Goal: Use online tool/utility: Utilize a website feature to perform a specific function

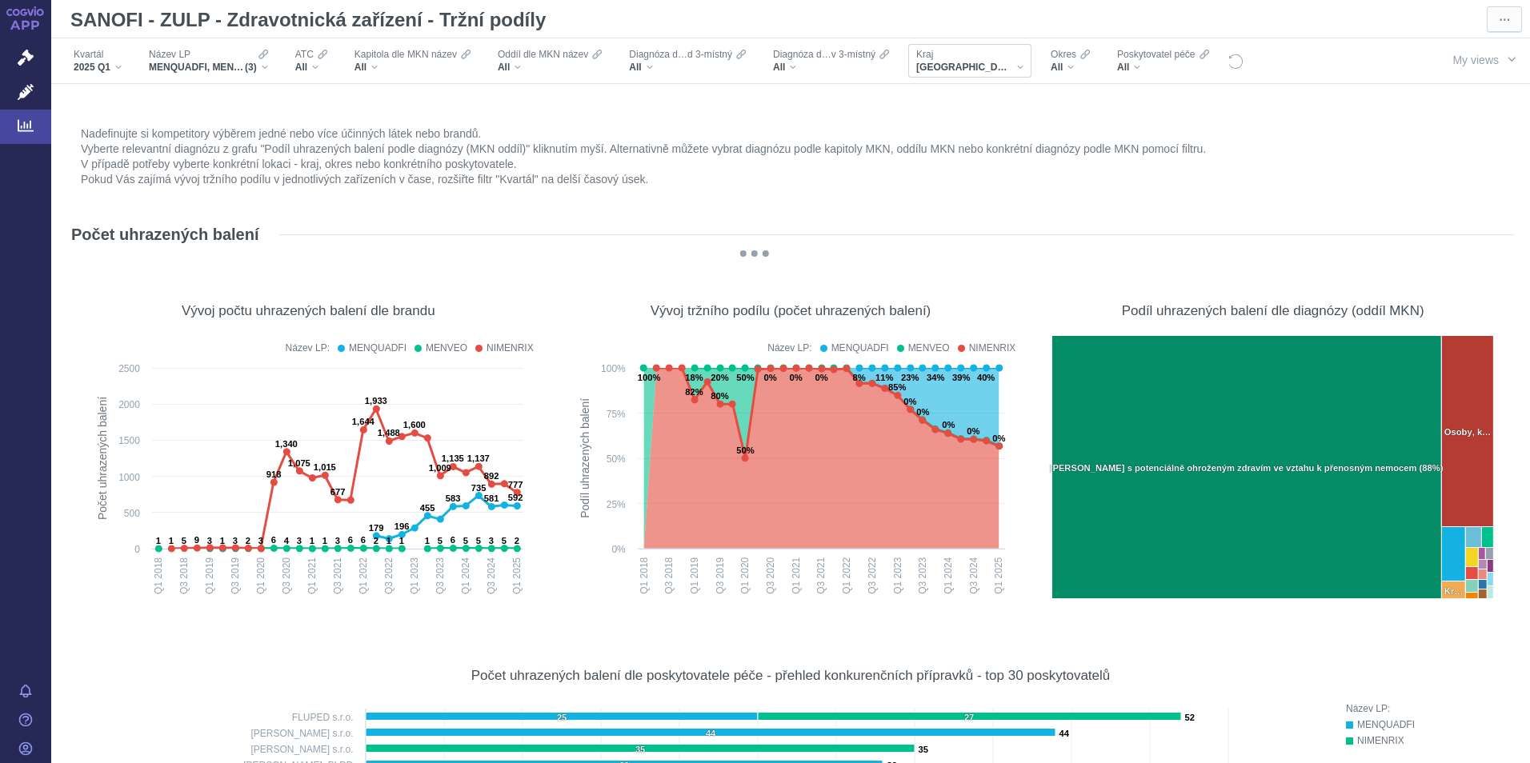
click at [992, 64] on div "[GEOGRAPHIC_DATA]" at bounding box center [969, 67] width 107 height 13
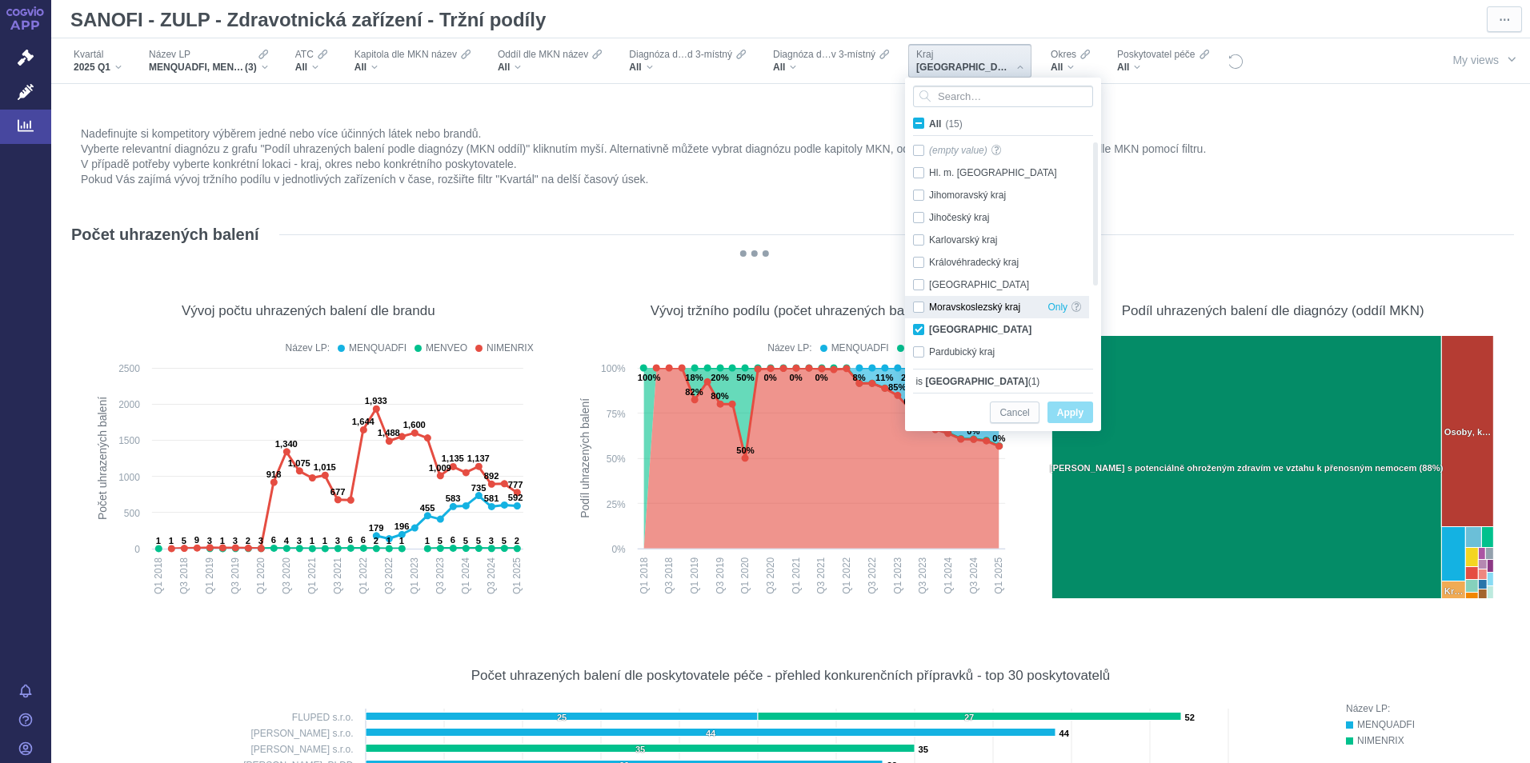
click at [919, 311] on div "Moravskoslezský kraj Only" at bounding box center [997, 307] width 184 height 22
checkbox input "true"
click at [919, 331] on div "Olomoucký kraj Only" at bounding box center [997, 329] width 184 height 22
checkbox input "false"
click at [1066, 412] on span "Apply" at bounding box center [1070, 413] width 26 height 20
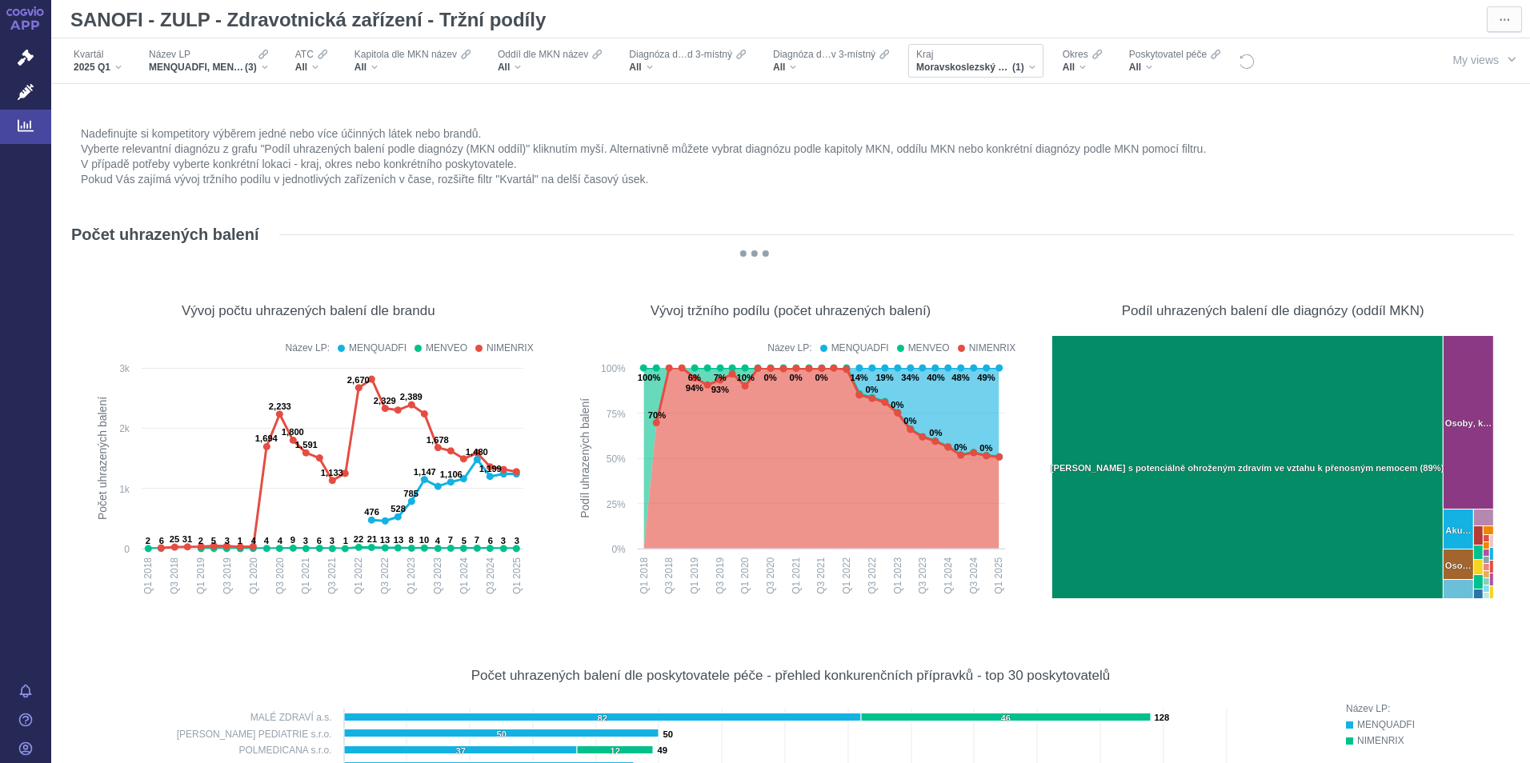
click at [1025, 63] on div "Moravskoslezský kraj (1)" at bounding box center [975, 67] width 119 height 13
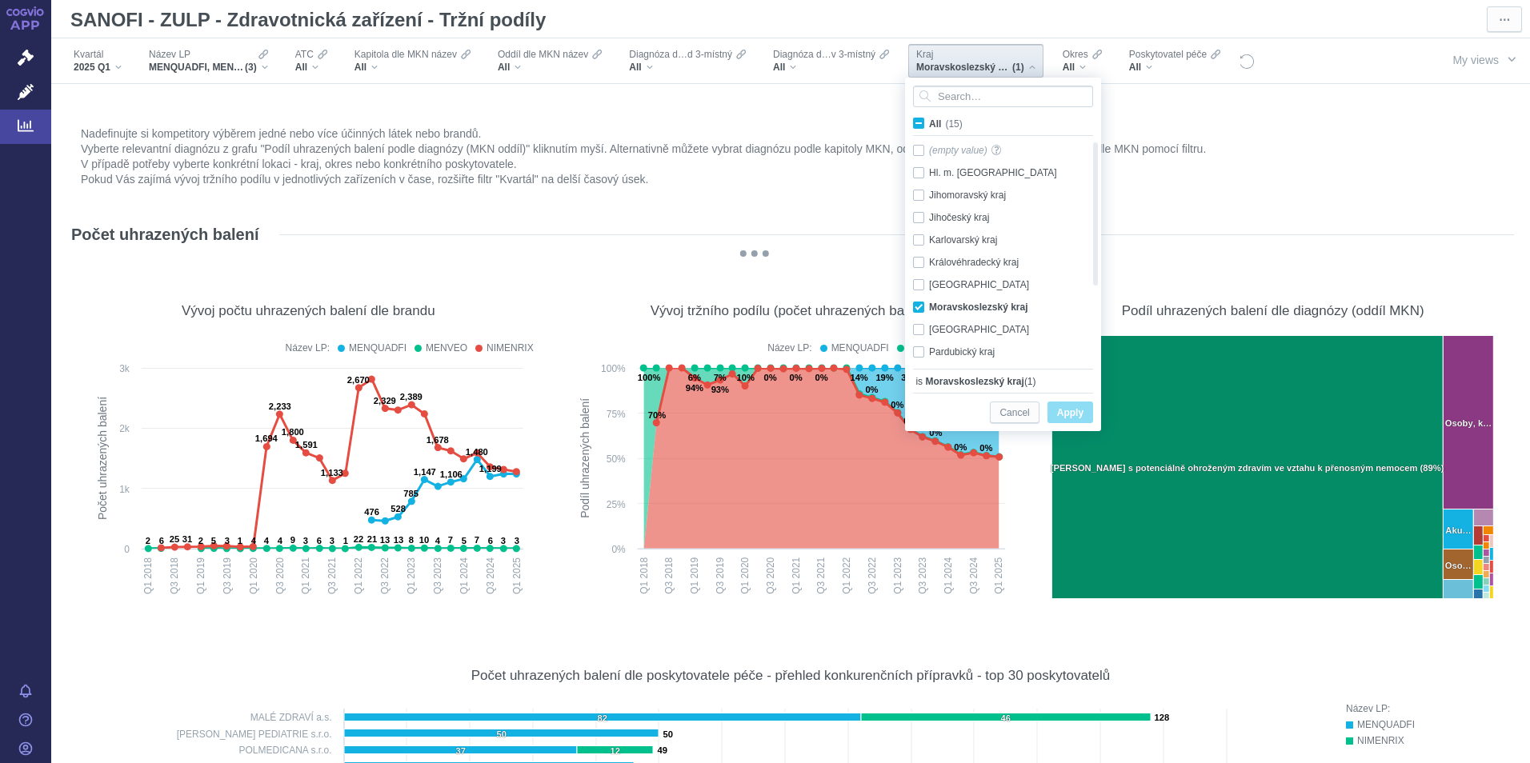
click at [929, 120] on span "All (15)" at bounding box center [946, 123] width 34 height 11
click at [929, 120] on input "All (15)" at bounding box center [934, 120] width 10 height 10
checkbox input "true"
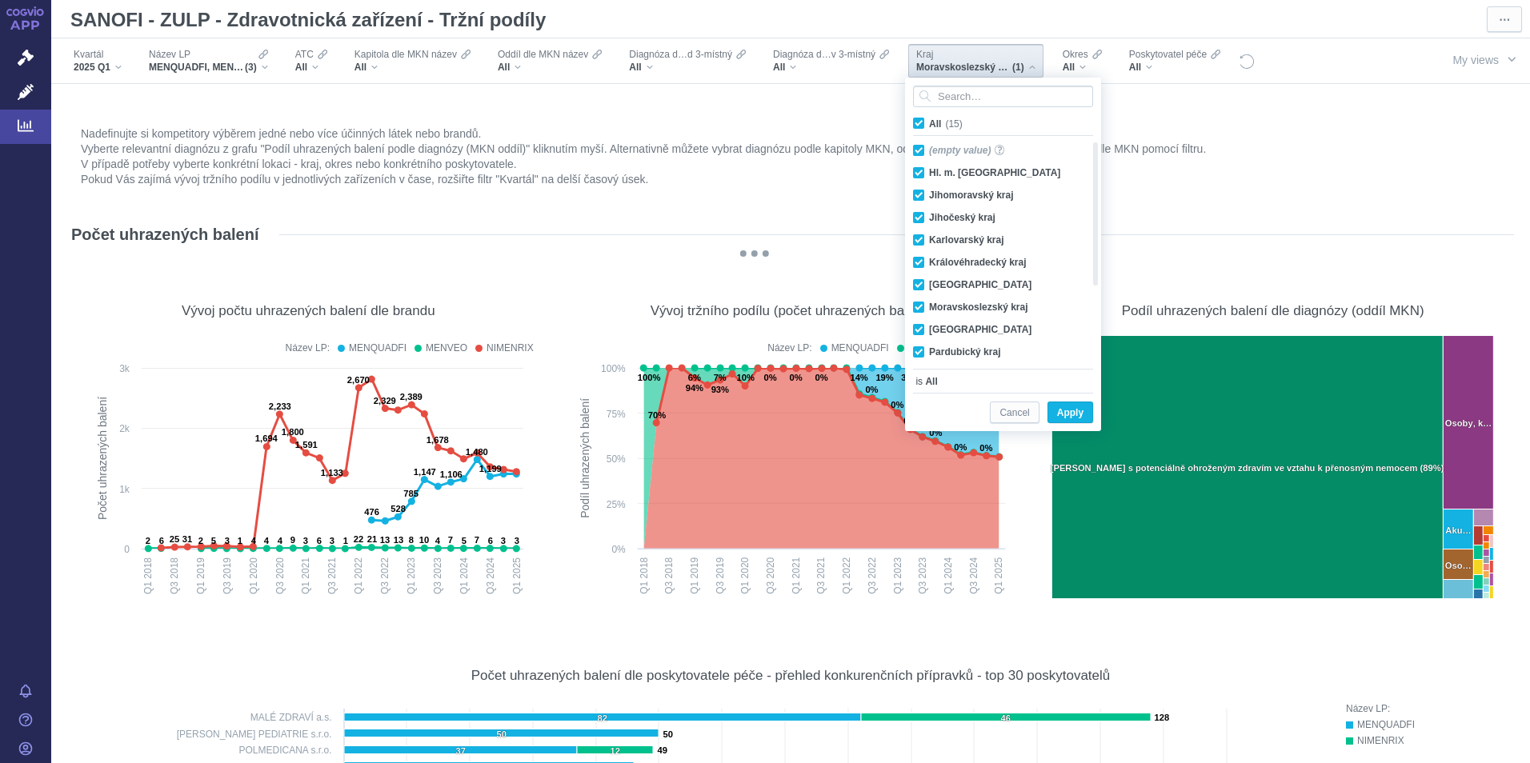
checkbox input "true"
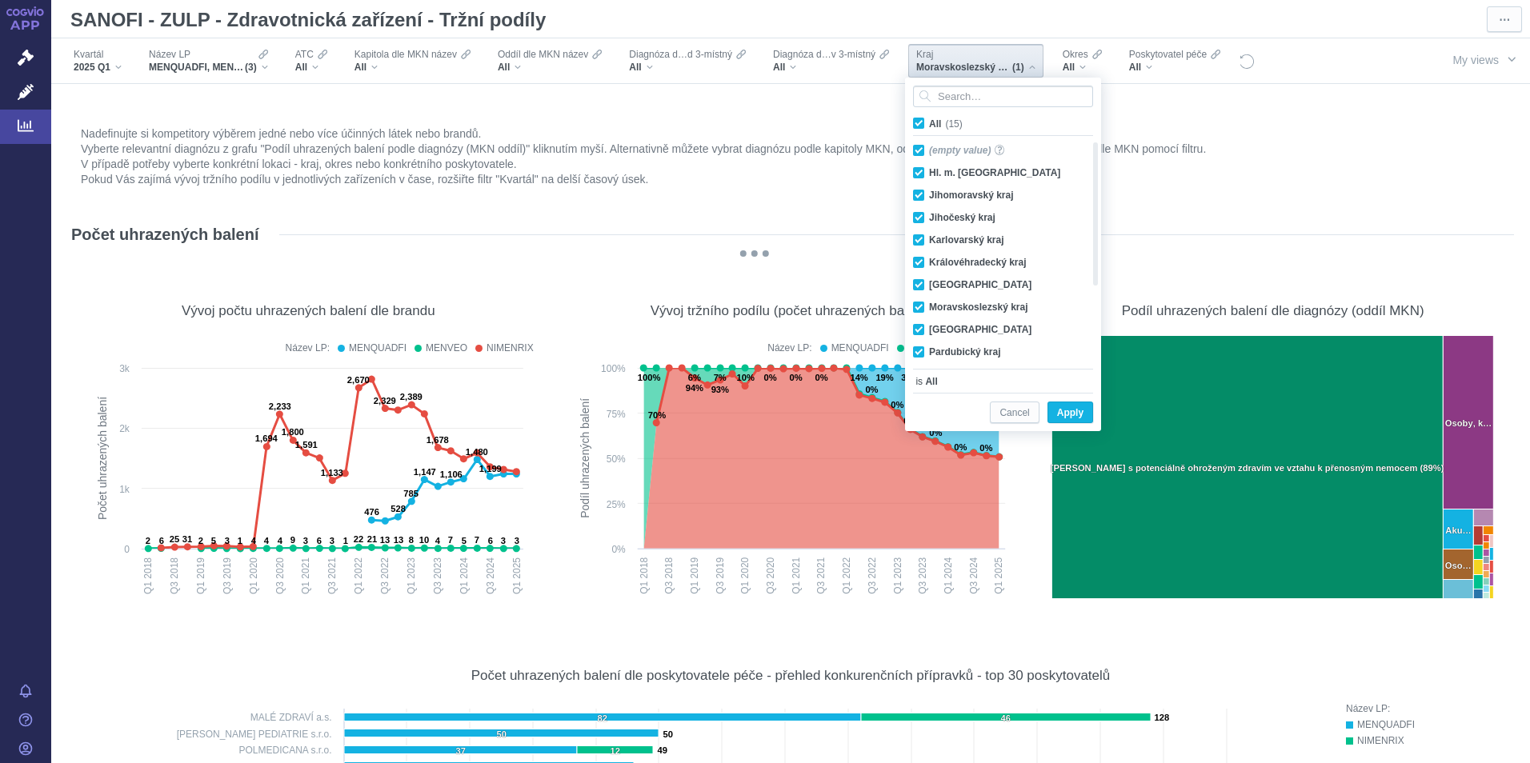
checkbox input "true"
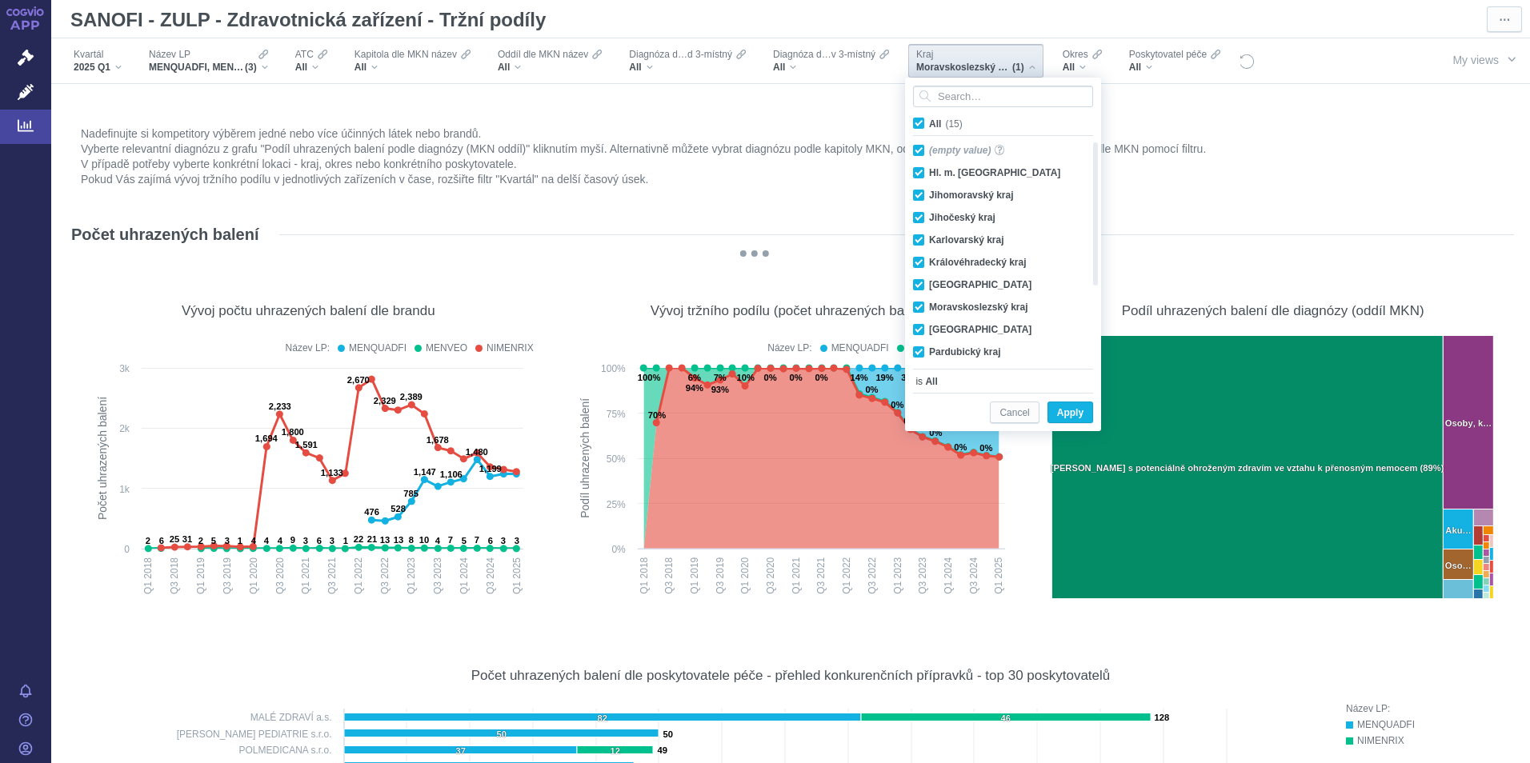
checkbox input "true"
click at [929, 120] on span "All (15)" at bounding box center [946, 123] width 34 height 11
click at [929, 120] on input "All (15)" at bounding box center [934, 120] width 10 height 10
checkbox input "false"
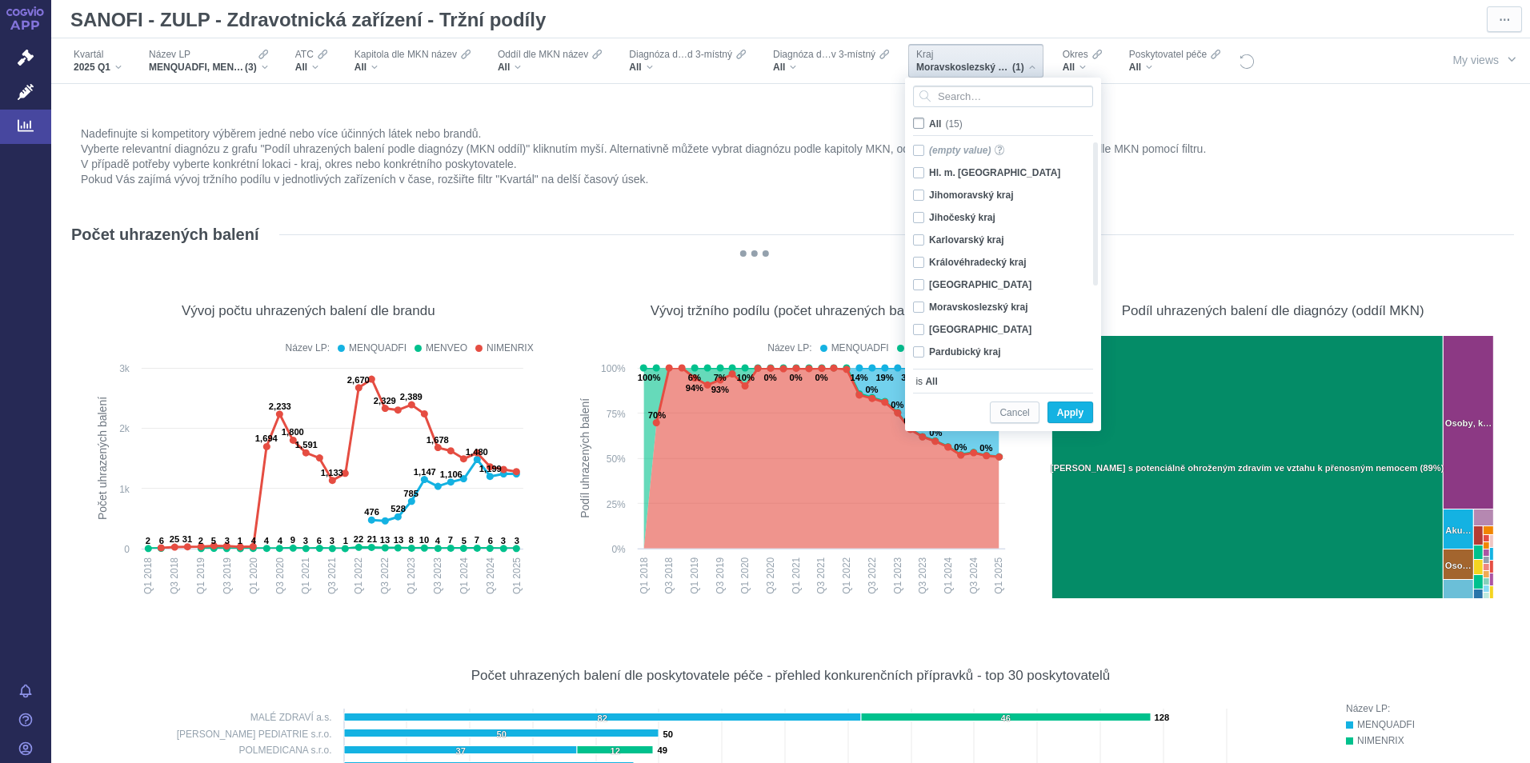
checkbox input "false"
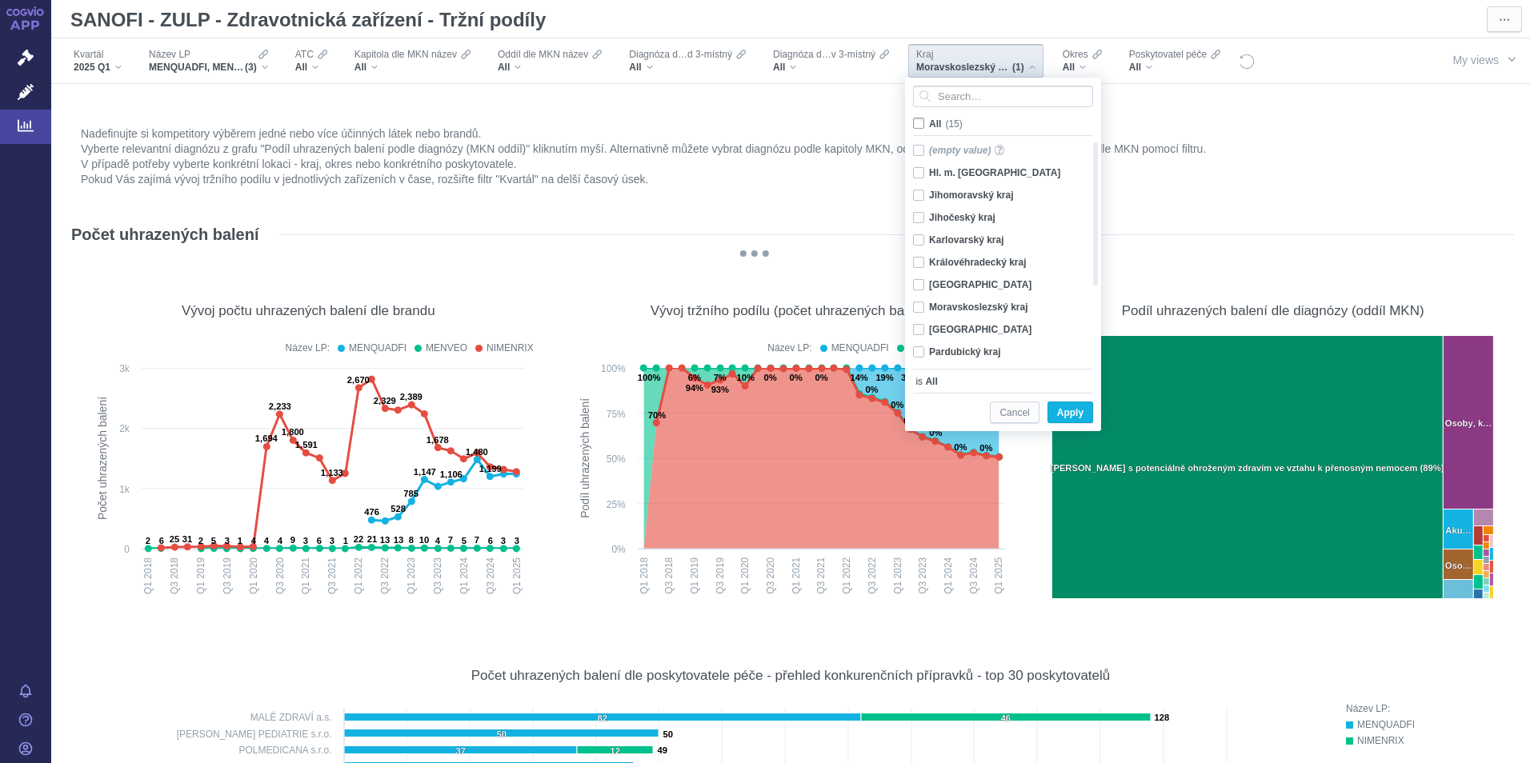
checkbox input "false"
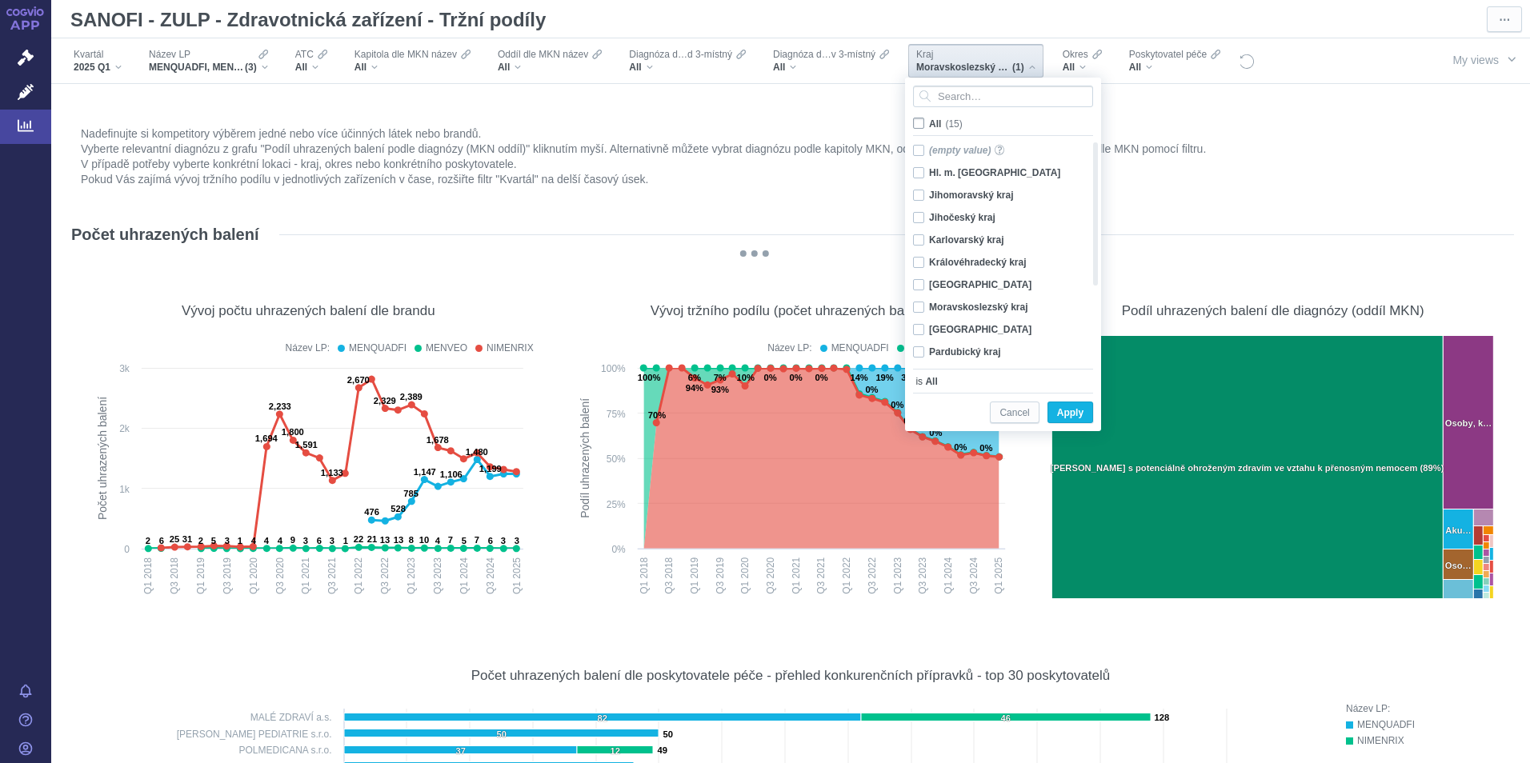
checkbox input "false"
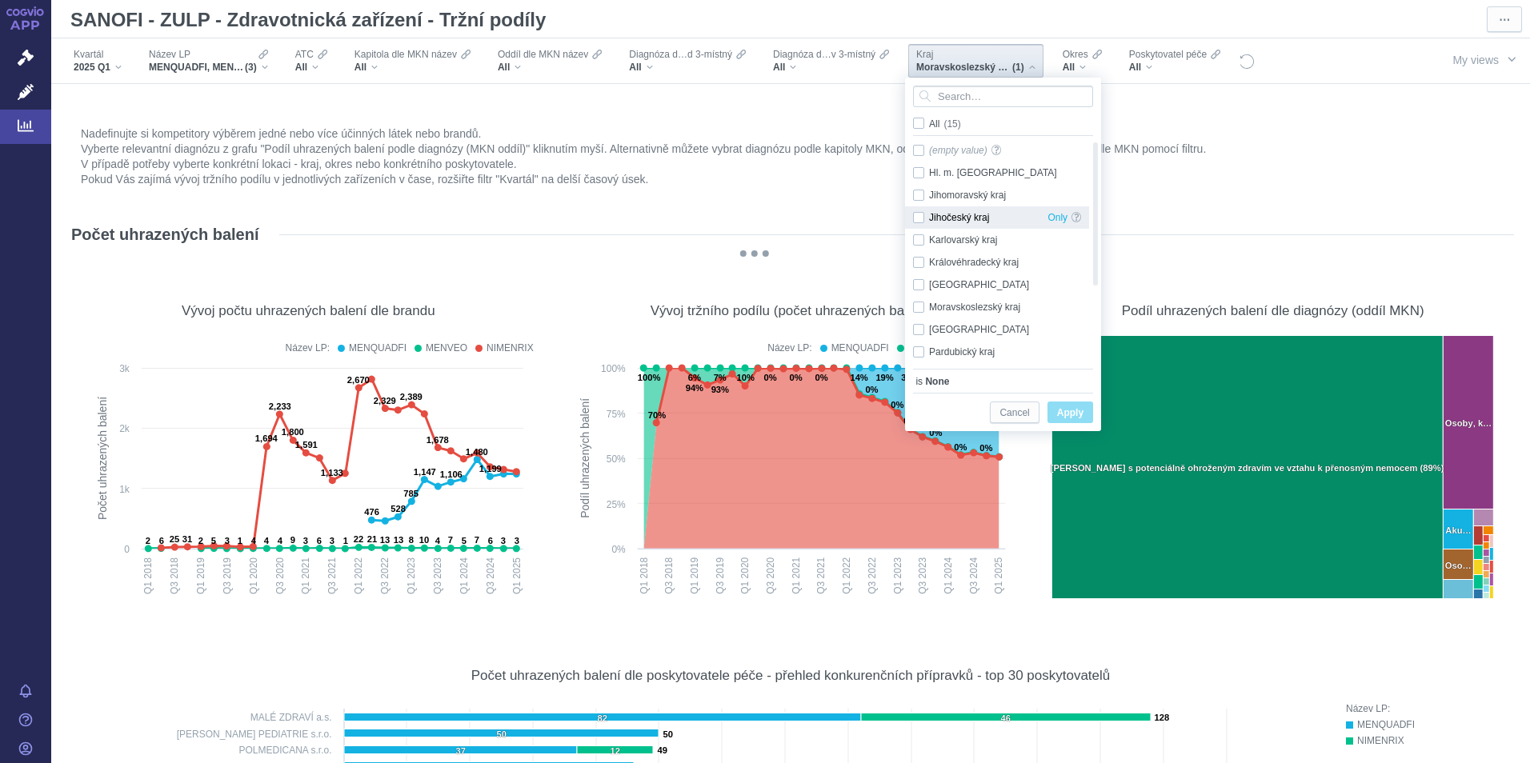
click at [915, 218] on div "Jihočeský kraj Only" at bounding box center [997, 217] width 184 height 22
checkbox input "true"
click at [1073, 414] on span "Apply" at bounding box center [1070, 413] width 26 height 20
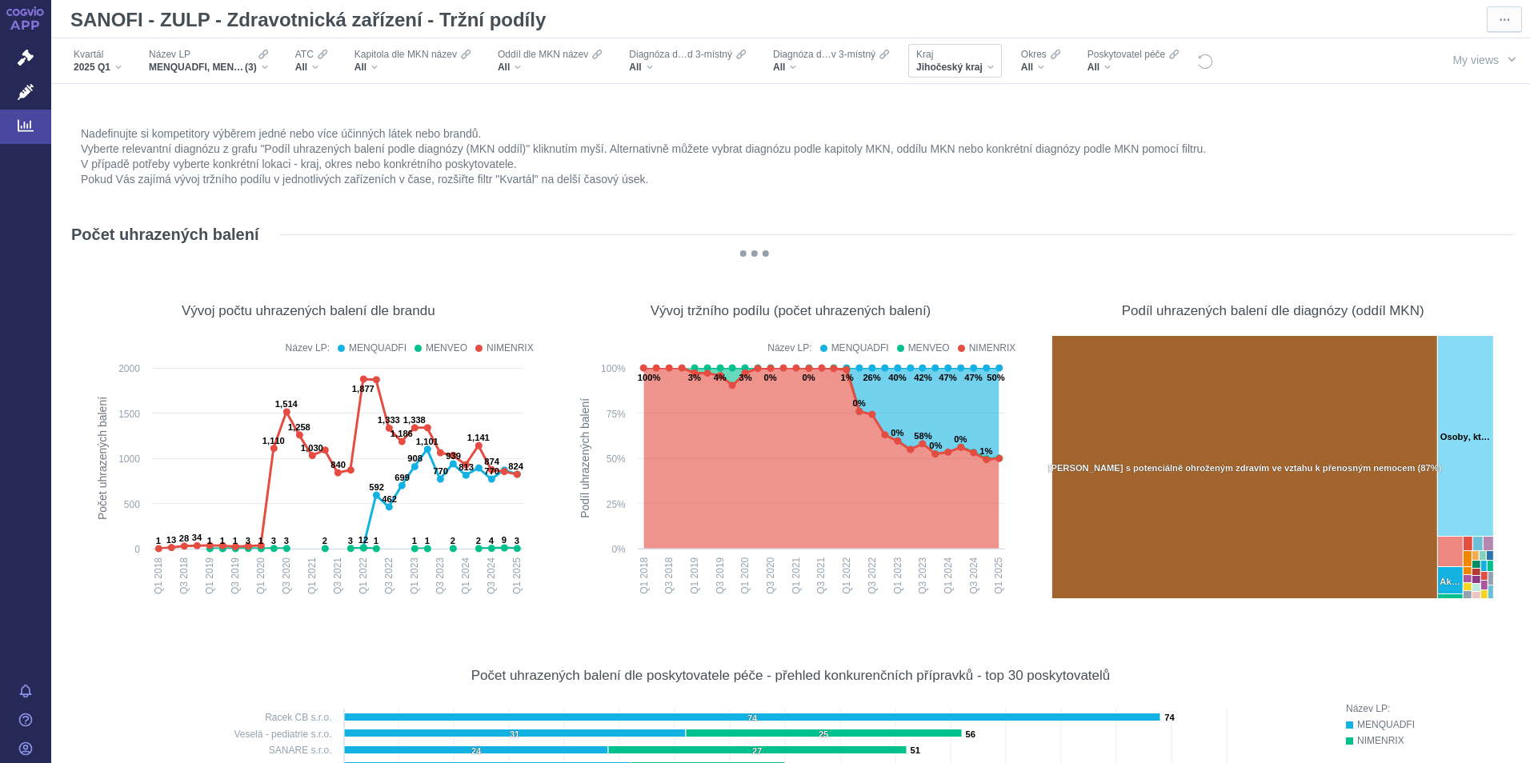
click at [989, 62] on div "Jihočeský kraj" at bounding box center [955, 67] width 78 height 13
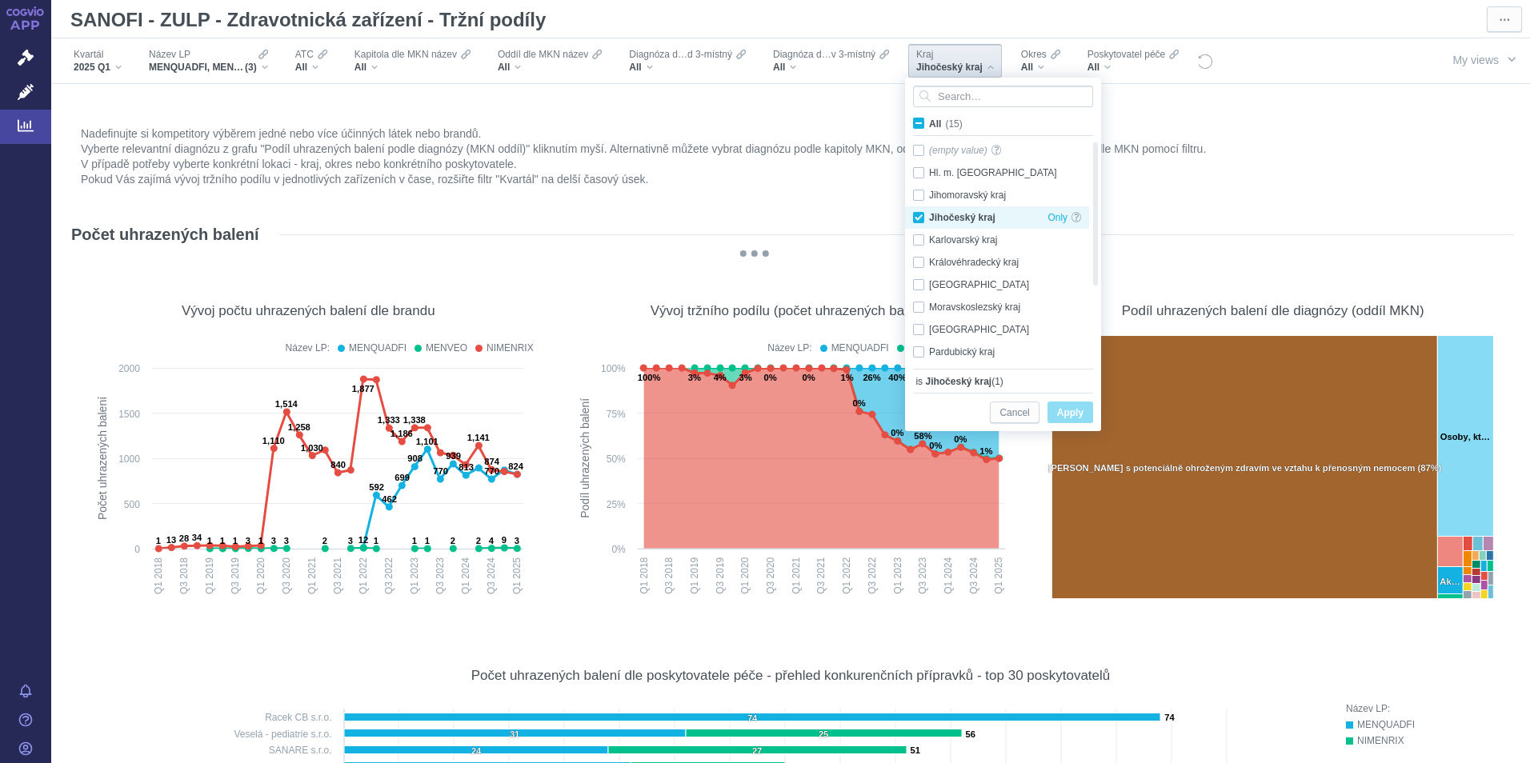
click at [918, 214] on div "Jihočeský kraj Only" at bounding box center [997, 217] width 184 height 22
checkbox input "false"
click at [917, 238] on div "Karlovarský kraj Only" at bounding box center [997, 240] width 184 height 22
checkbox input "true"
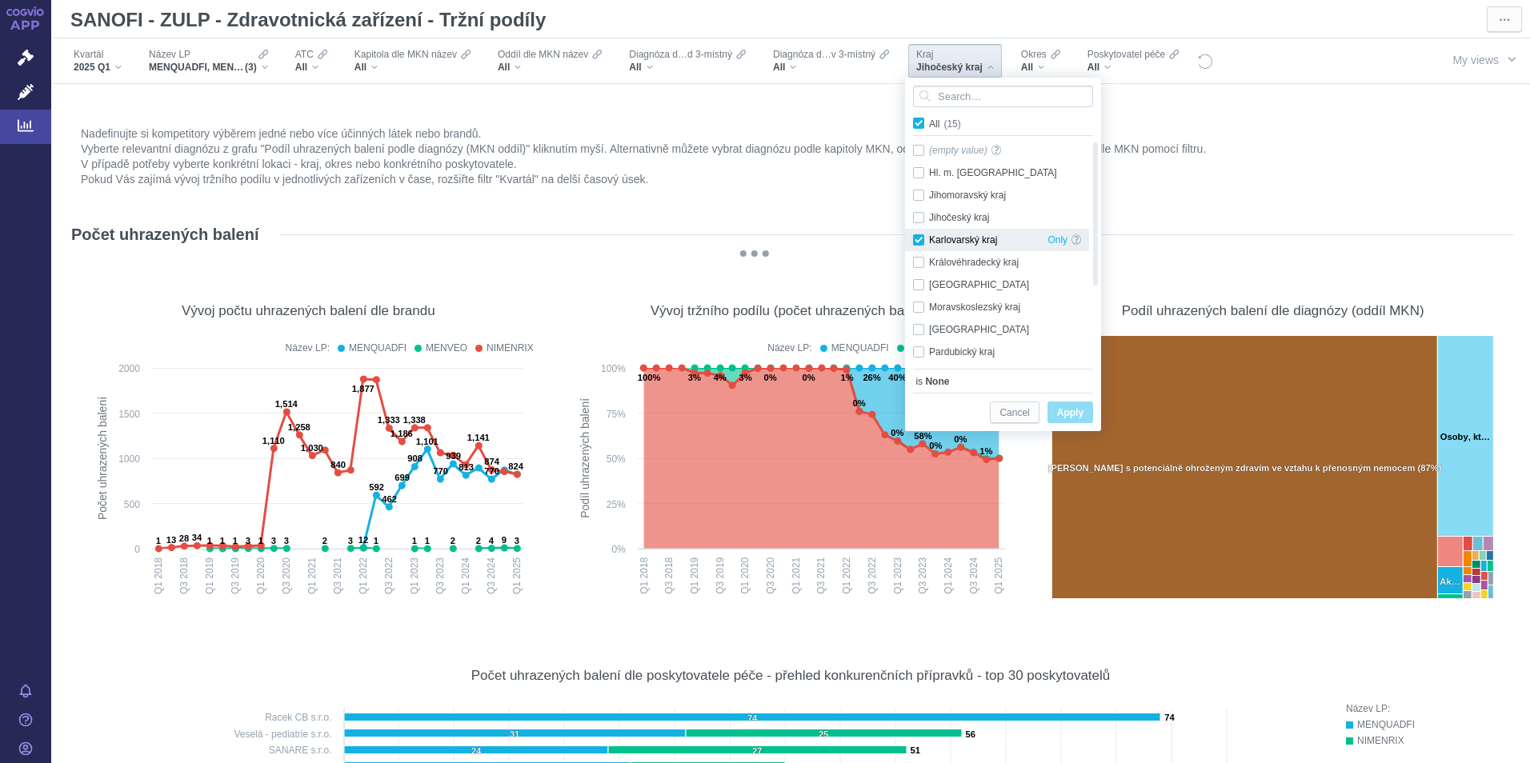
checkbox input "true"
click at [1064, 412] on span "Apply" at bounding box center [1070, 413] width 26 height 20
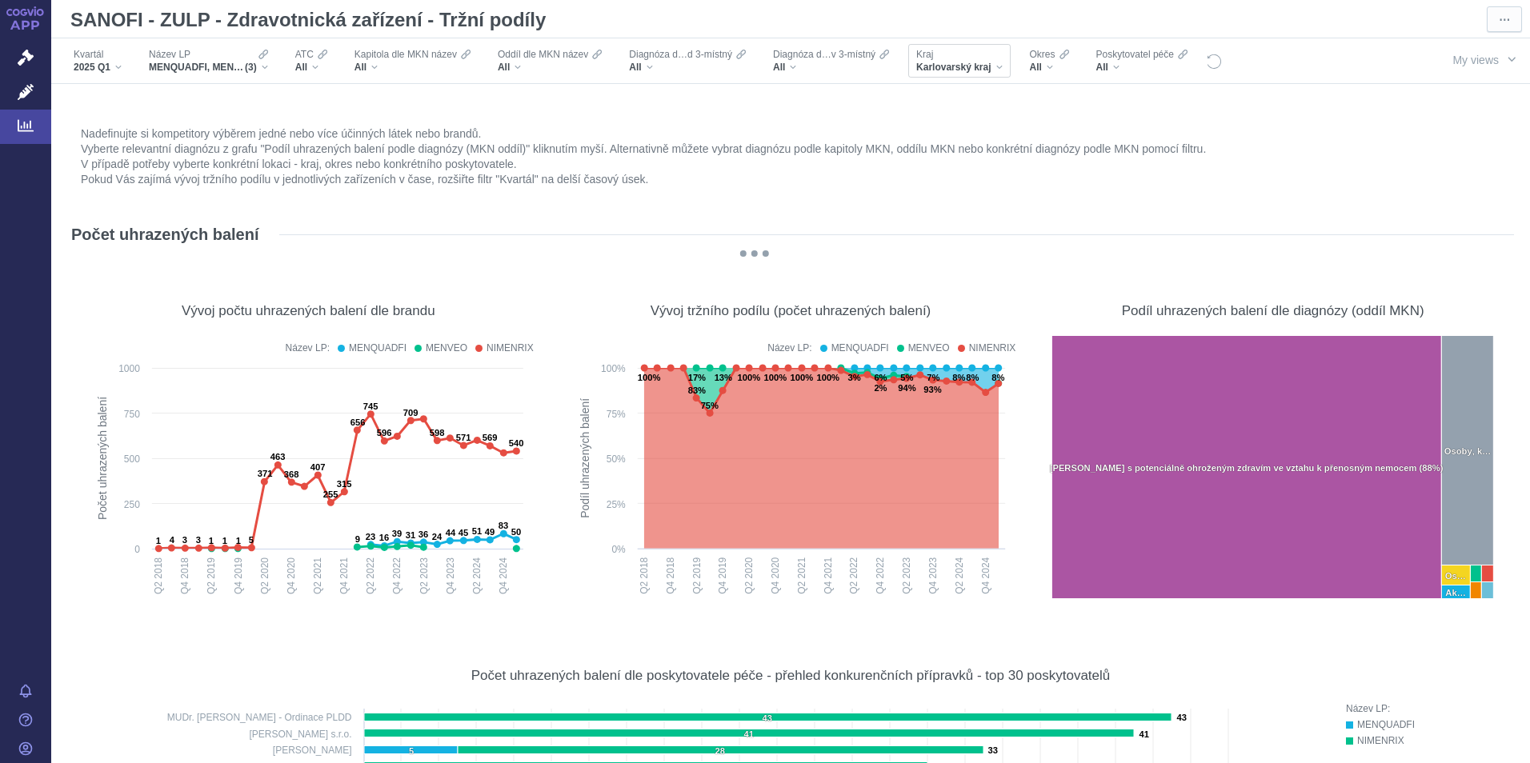
click at [998, 68] on div "Karlovarský kraj" at bounding box center [959, 67] width 86 height 13
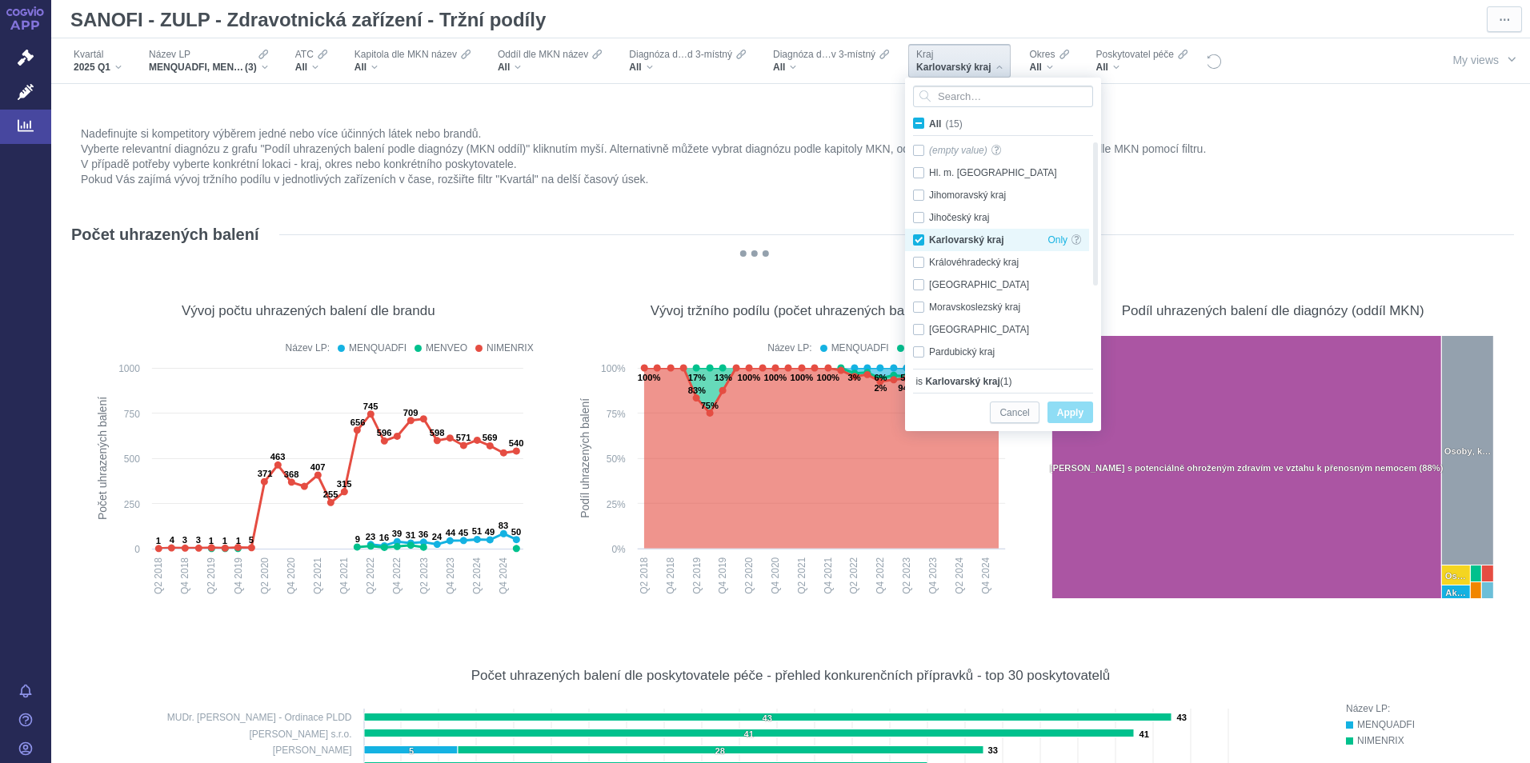
click at [918, 238] on div "Karlovarský kraj Only" at bounding box center [997, 240] width 184 height 22
checkbox input "false"
click at [920, 266] on div "Královéhradecký kraj Only" at bounding box center [997, 262] width 184 height 22
checkbox input "true"
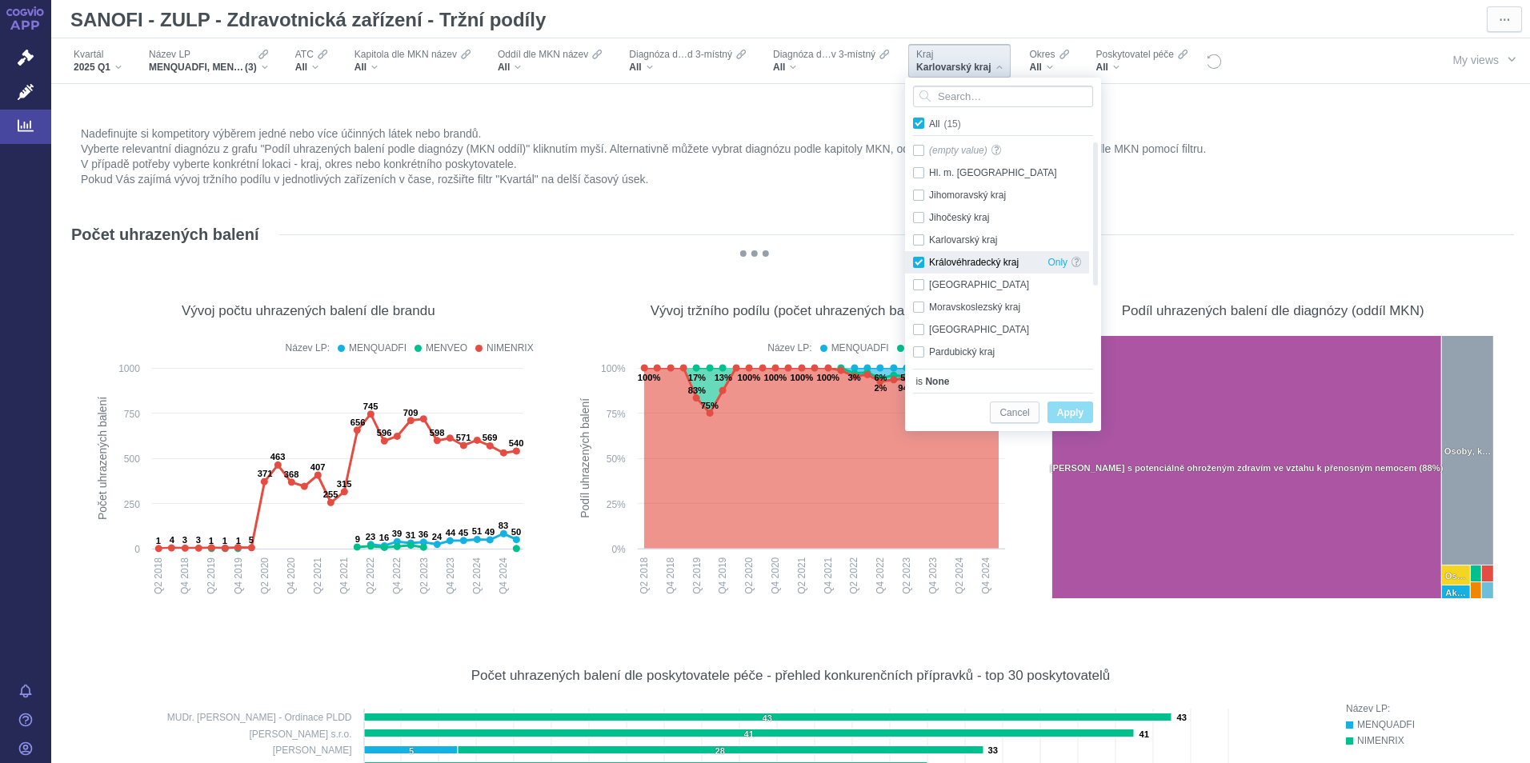
checkbox input "true"
click at [1066, 414] on span "Apply" at bounding box center [1070, 413] width 26 height 20
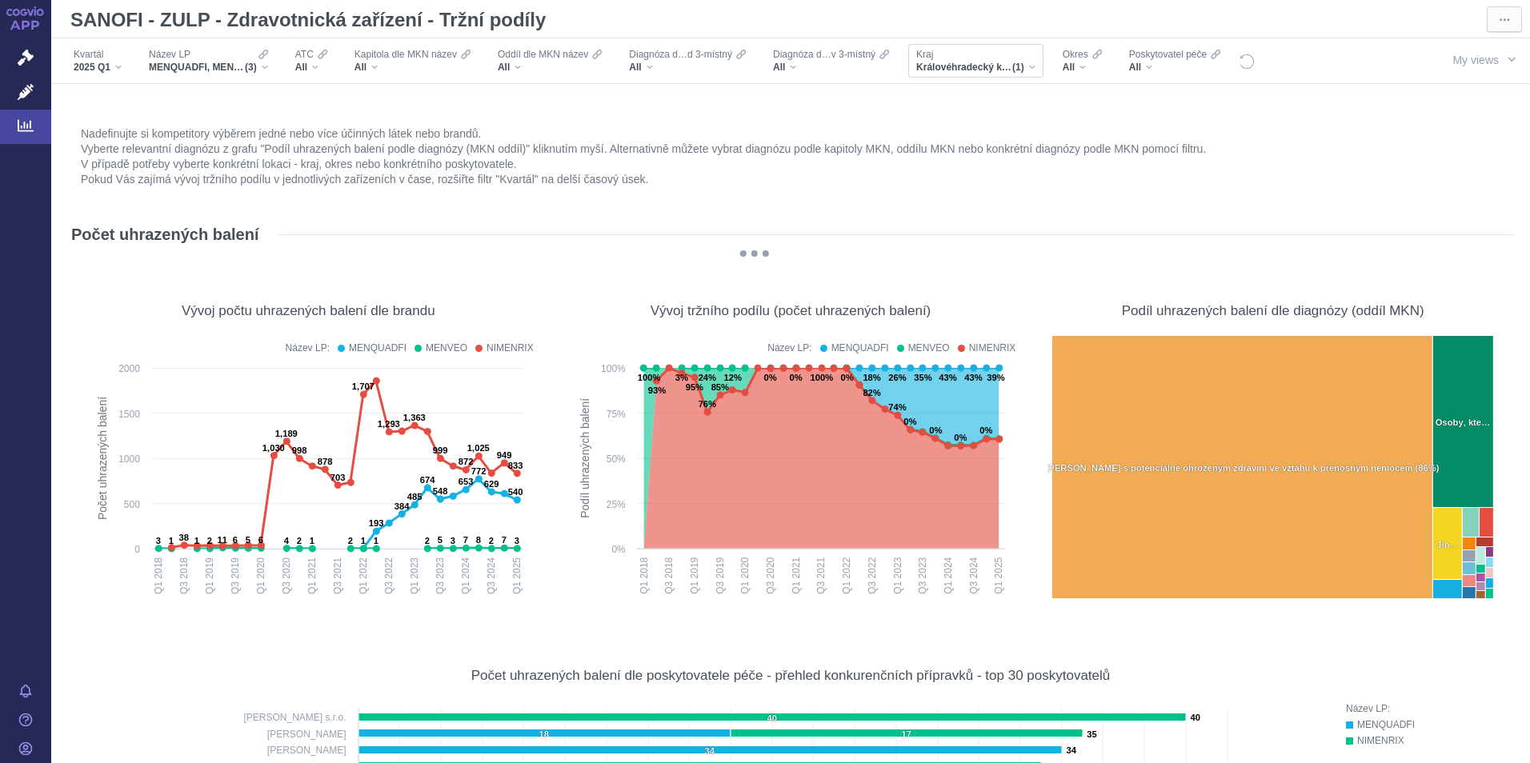
click at [1030, 72] on div "Královéhradecký kraj (1)" at bounding box center [975, 67] width 119 height 13
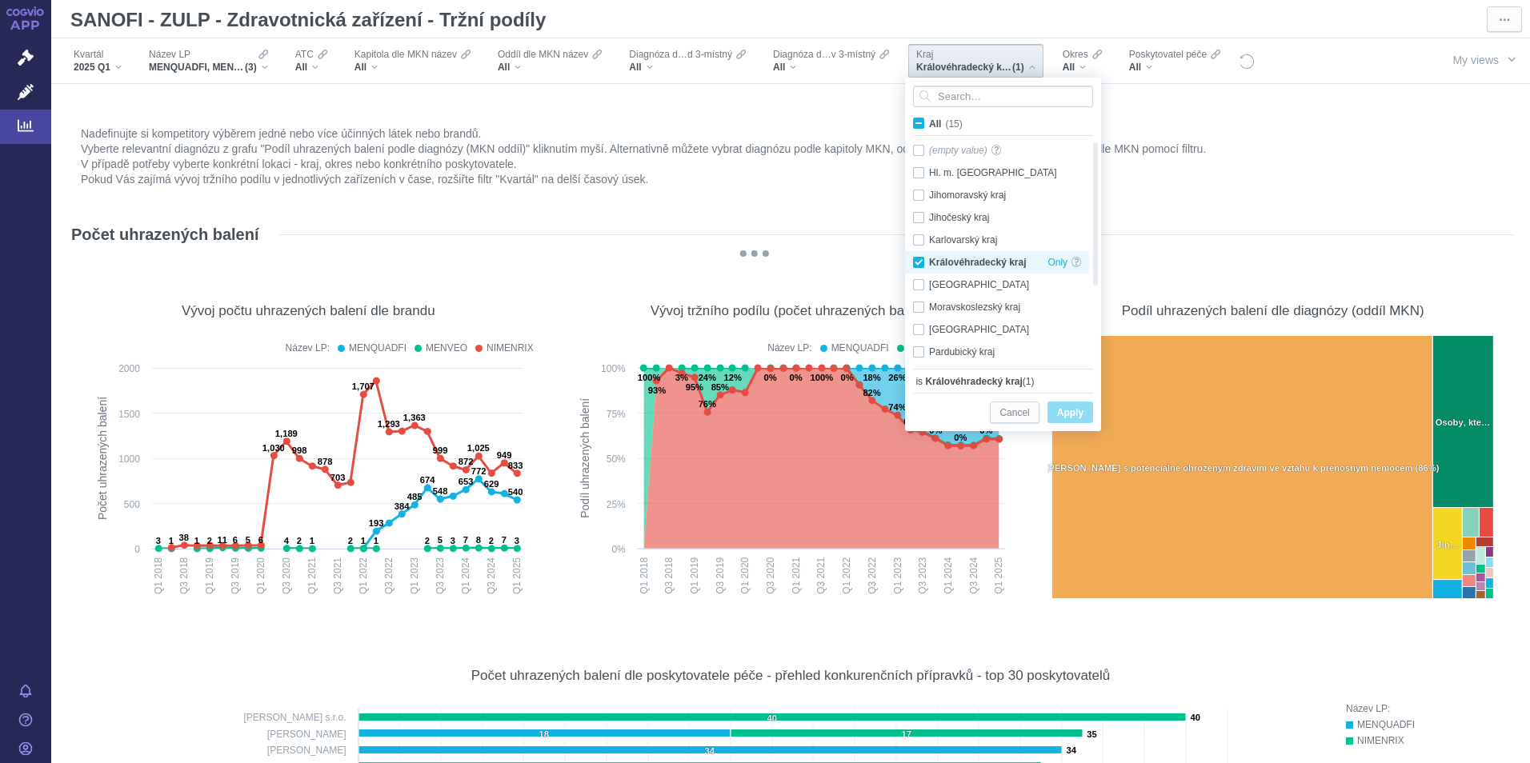
click at [918, 263] on div "Královéhradecký kraj Only" at bounding box center [997, 262] width 184 height 22
checkbox input "false"
click at [918, 285] on div "Liberecký kraj Only" at bounding box center [997, 285] width 184 height 22
checkbox input "true"
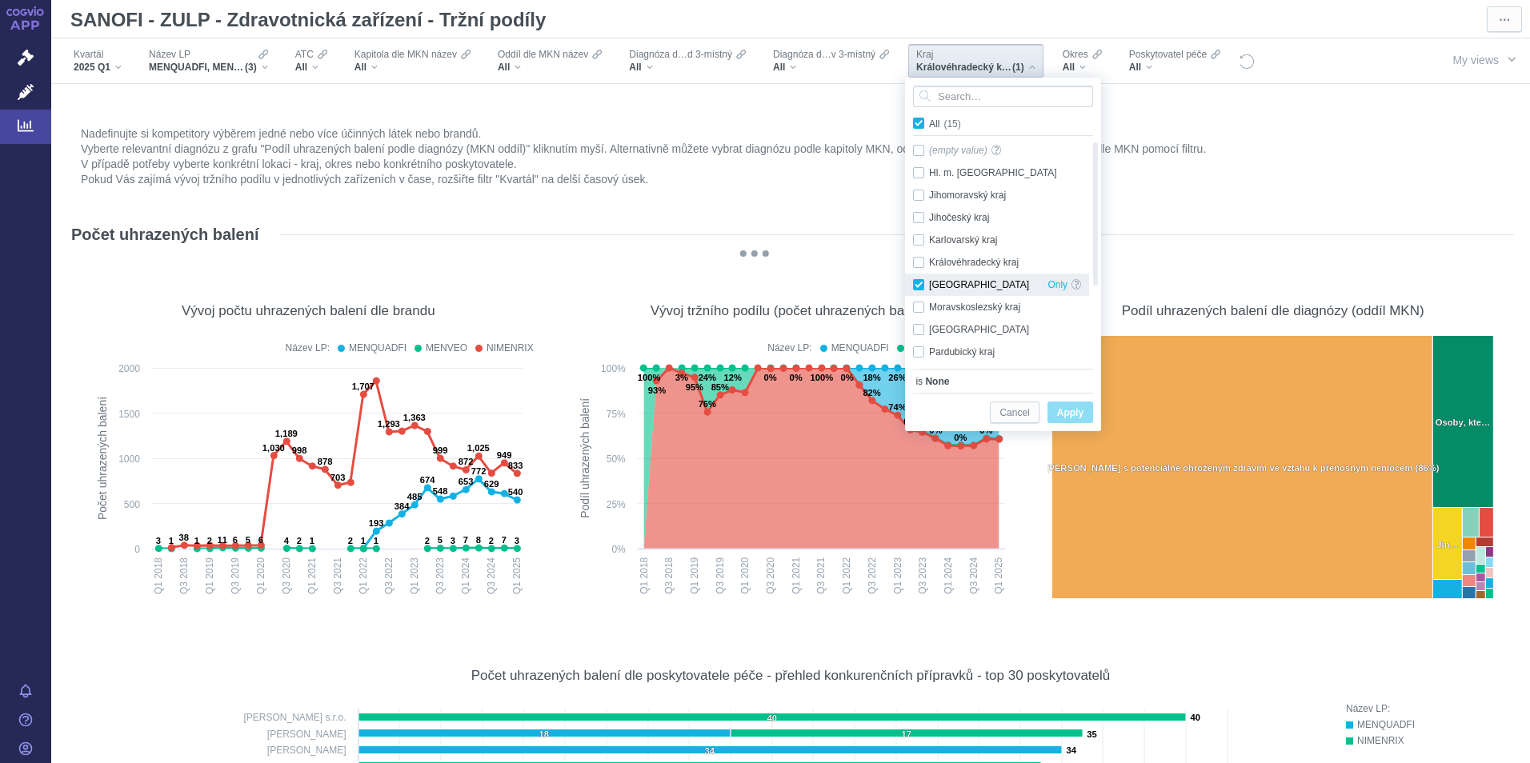
checkbox input "true"
click at [1073, 406] on span "Apply" at bounding box center [1070, 413] width 26 height 20
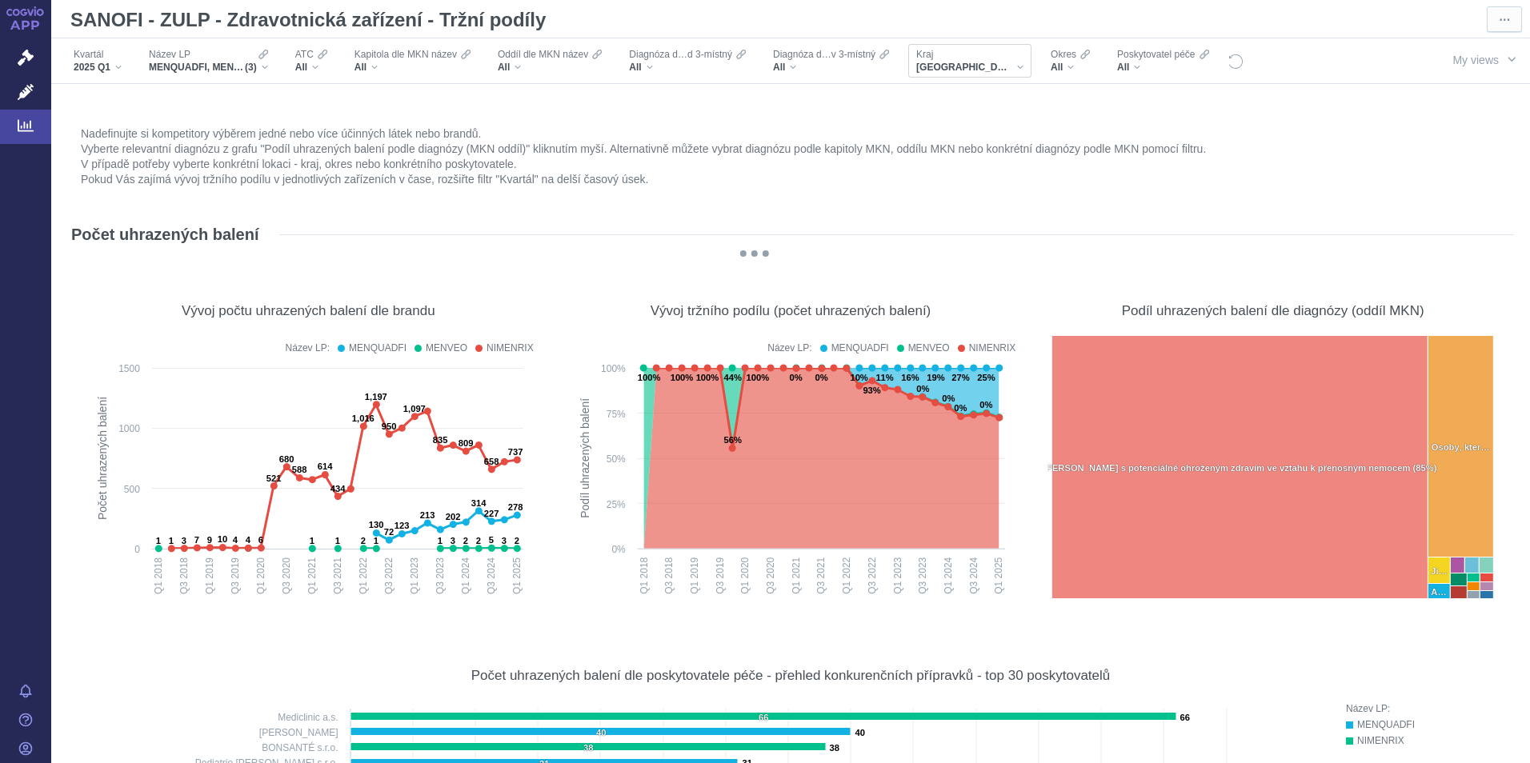
click at [989, 62] on div "[GEOGRAPHIC_DATA]" at bounding box center [969, 67] width 107 height 13
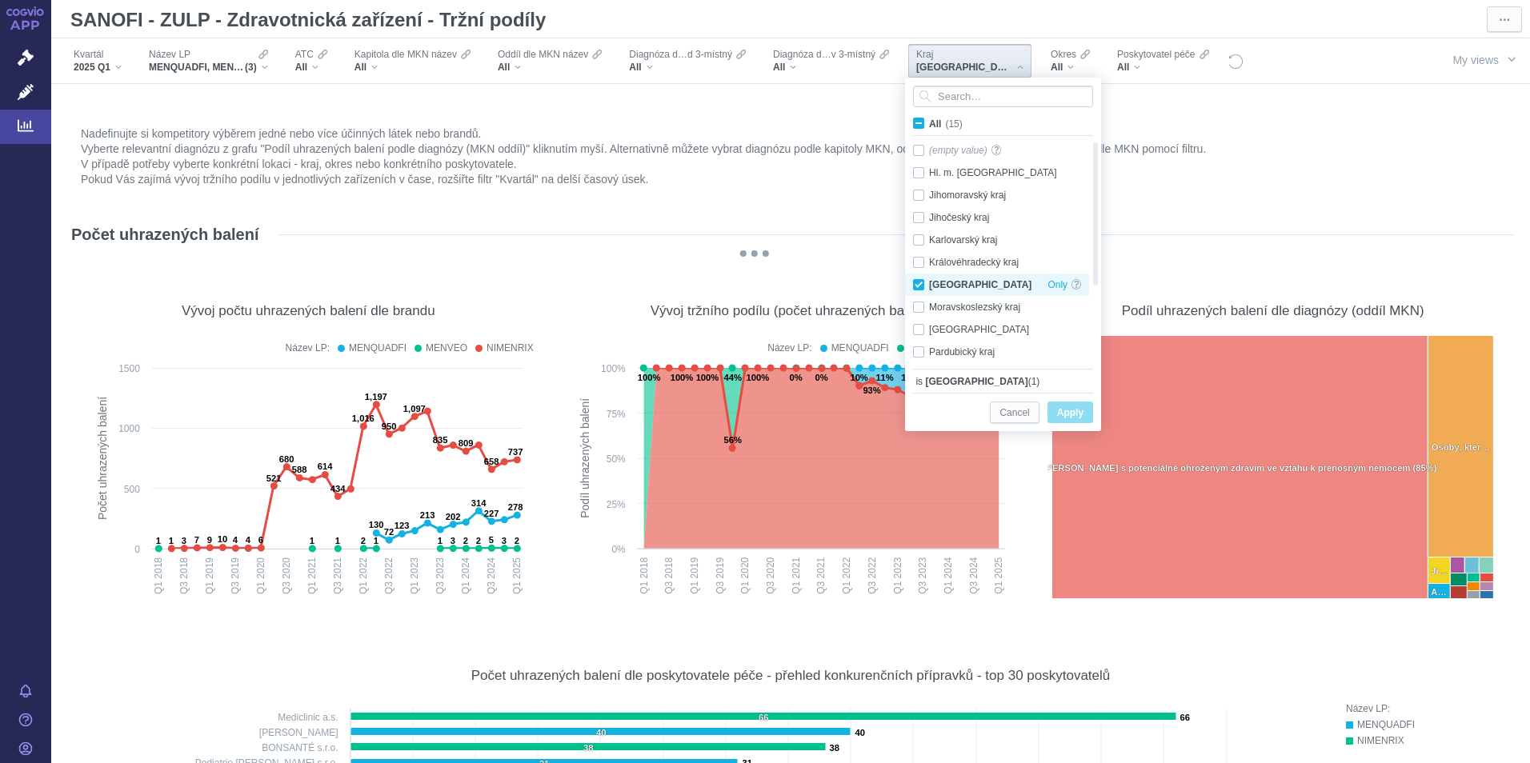
click at [916, 284] on div "Liberecký kraj Only" at bounding box center [997, 285] width 184 height 22
checkbox input "false"
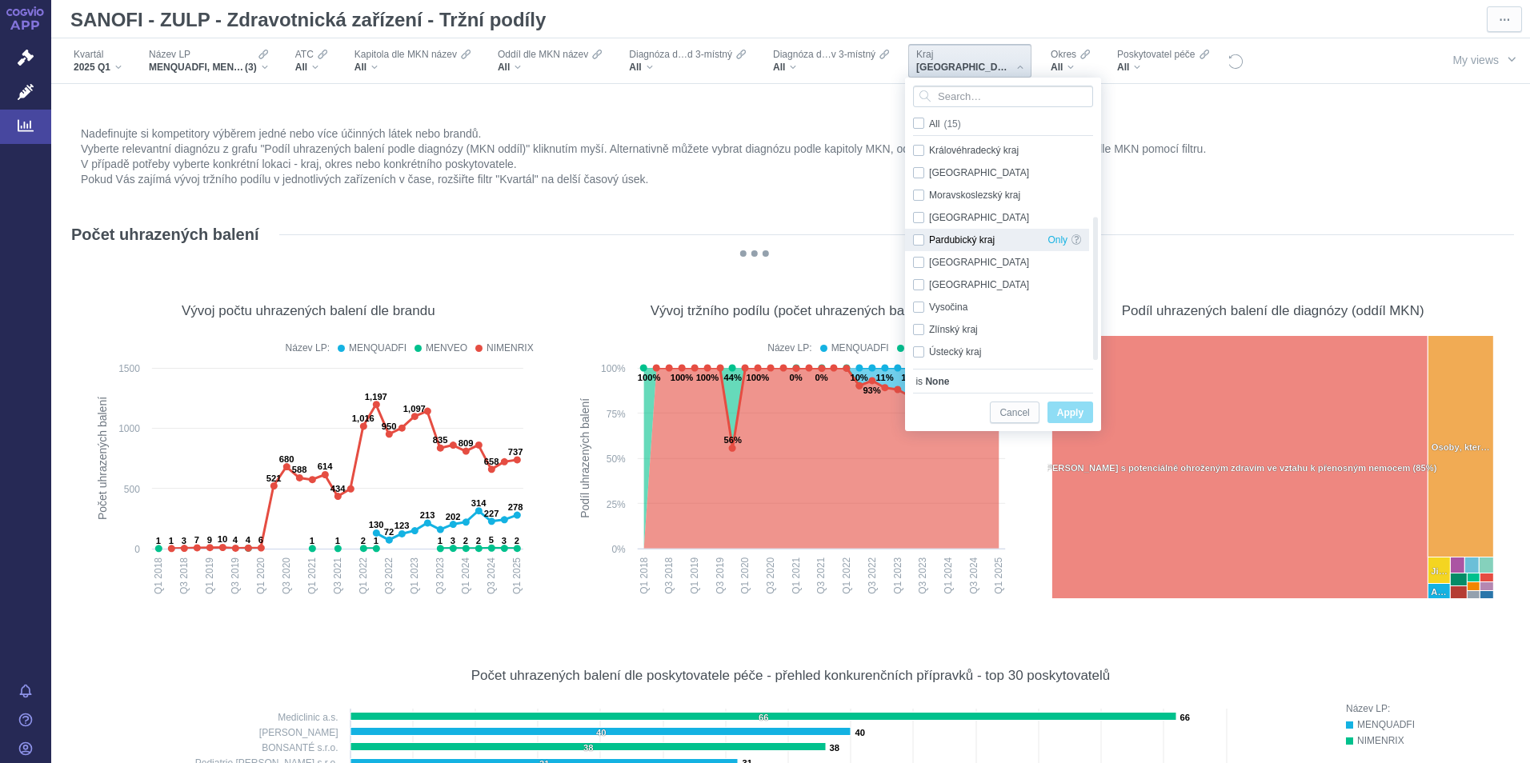
click at [914, 241] on div "Pardubický kraj Only" at bounding box center [997, 240] width 184 height 22
checkbox input "true"
drag, startPoint x: 1071, startPoint y: 408, endPoint x: 1059, endPoint y: 178, distance: 230.7
click at [1070, 408] on span "Apply" at bounding box center [1070, 413] width 26 height 20
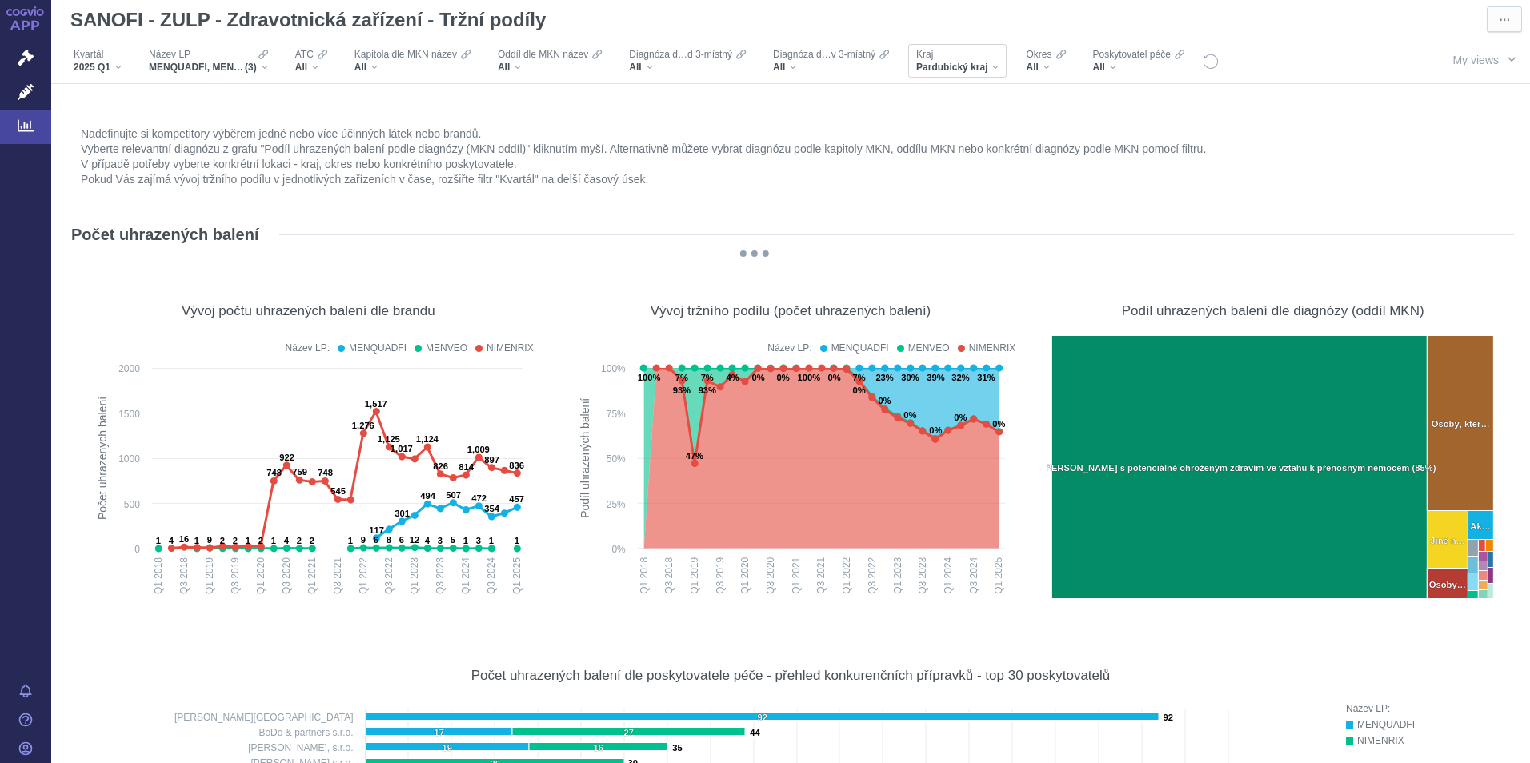
click at [991, 64] on div "Pardubický kraj" at bounding box center [957, 67] width 82 height 13
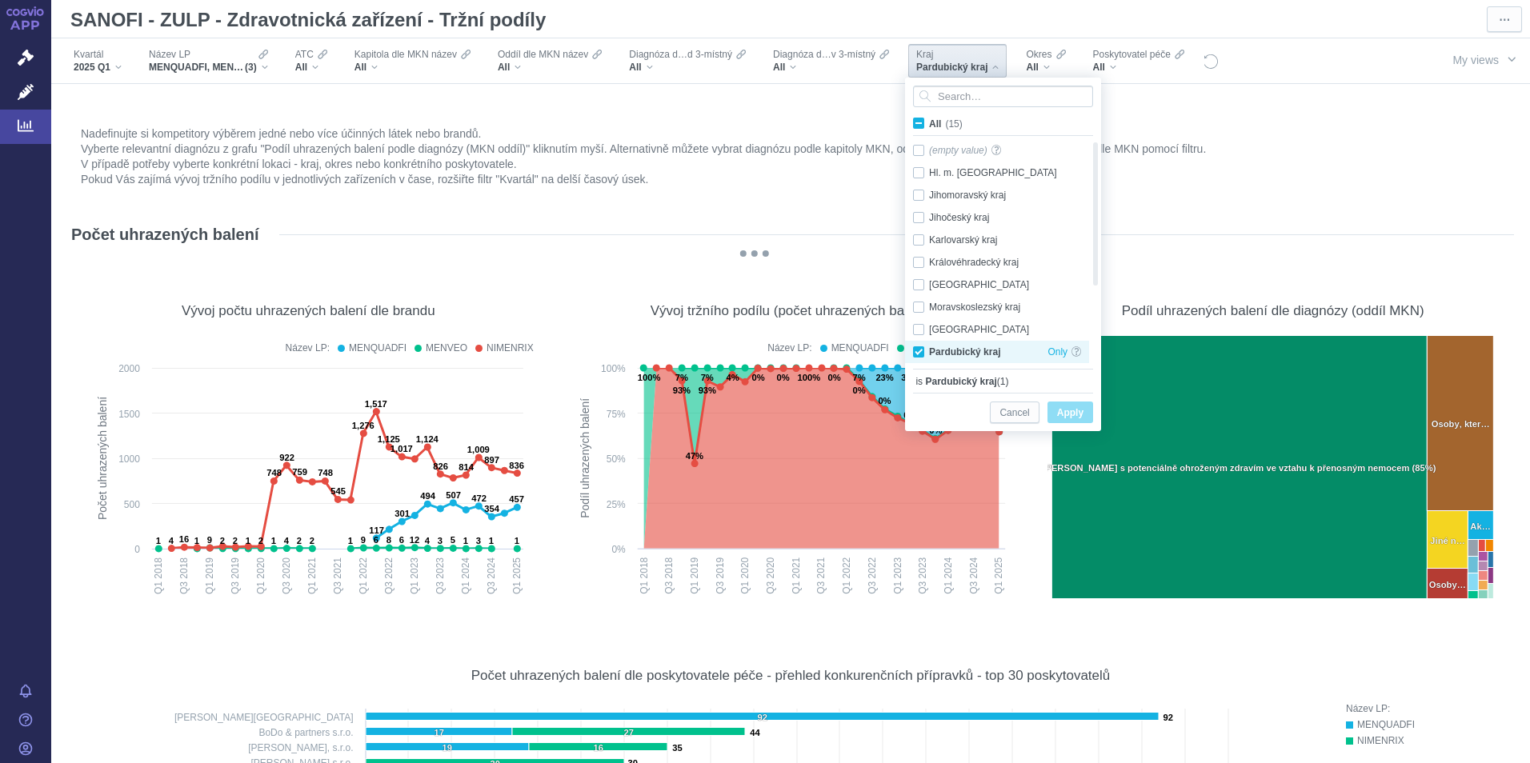
click at [916, 354] on div "Pardubický kraj Only" at bounding box center [997, 352] width 184 height 22
checkbox input "false"
click at [918, 266] on div "Plzeňský kraj Only" at bounding box center [997, 262] width 184 height 22
checkbox input "true"
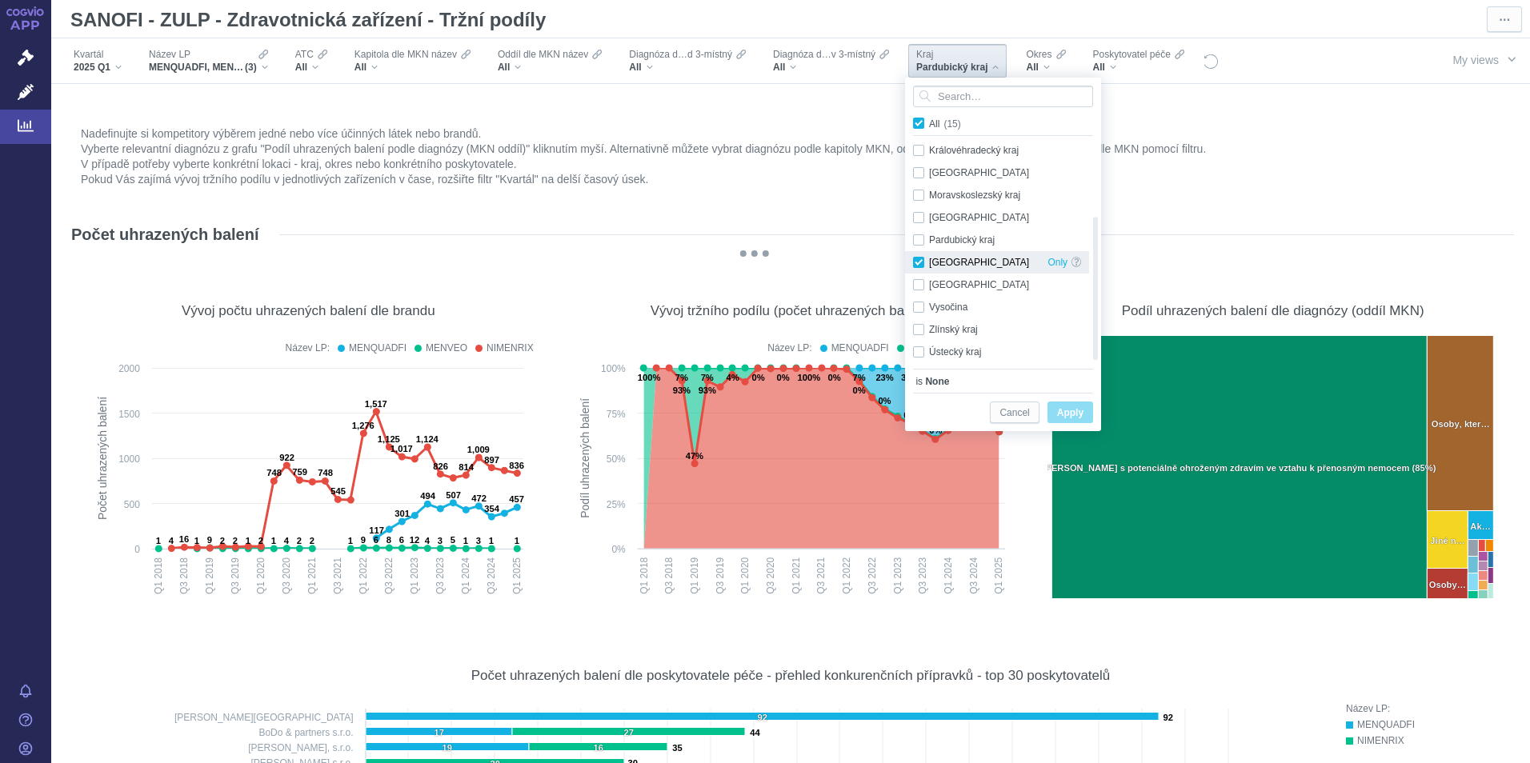
checkbox input "true"
drag, startPoint x: 1074, startPoint y: 409, endPoint x: 1176, endPoint y: 162, distance: 266.5
click at [1074, 406] on span "Apply" at bounding box center [1070, 413] width 26 height 20
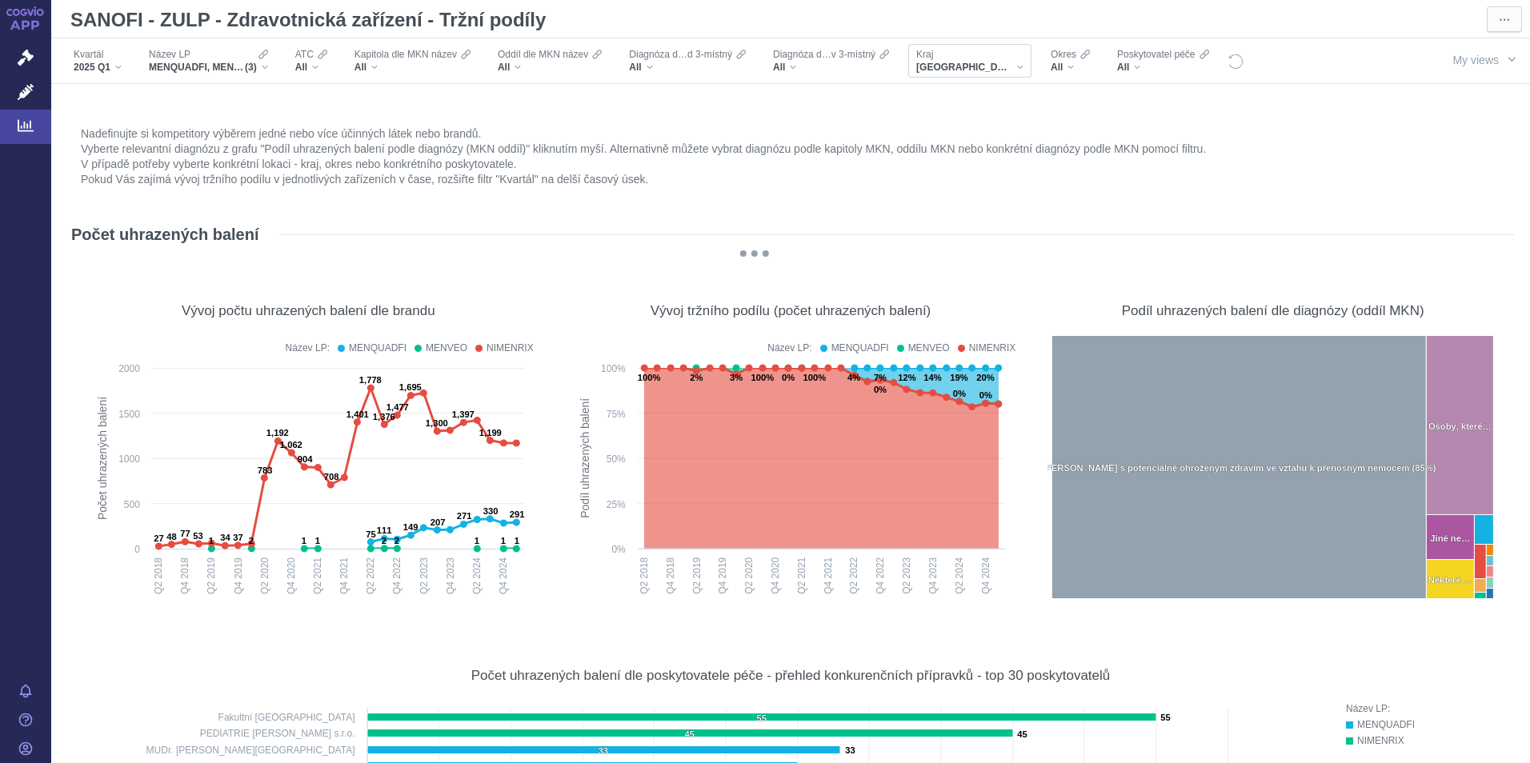
click at [978, 65] on div "[GEOGRAPHIC_DATA]" at bounding box center [969, 67] width 107 height 13
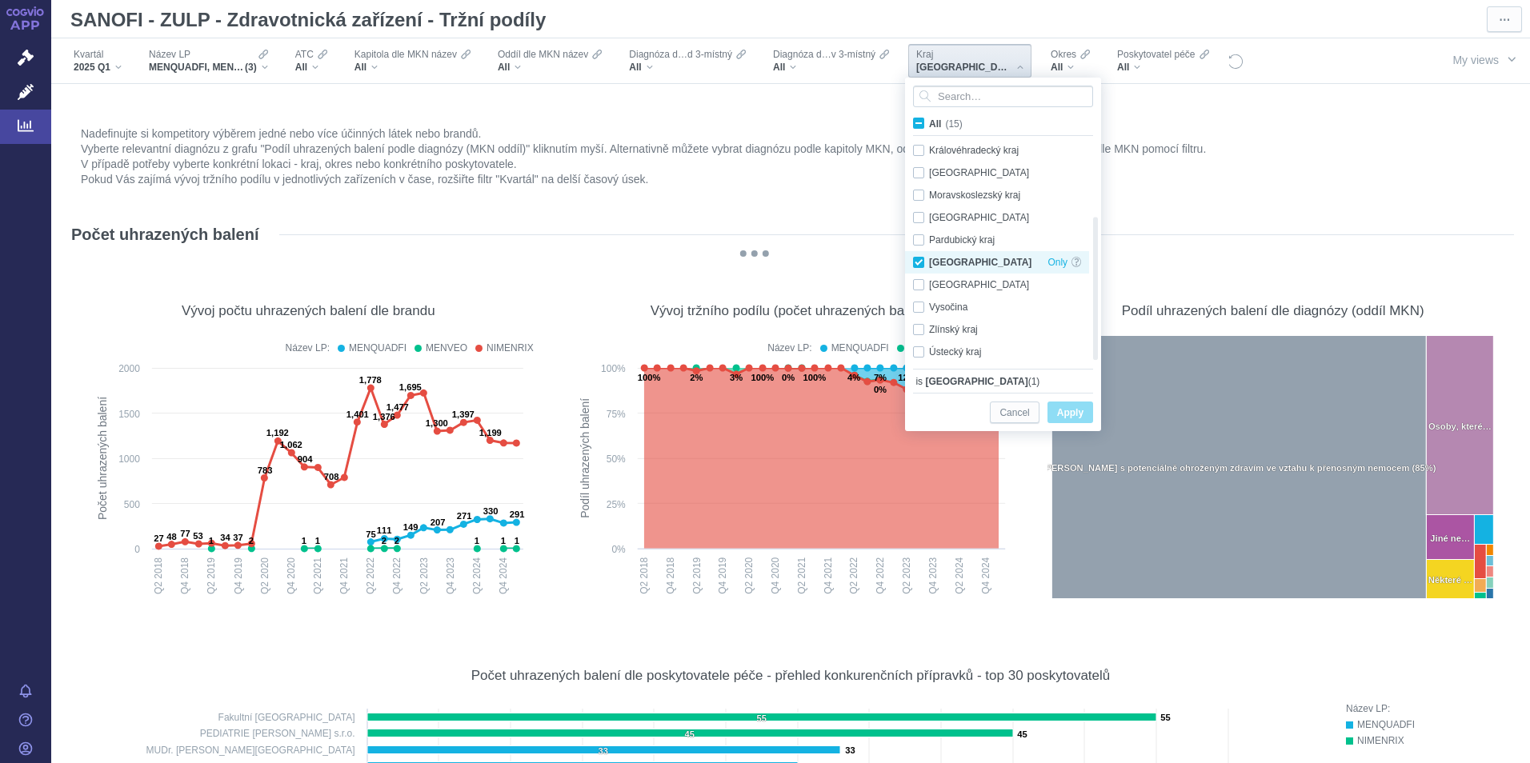
click at [918, 265] on div "Plzeňský kraj Only" at bounding box center [997, 262] width 184 height 22
checkbox input "false"
click at [915, 286] on div "Středočeský kraj Only" at bounding box center [997, 285] width 184 height 22
checkbox input "true"
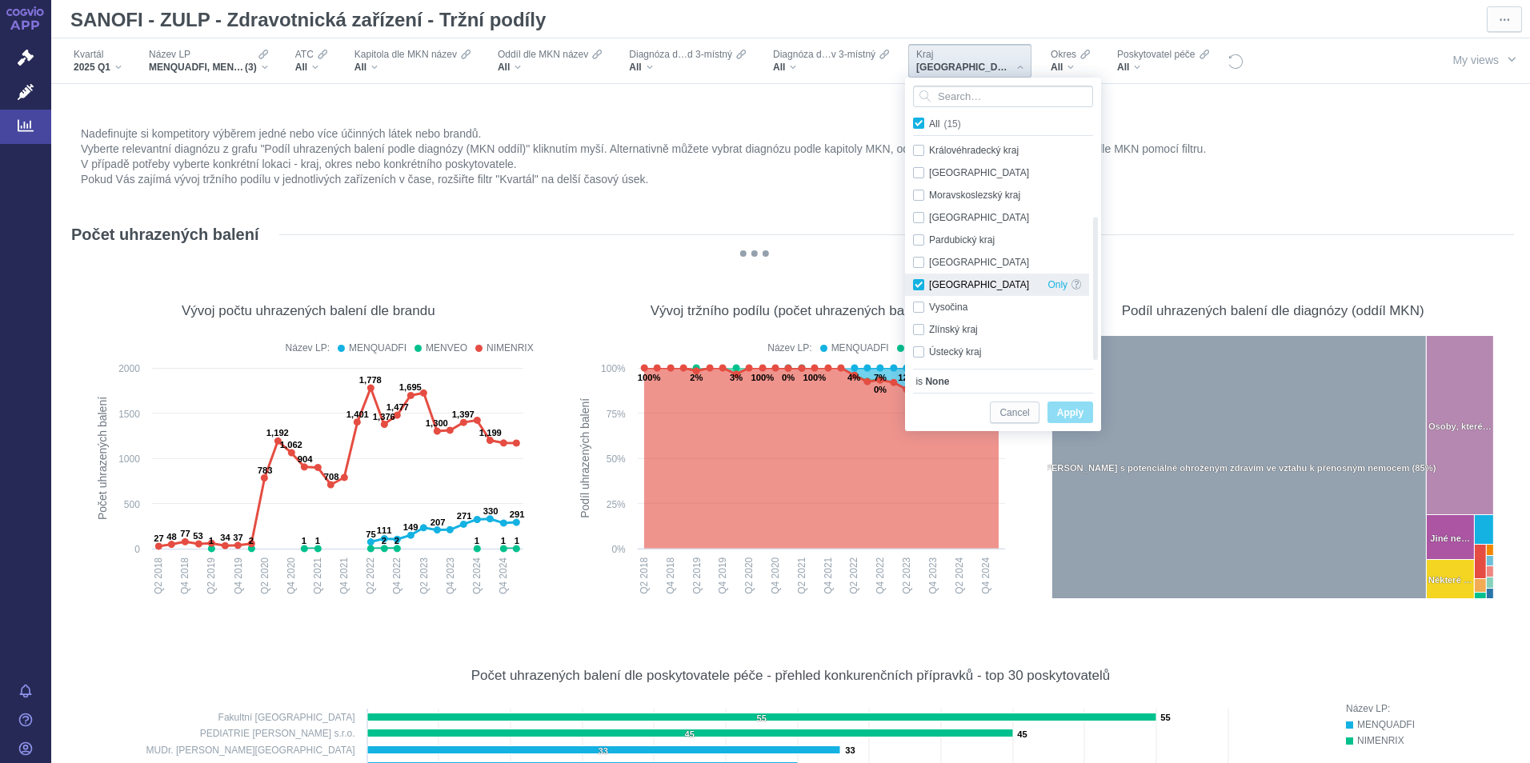
checkbox input "true"
click at [1072, 408] on span "Apply" at bounding box center [1070, 413] width 26 height 20
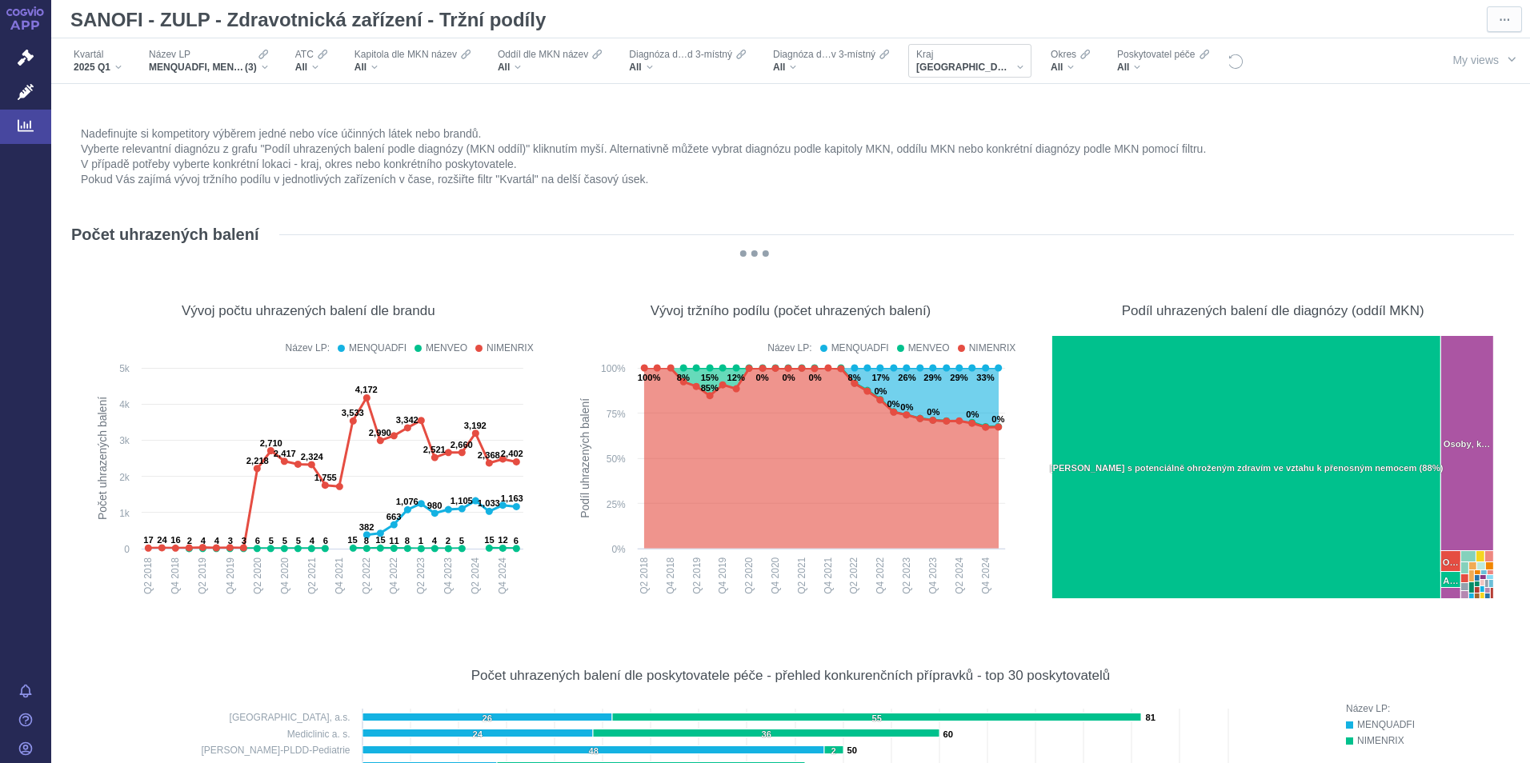
click at [998, 62] on div "[GEOGRAPHIC_DATA]" at bounding box center [969, 67] width 107 height 13
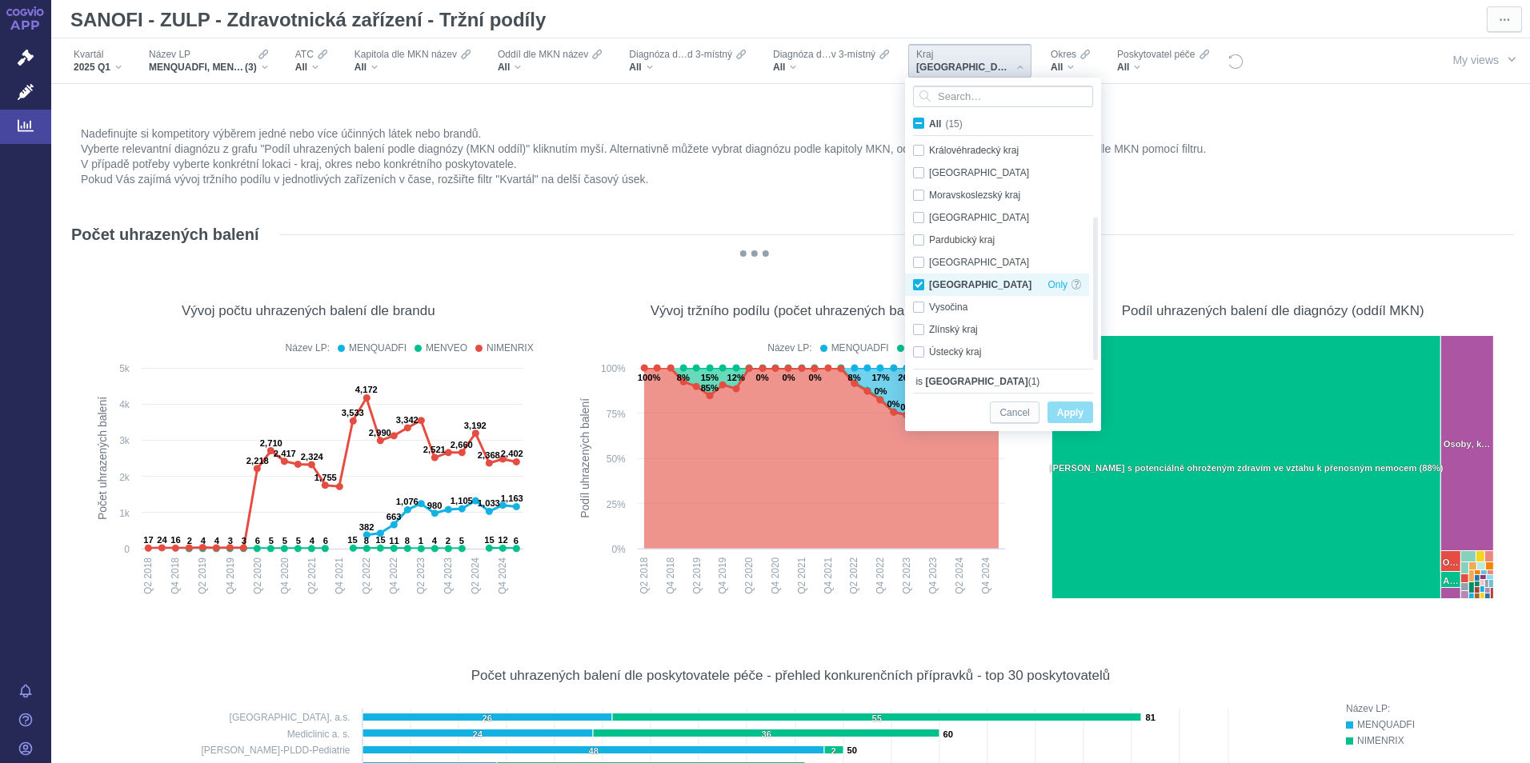
click at [918, 286] on div "Středočeský kraj Only" at bounding box center [997, 285] width 184 height 22
checkbox input "false"
click at [920, 310] on div "Vysočina Only" at bounding box center [997, 307] width 184 height 22
checkbox input "true"
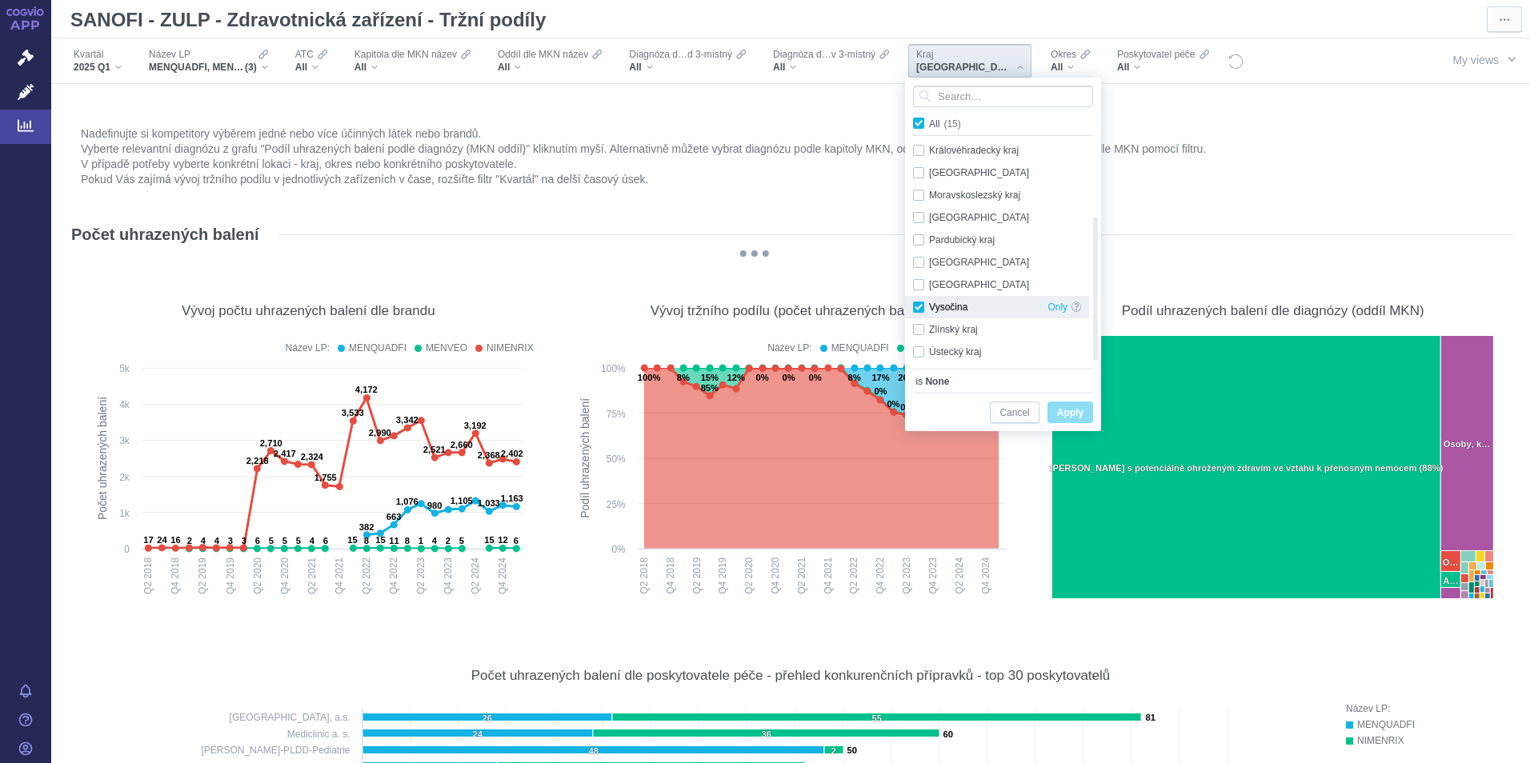
checkbox input "true"
click at [1079, 411] on span "Apply" at bounding box center [1070, 413] width 26 height 20
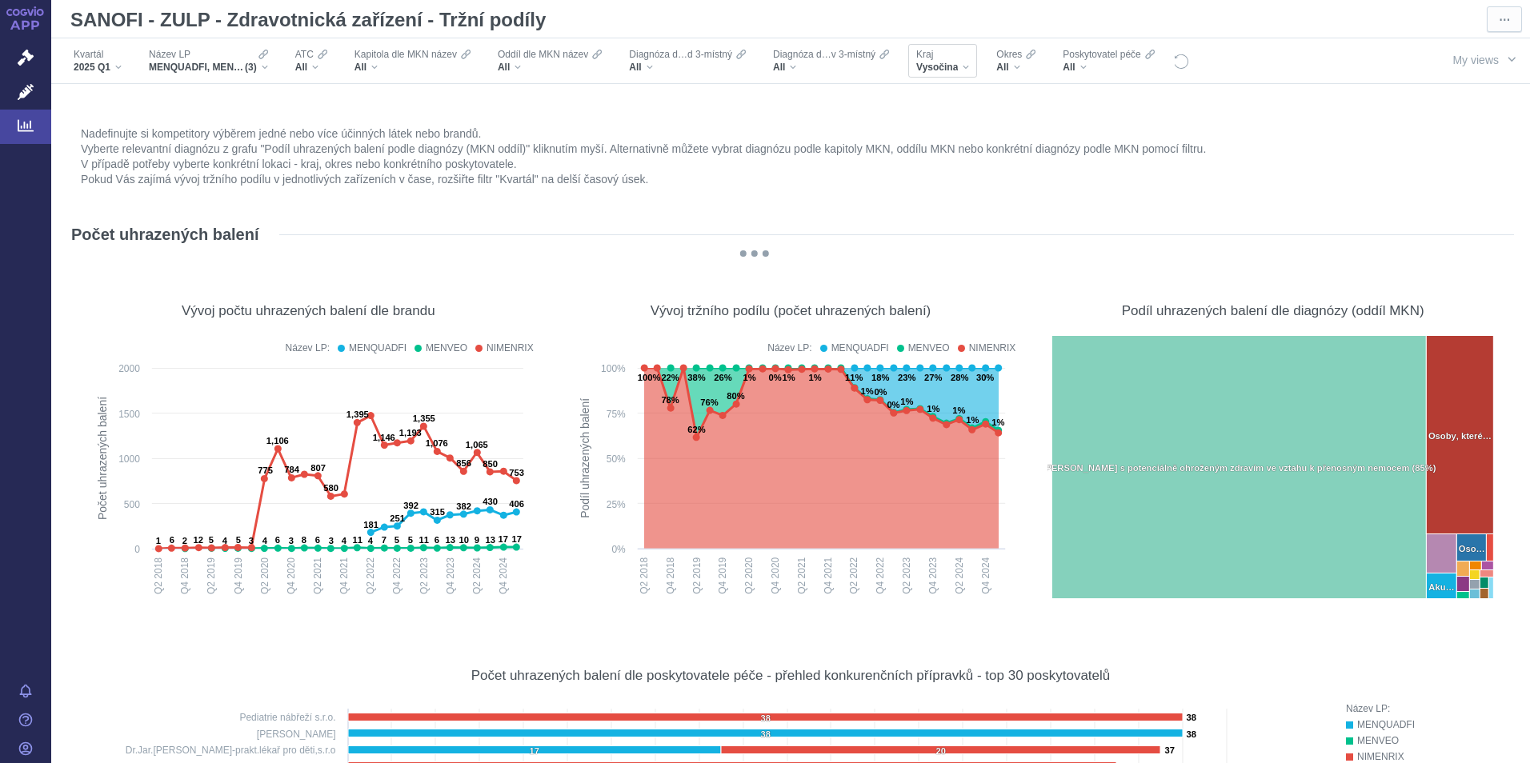
click at [966, 73] on div "Vysočina" at bounding box center [942, 67] width 53 height 13
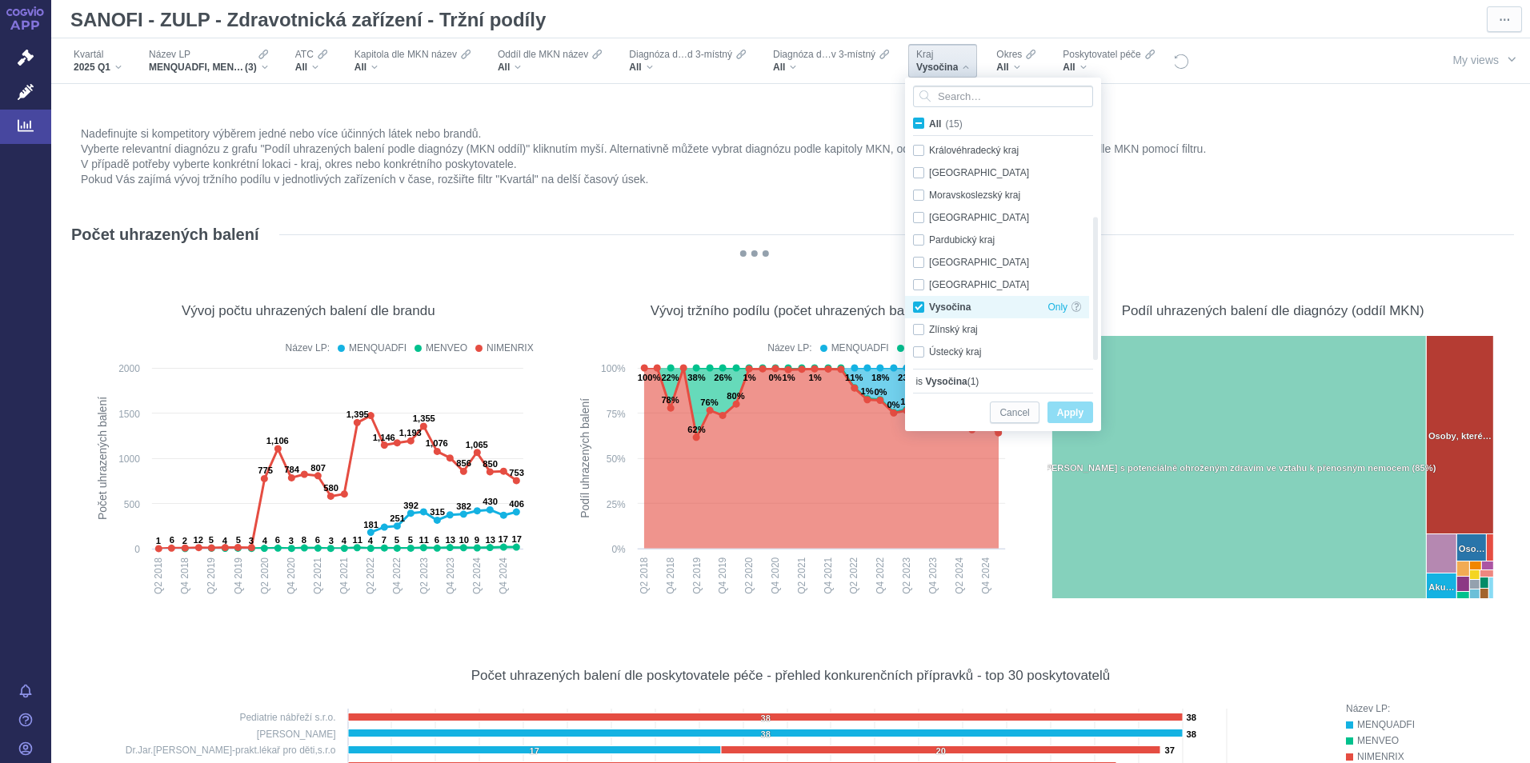
click at [913, 309] on div "Vysočina Only" at bounding box center [997, 307] width 184 height 22
checkbox input "false"
click at [916, 331] on div "Zlínský kraj Only" at bounding box center [997, 329] width 184 height 22
checkbox input "true"
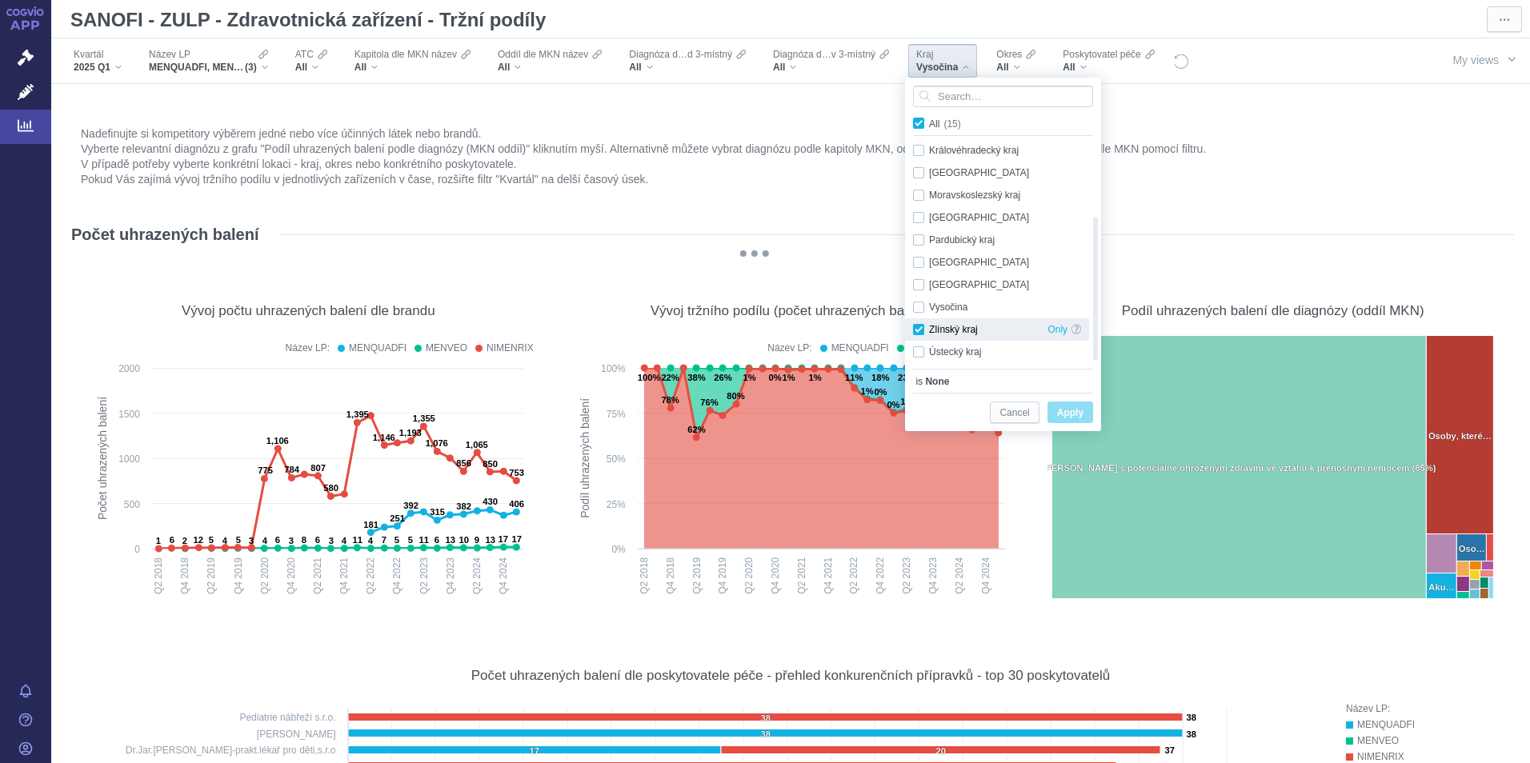
checkbox input "true"
click at [1083, 412] on span "Apply" at bounding box center [1070, 413] width 26 height 20
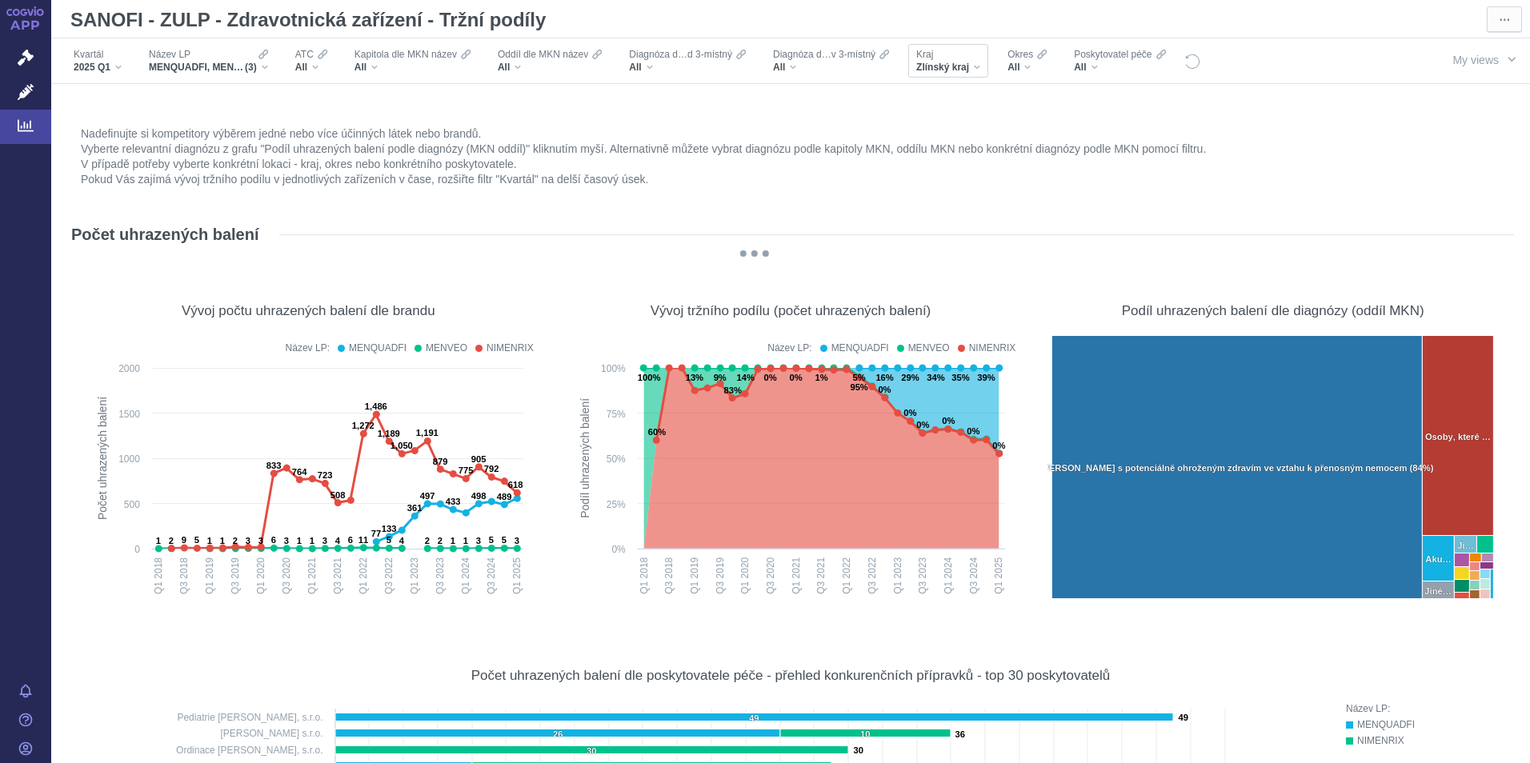
click at [974, 67] on div "Zlínský kraj" at bounding box center [948, 67] width 64 height 13
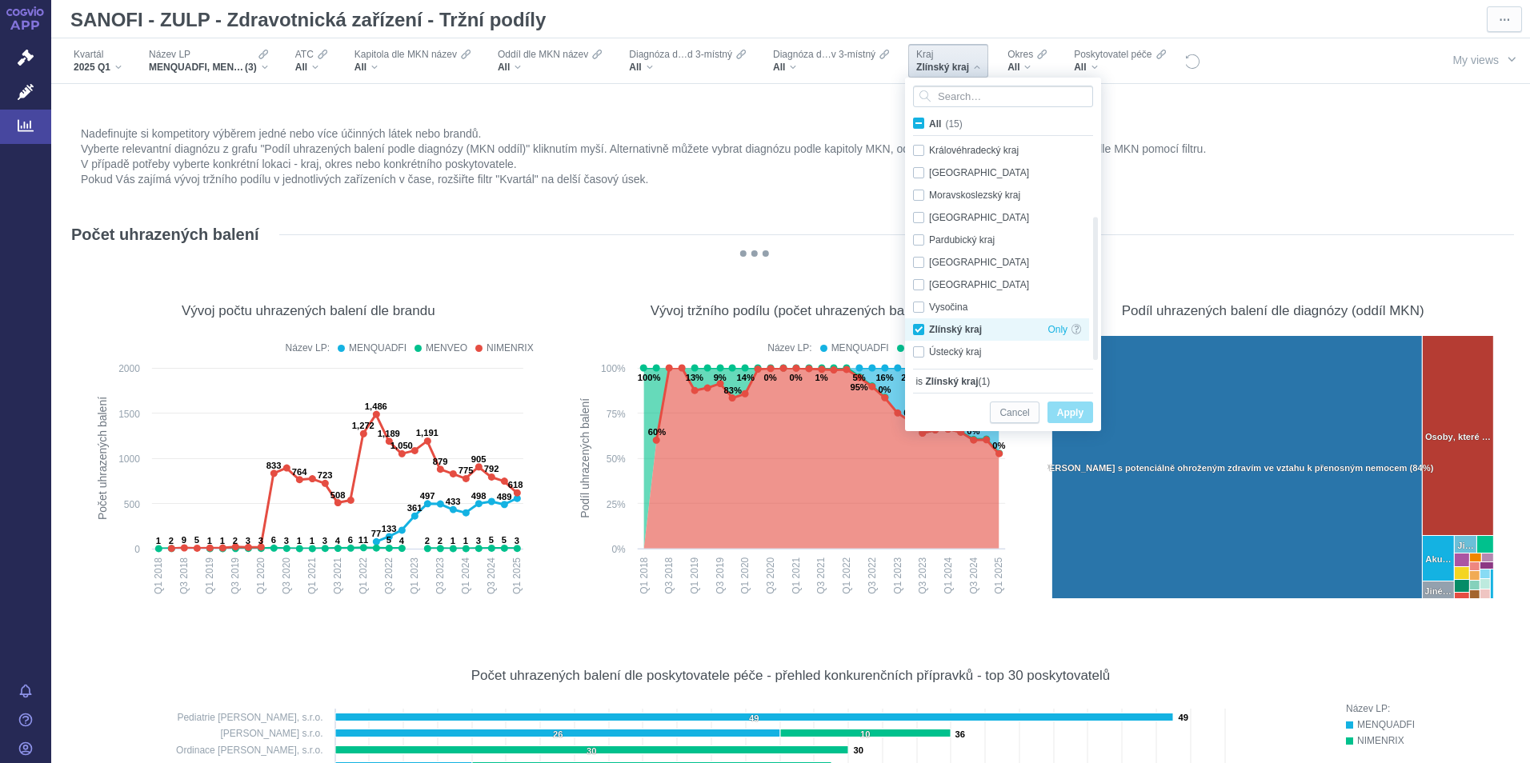
click at [917, 332] on div "Zlínský kraj Only" at bounding box center [997, 329] width 184 height 22
checkbox input "false"
click at [921, 350] on div "Ústecký kraj Only" at bounding box center [997, 352] width 184 height 22
checkbox input "true"
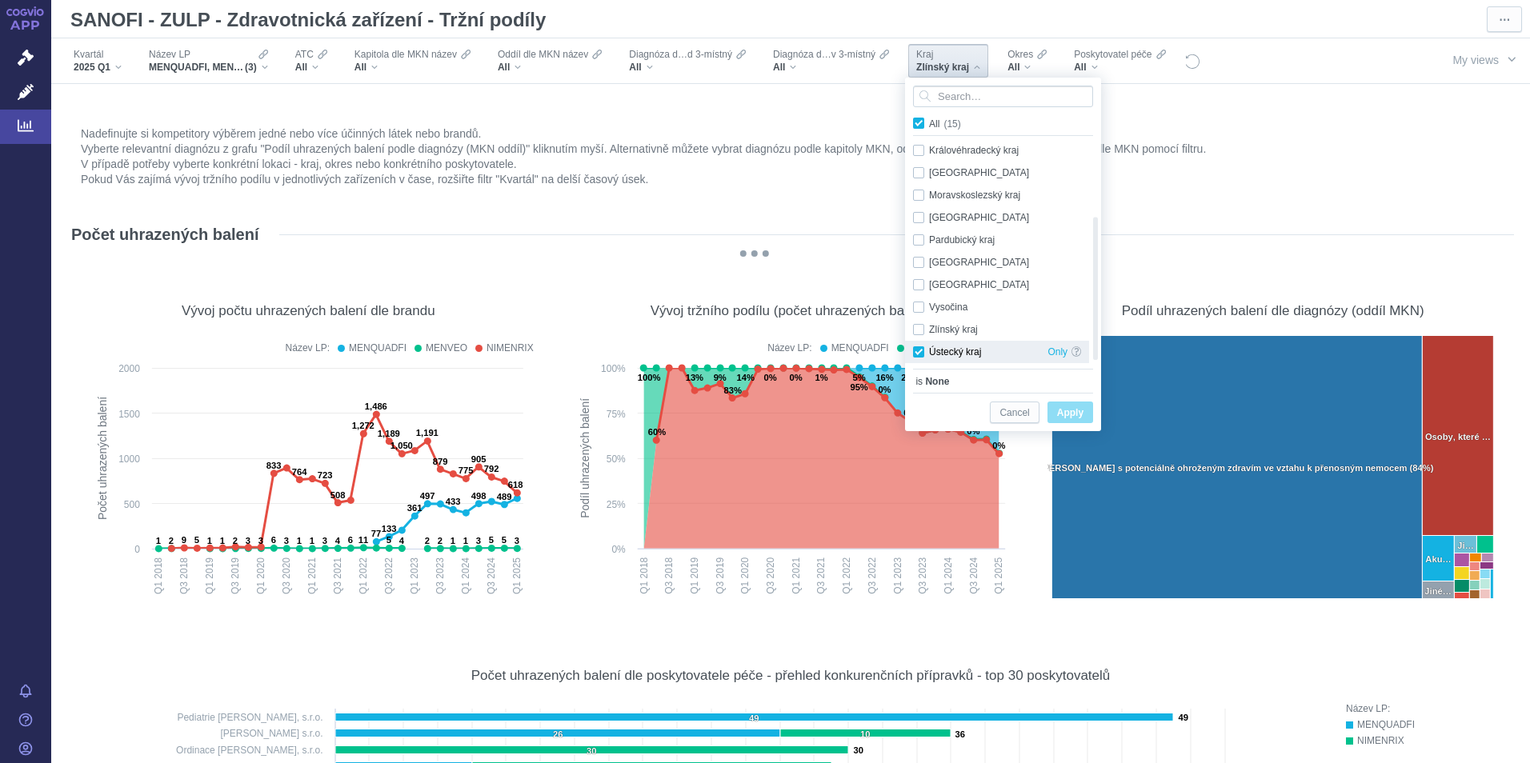
checkbox input "true"
drag, startPoint x: 1070, startPoint y: 410, endPoint x: 1096, endPoint y: 152, distance: 259.0
click at [1070, 410] on span "Apply" at bounding box center [1070, 413] width 26 height 20
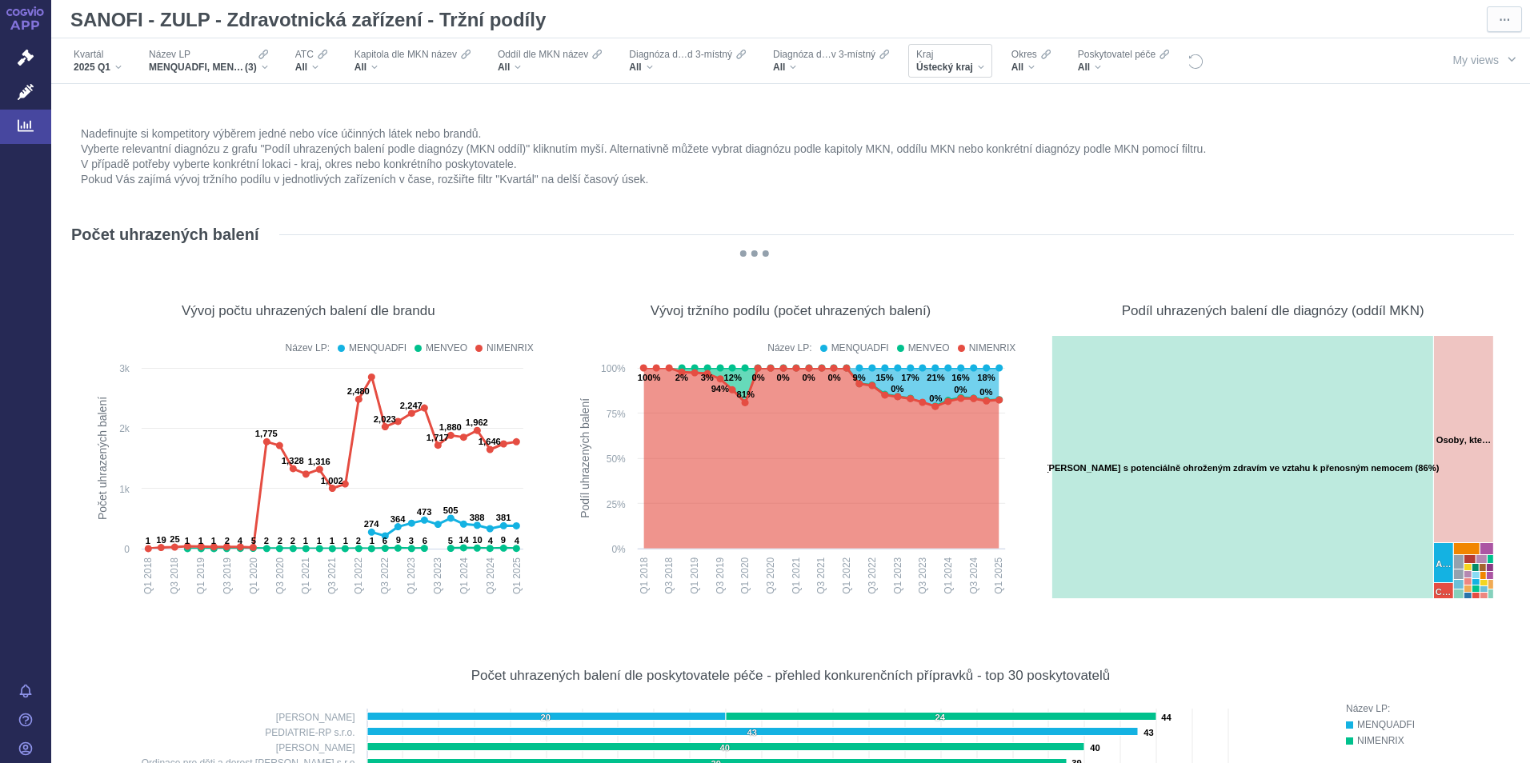
click at [982, 66] on div "Ústecký kraj" at bounding box center [950, 67] width 68 height 13
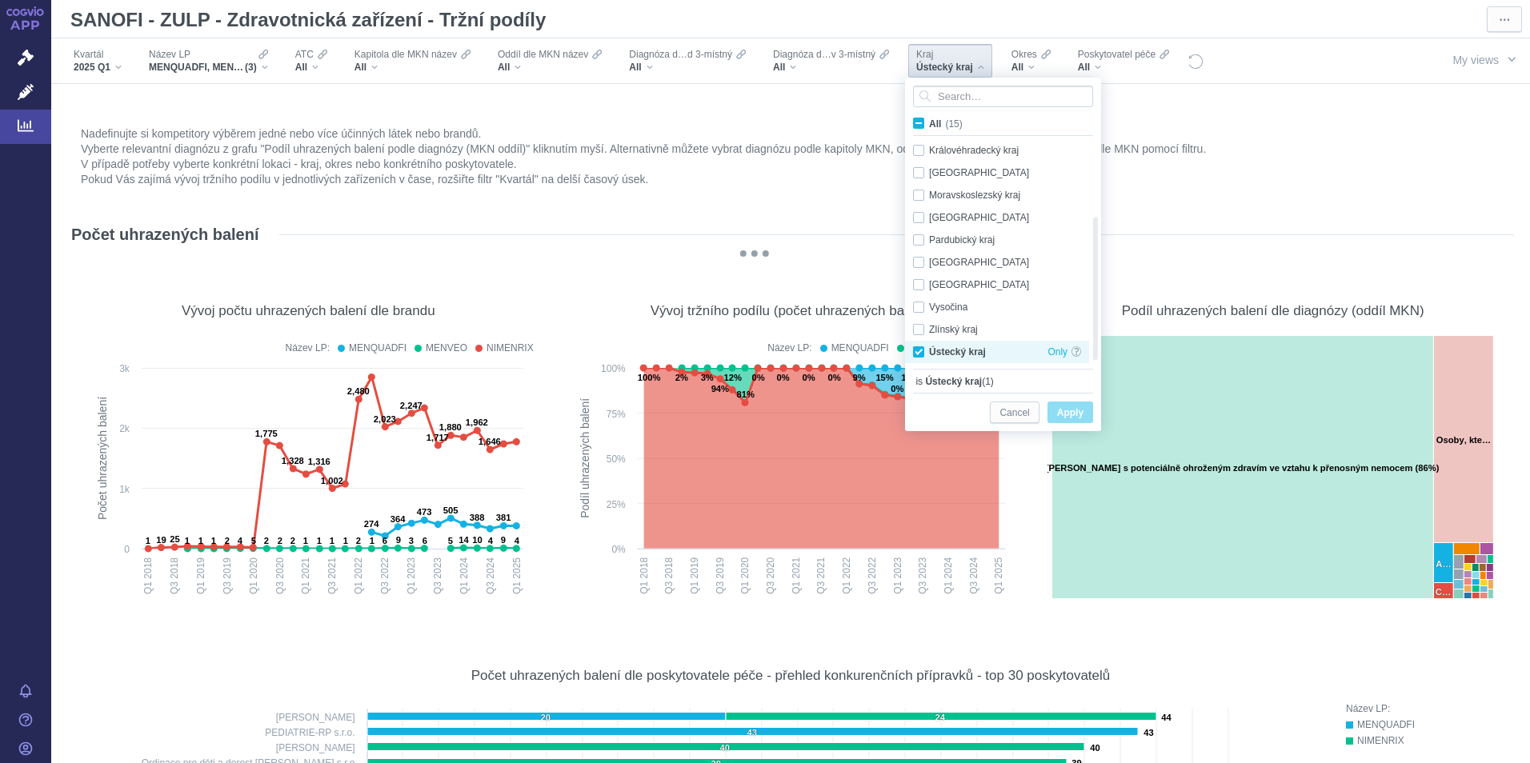
click at [916, 354] on div "Ústecký kraj Only" at bounding box center [997, 352] width 184 height 22
checkbox input "false"
click at [917, 198] on div "Moravskoslezský kraj Only" at bounding box center [997, 195] width 184 height 22
checkbox input "true"
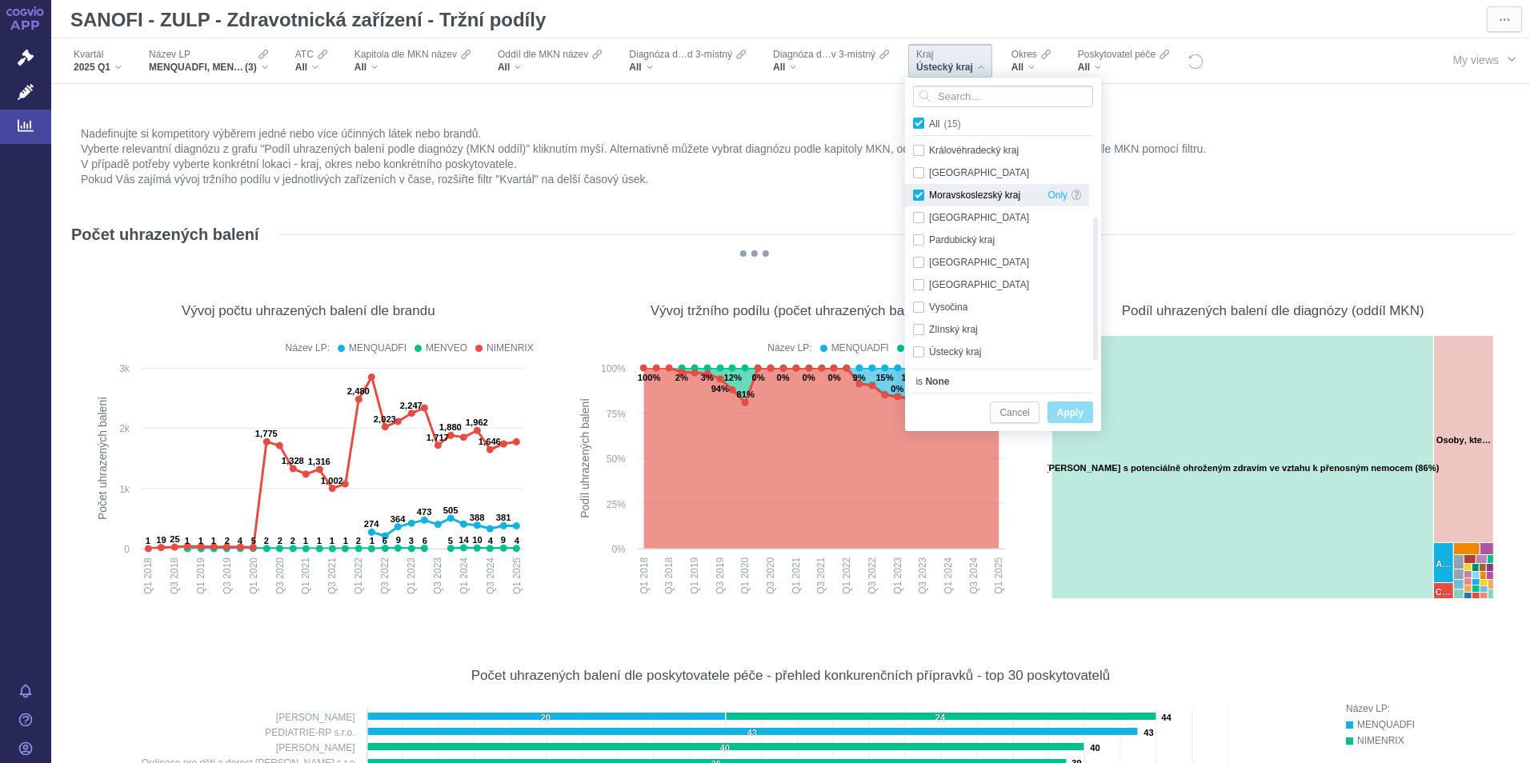
checkbox input "true"
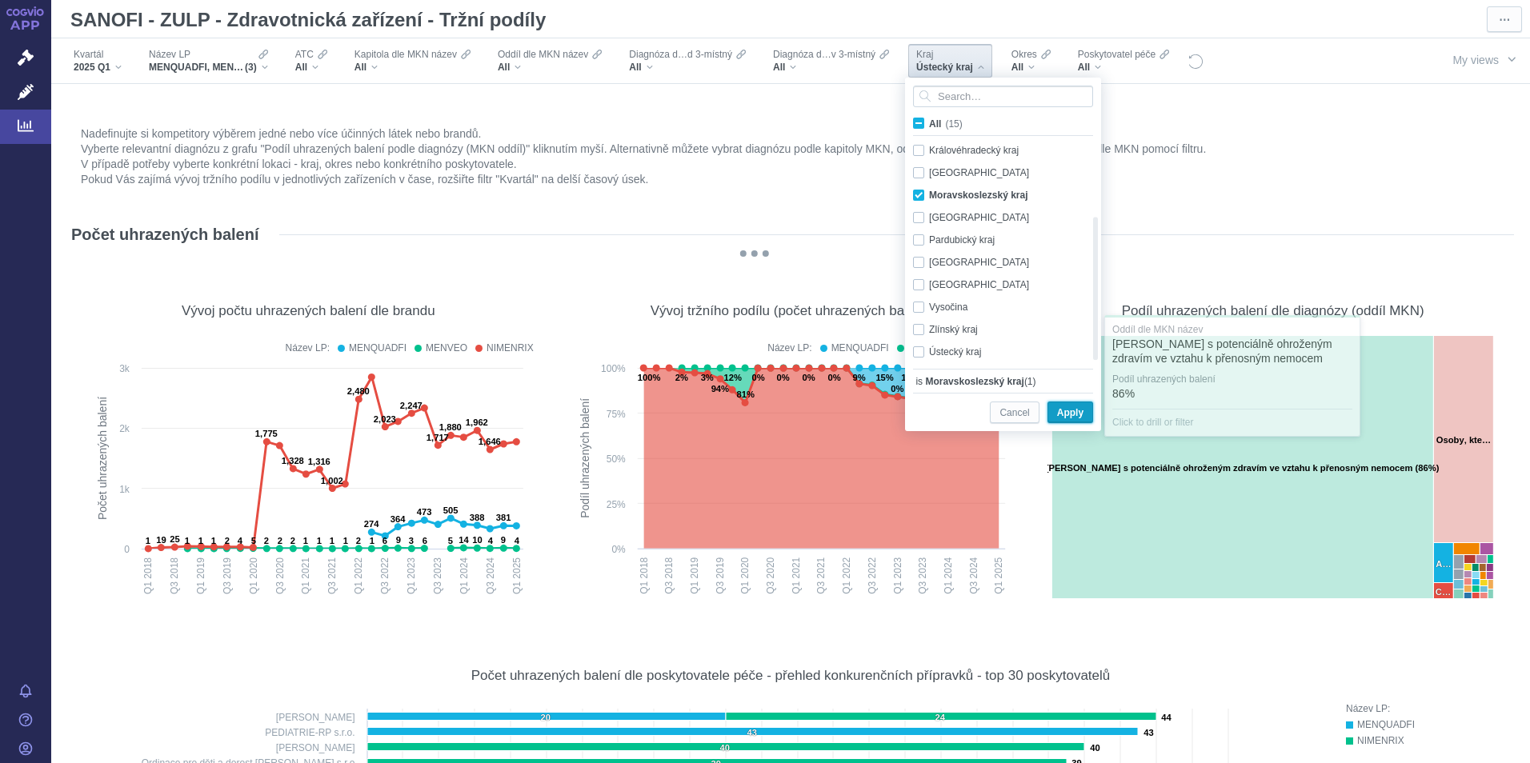
click at [1070, 414] on span "Apply" at bounding box center [1070, 413] width 26 height 20
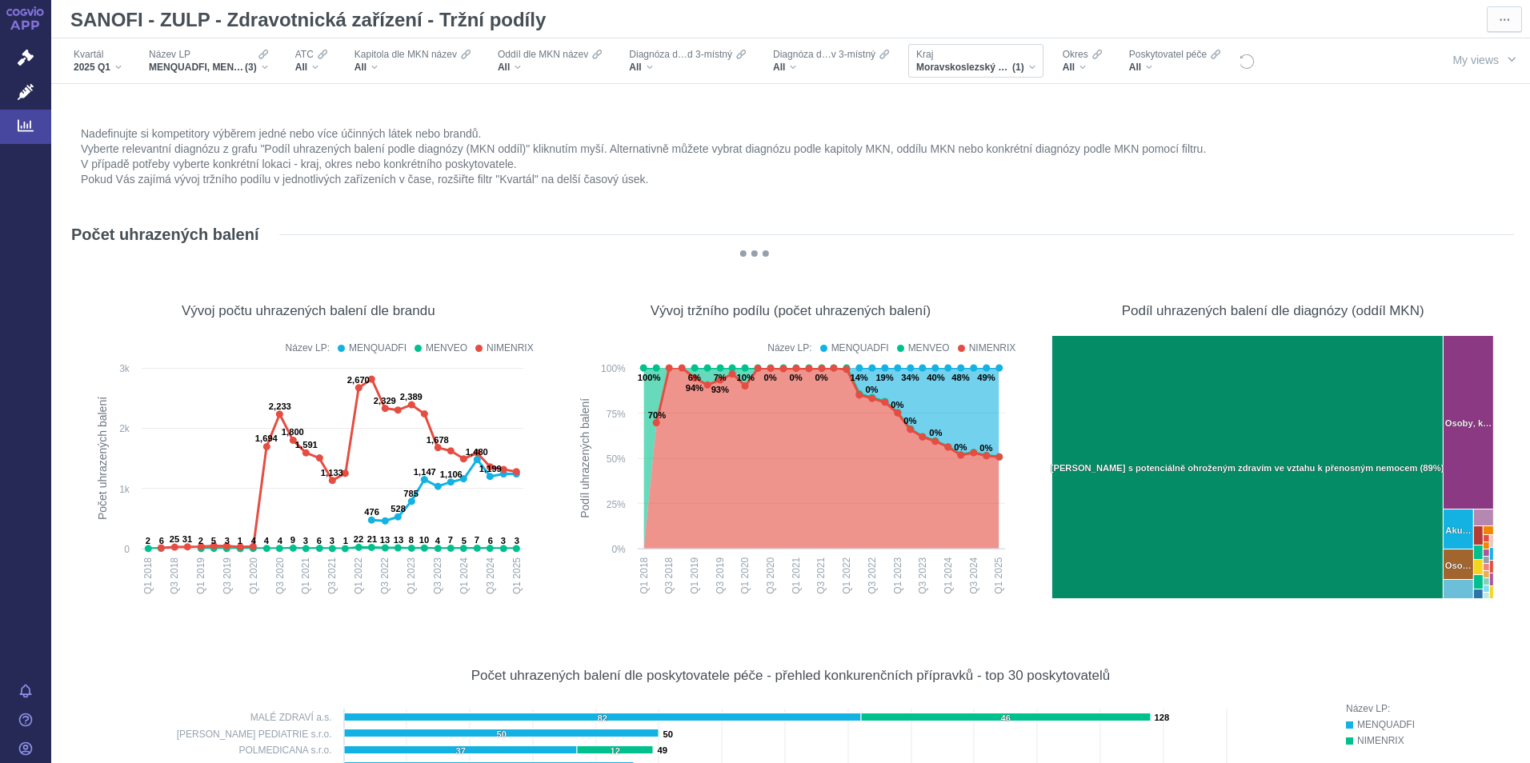
click at [1026, 70] on div "Moravskoslezský kraj (1)" at bounding box center [975, 67] width 119 height 13
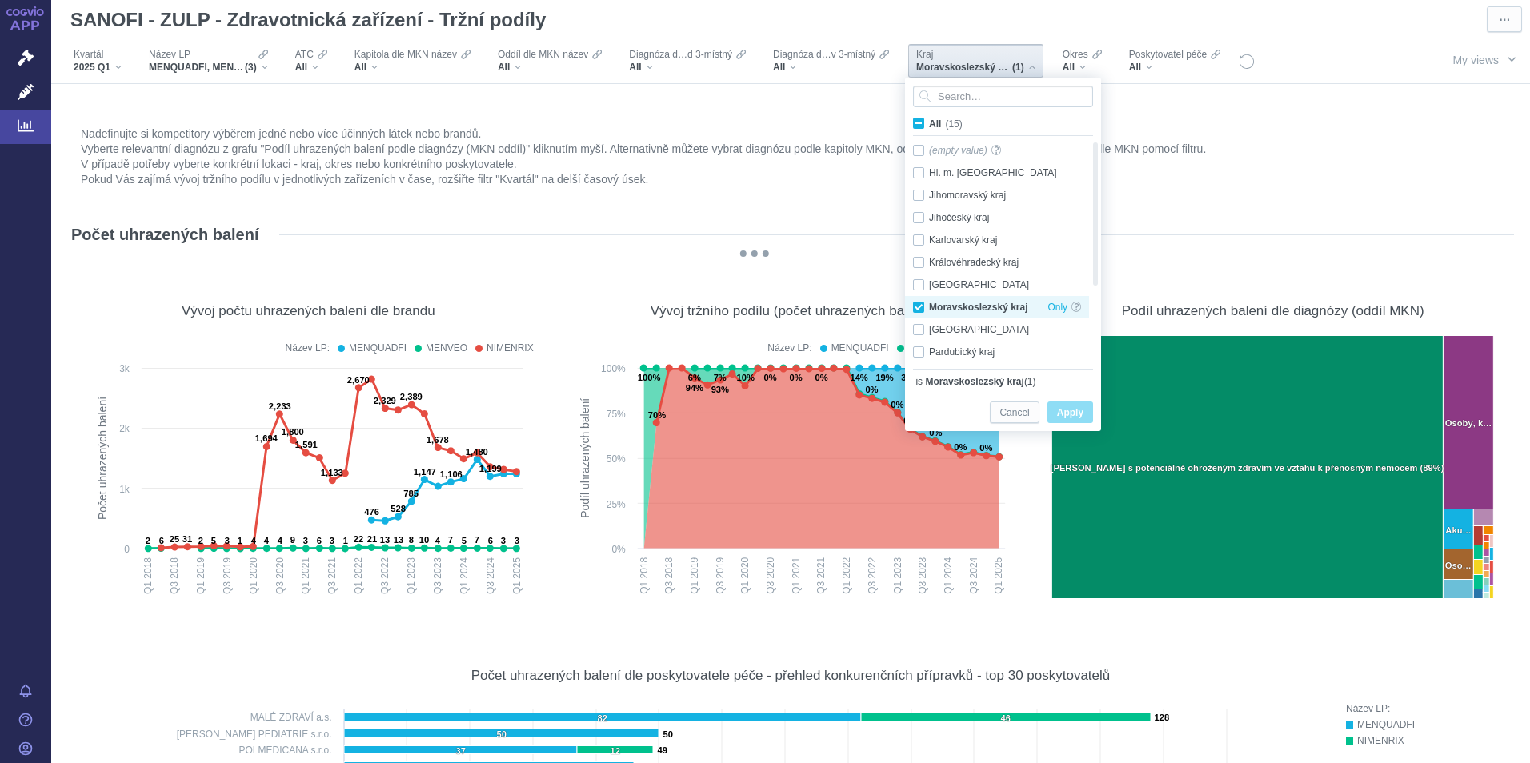
click at [916, 306] on div "Moravskoslezský kraj Only" at bounding box center [997, 307] width 184 height 22
checkbox input "false"
click at [916, 262] on div "Královéhradecký kraj Only" at bounding box center [997, 262] width 184 height 22
checkbox input "true"
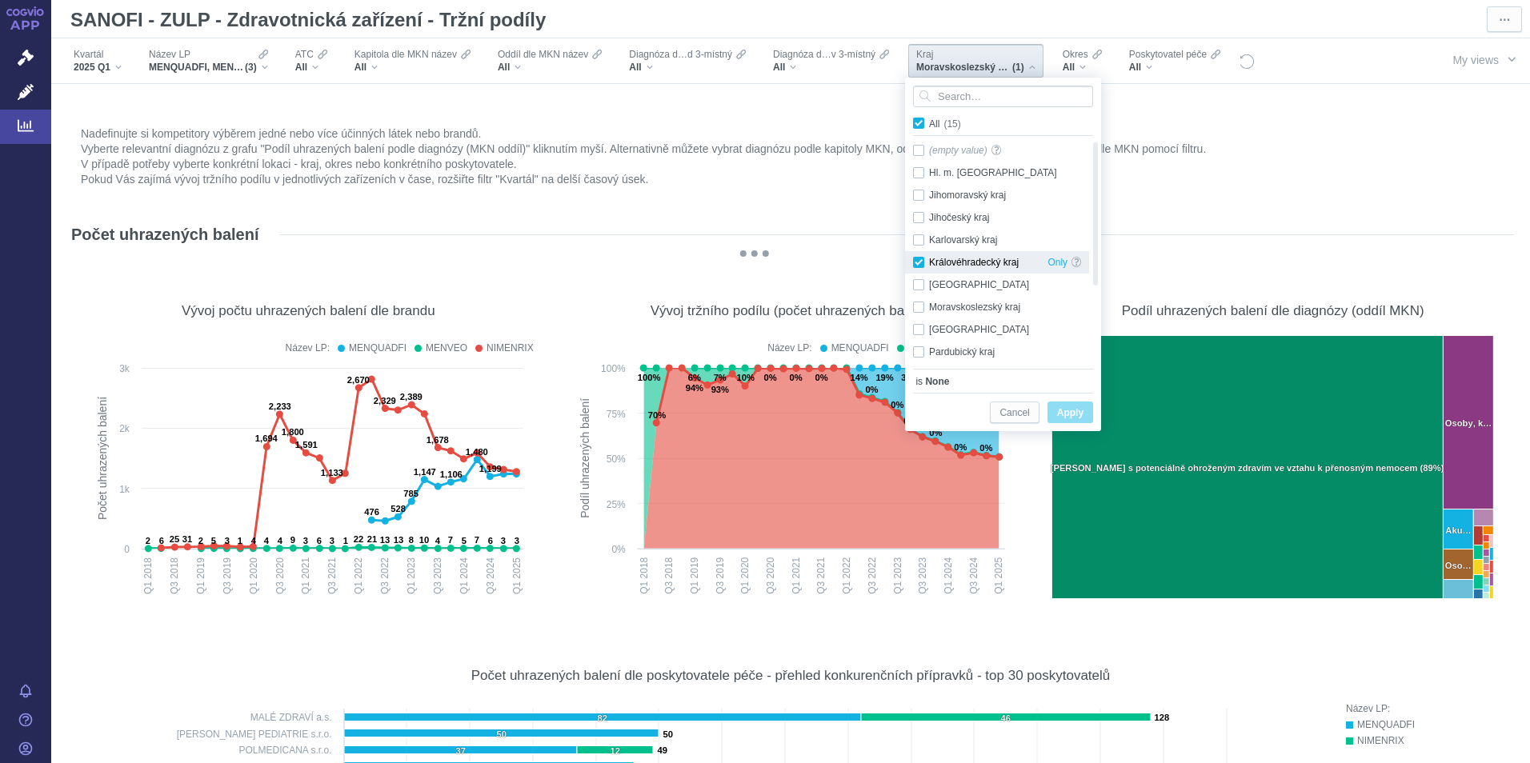
checkbox input "true"
click at [1071, 410] on span "Apply" at bounding box center [1070, 413] width 26 height 20
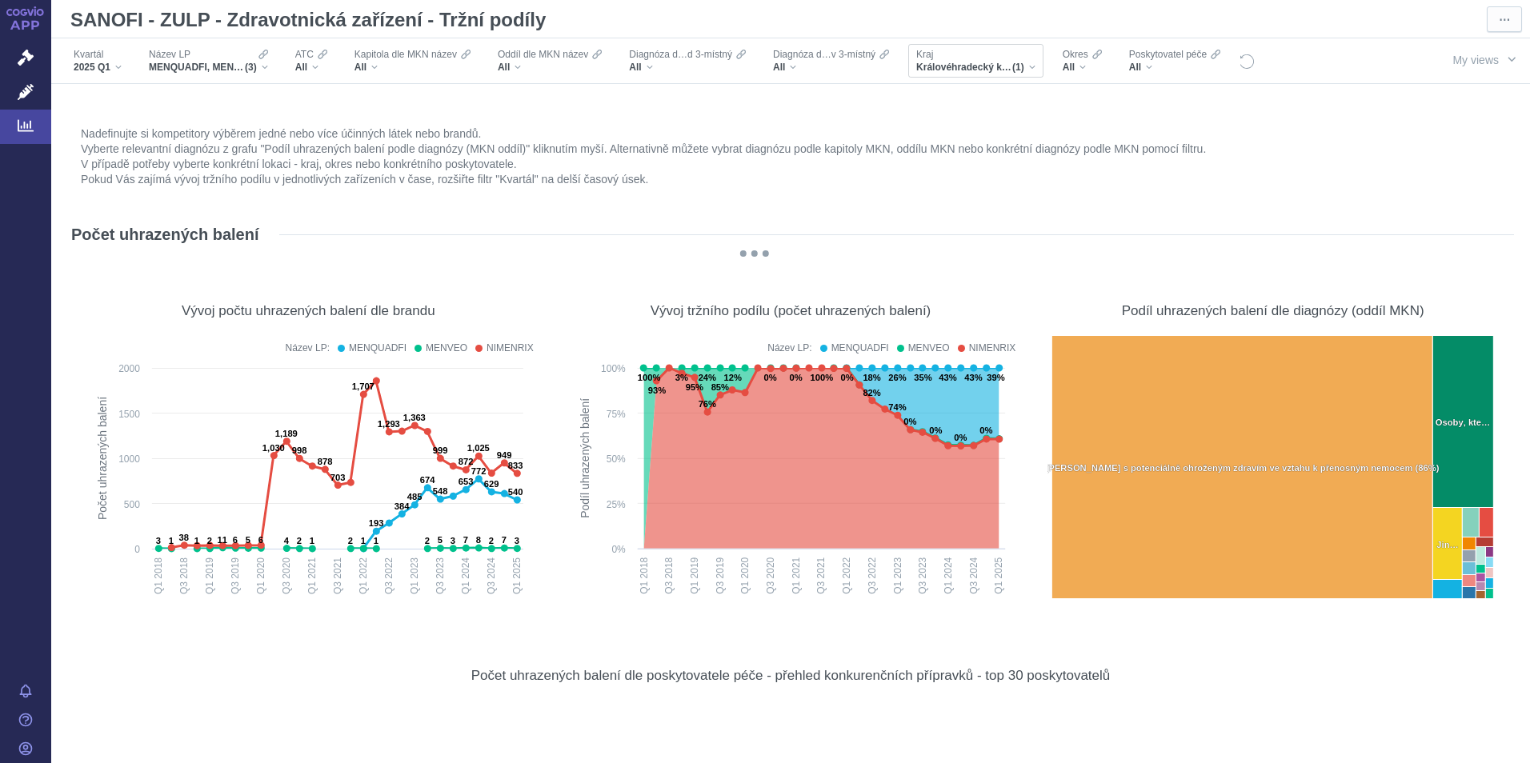
click at [1022, 70] on span "(1)" at bounding box center [1018, 67] width 12 height 13
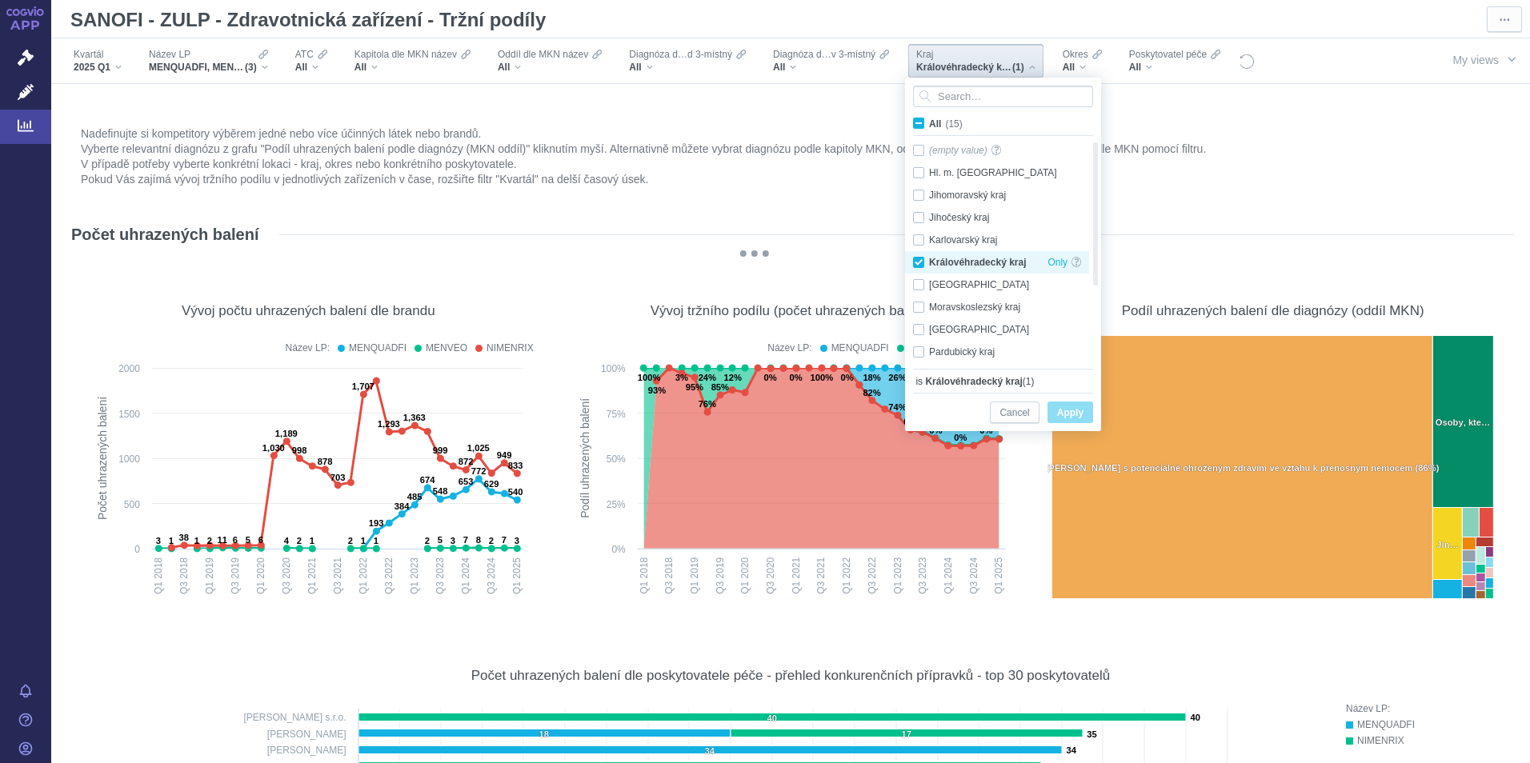
click at [916, 262] on div "Královéhradecký kraj Only" at bounding box center [997, 262] width 184 height 22
checkbox input "false"
click at [917, 215] on div "Jihočeský kraj Only" at bounding box center [997, 217] width 184 height 22
checkbox input "true"
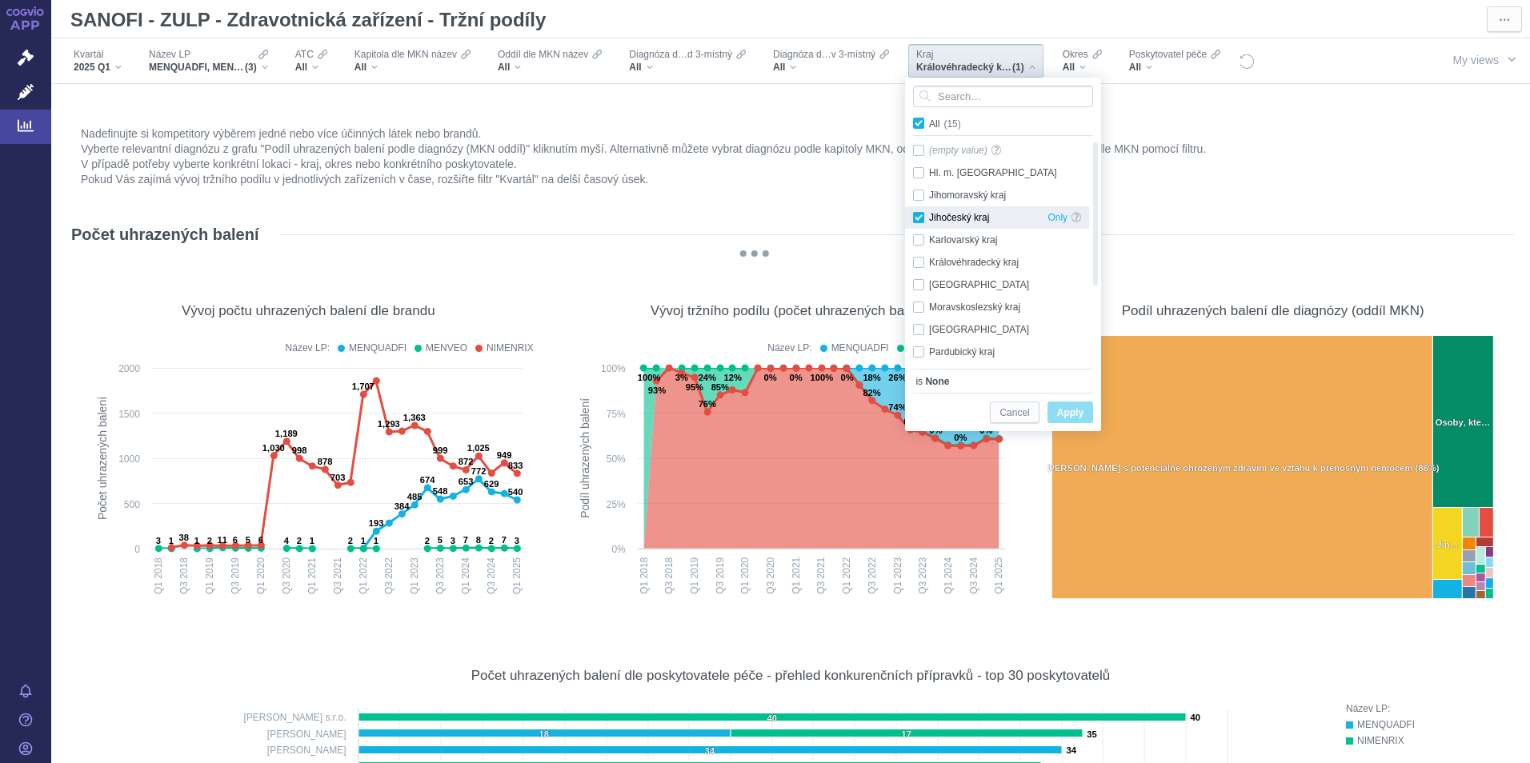
checkbox input "true"
click at [1080, 410] on span "Apply" at bounding box center [1070, 413] width 26 height 20
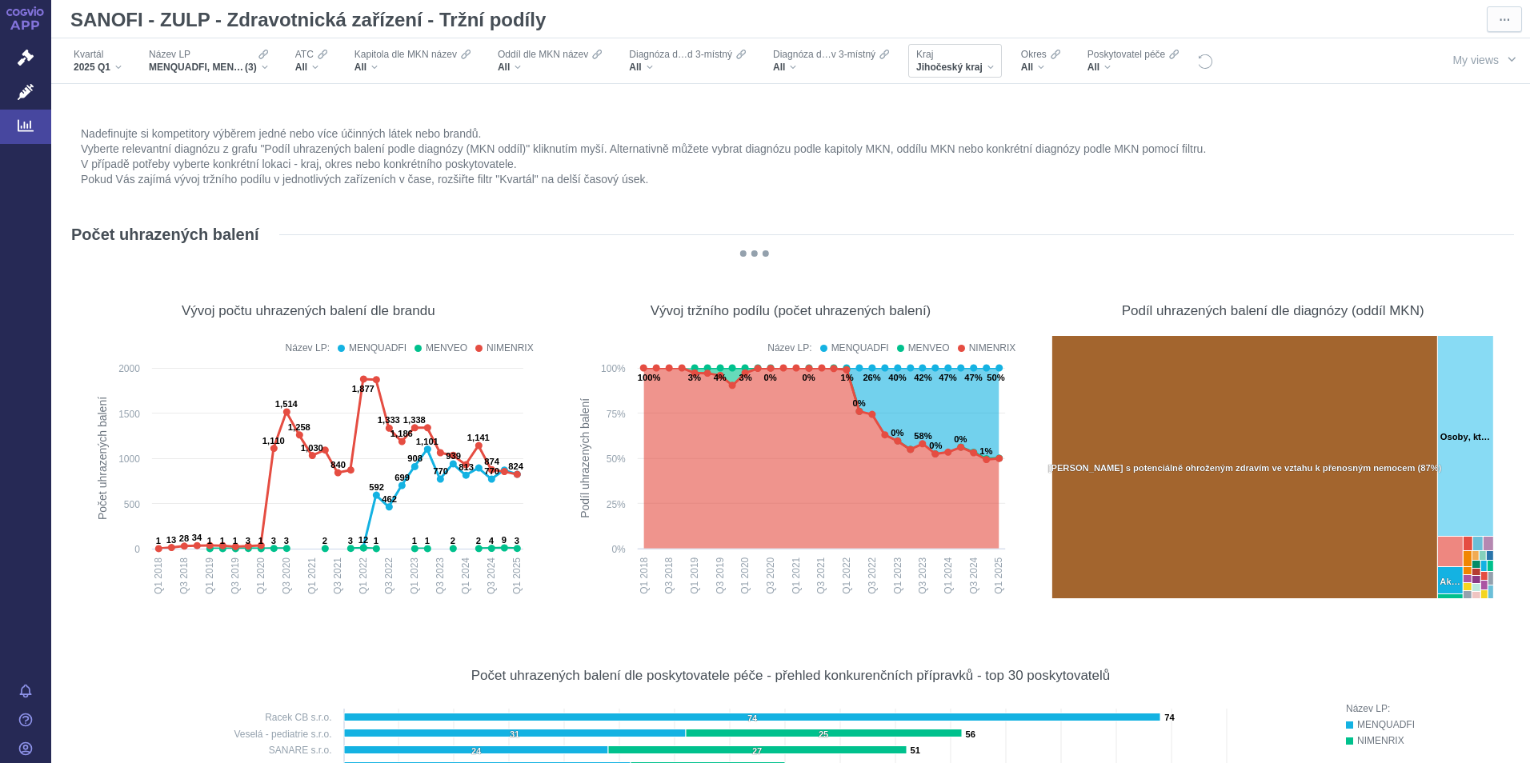
click at [986, 66] on div "Jihočeský kraj" at bounding box center [955, 67] width 78 height 13
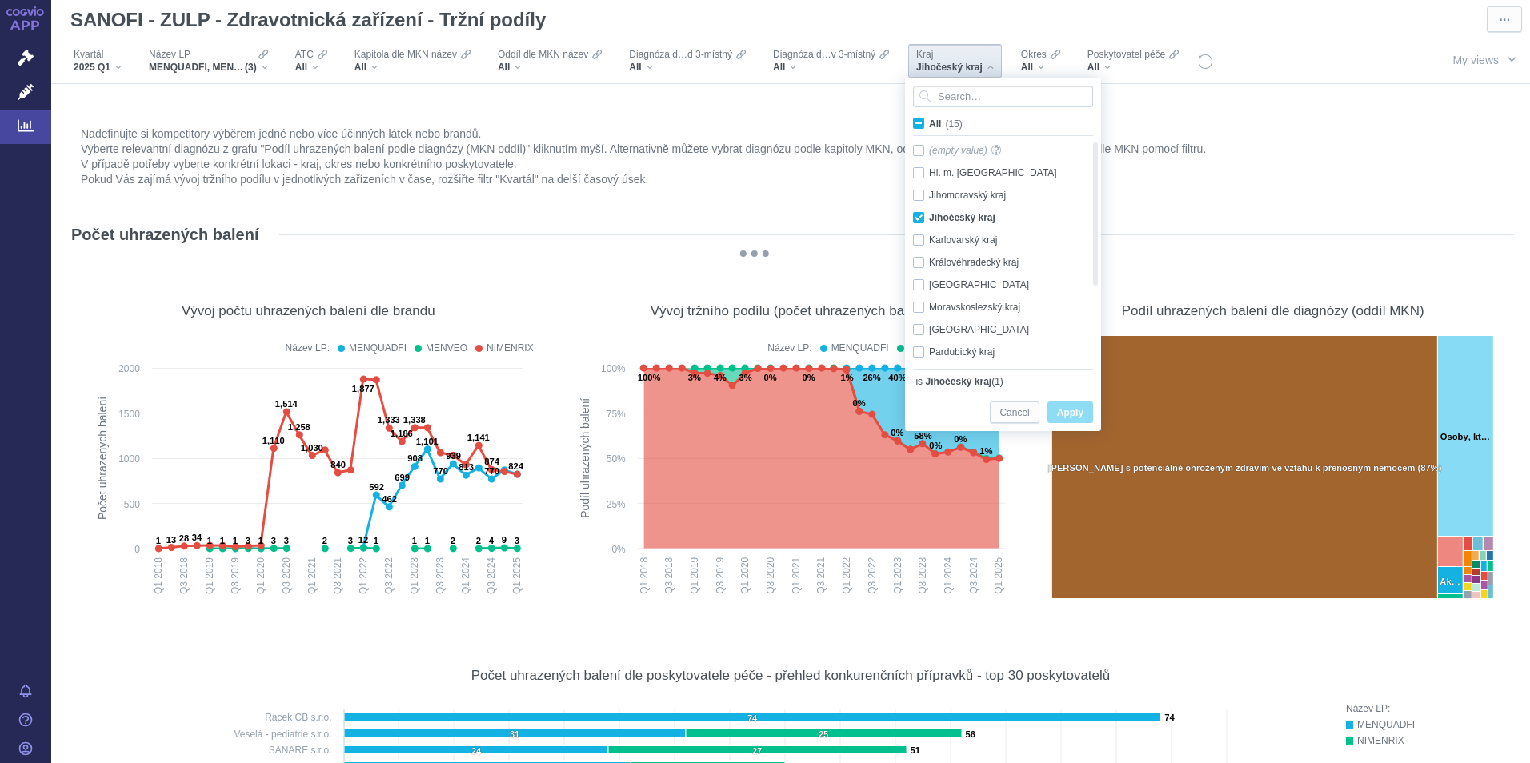
click at [929, 126] on span "All (15)" at bounding box center [946, 123] width 34 height 11
click at [929, 126] on input "All (15)" at bounding box center [934, 120] width 10 height 10
checkbox input "true"
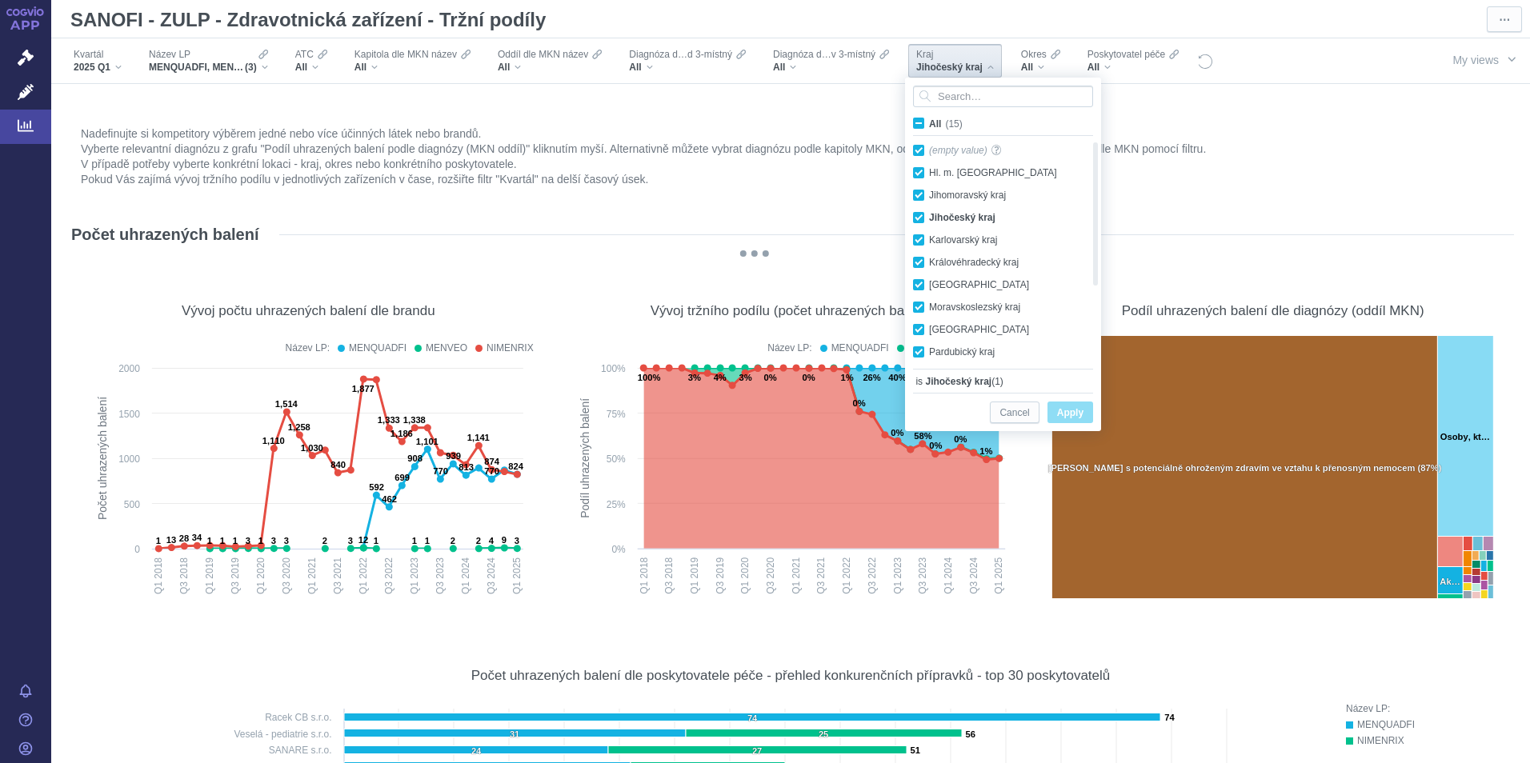
checkbox input "true"
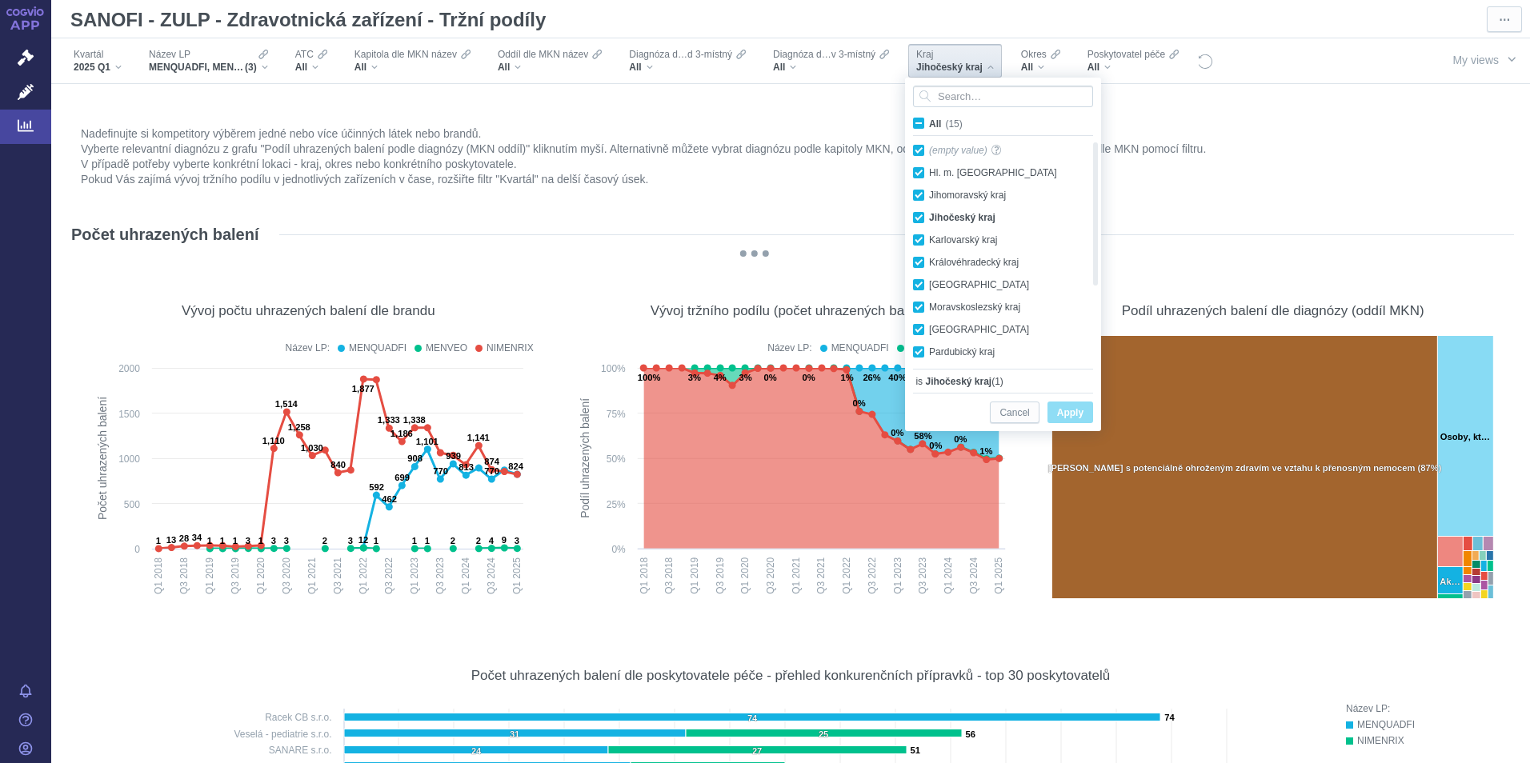
checkbox input "true"
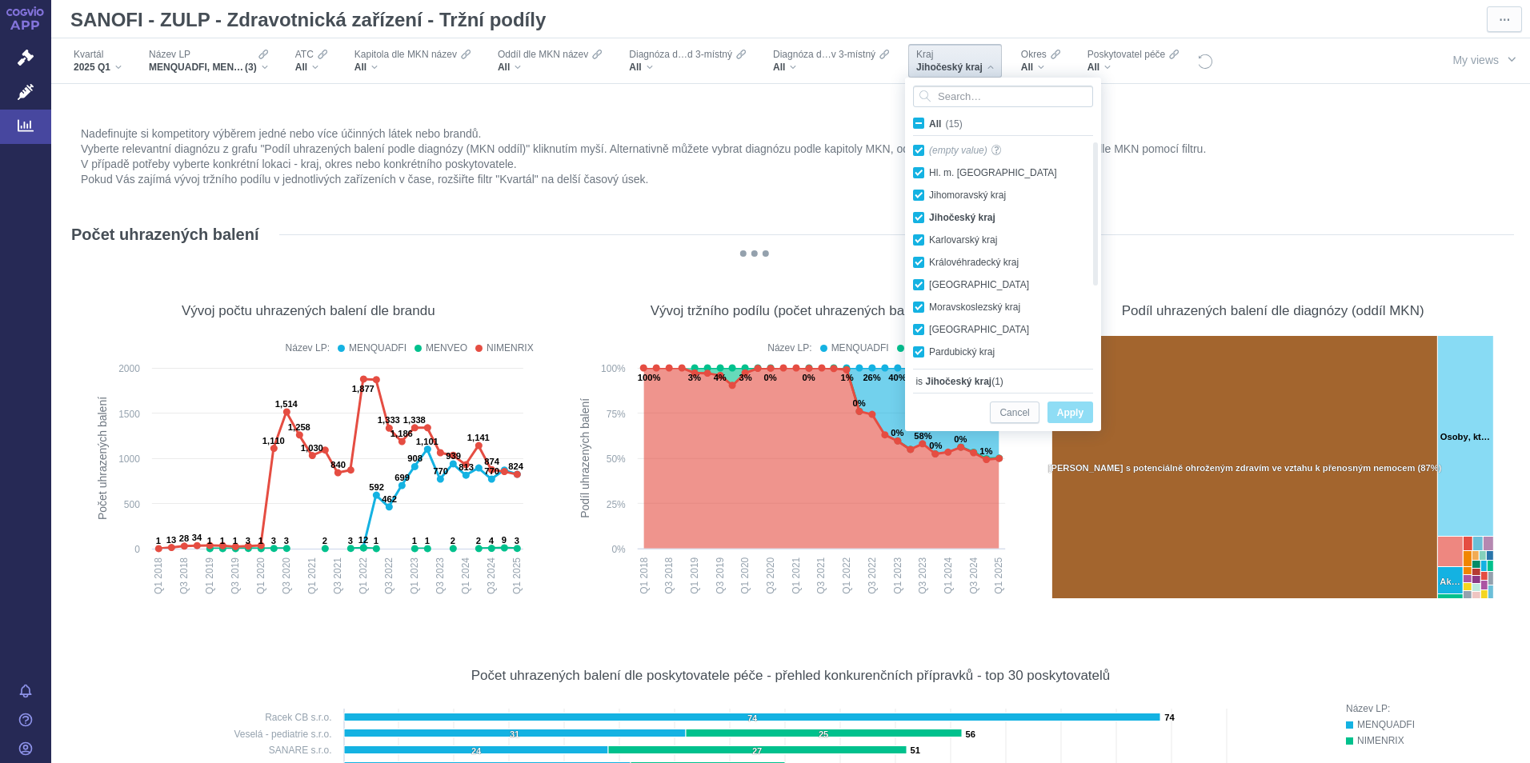
checkbox input "true"
drag, startPoint x: 1077, startPoint y: 413, endPoint x: 1034, endPoint y: 330, distance: 93.0
click at [1077, 413] on span "Apply" at bounding box center [1070, 413] width 26 height 20
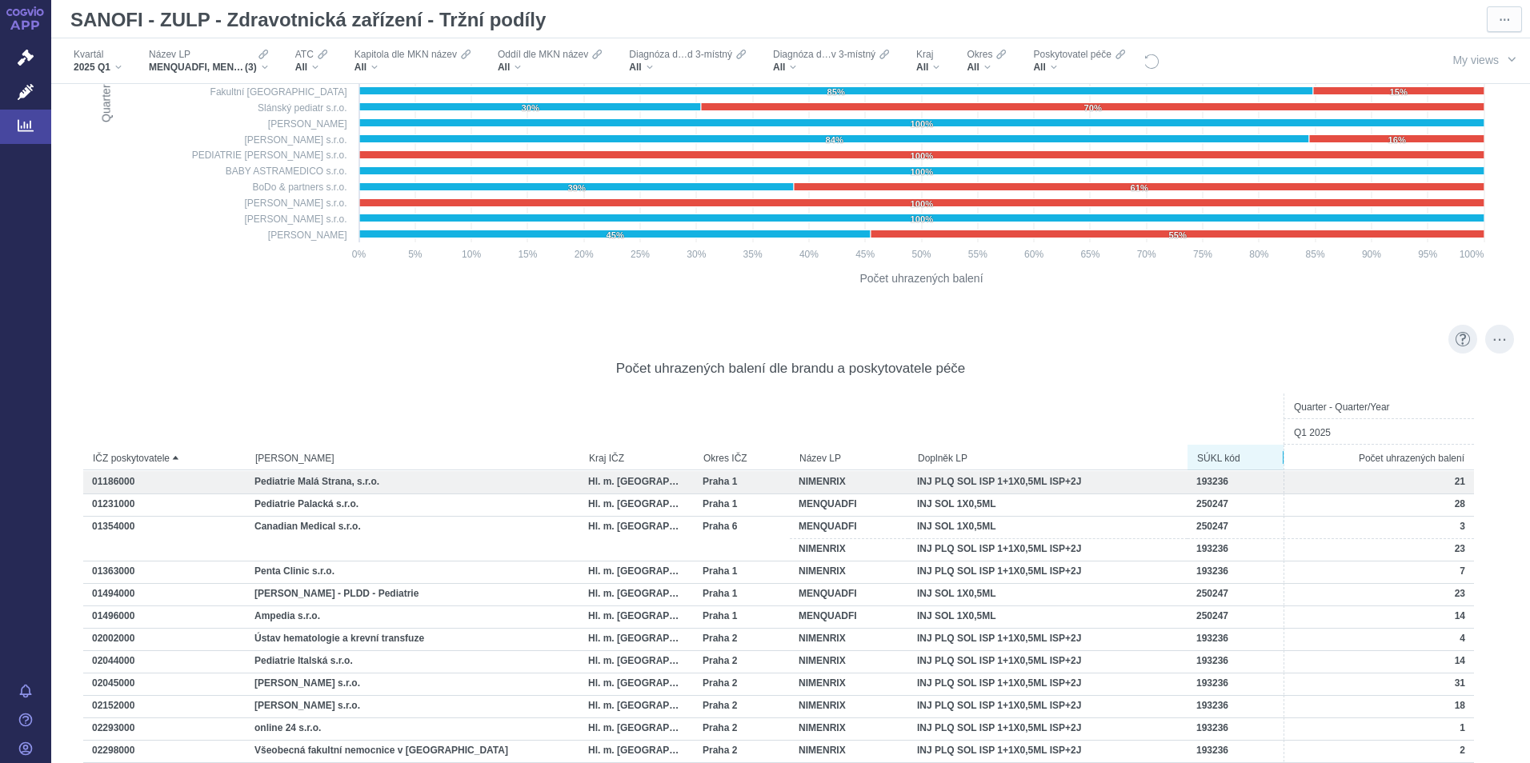
scroll to position [1680, 0]
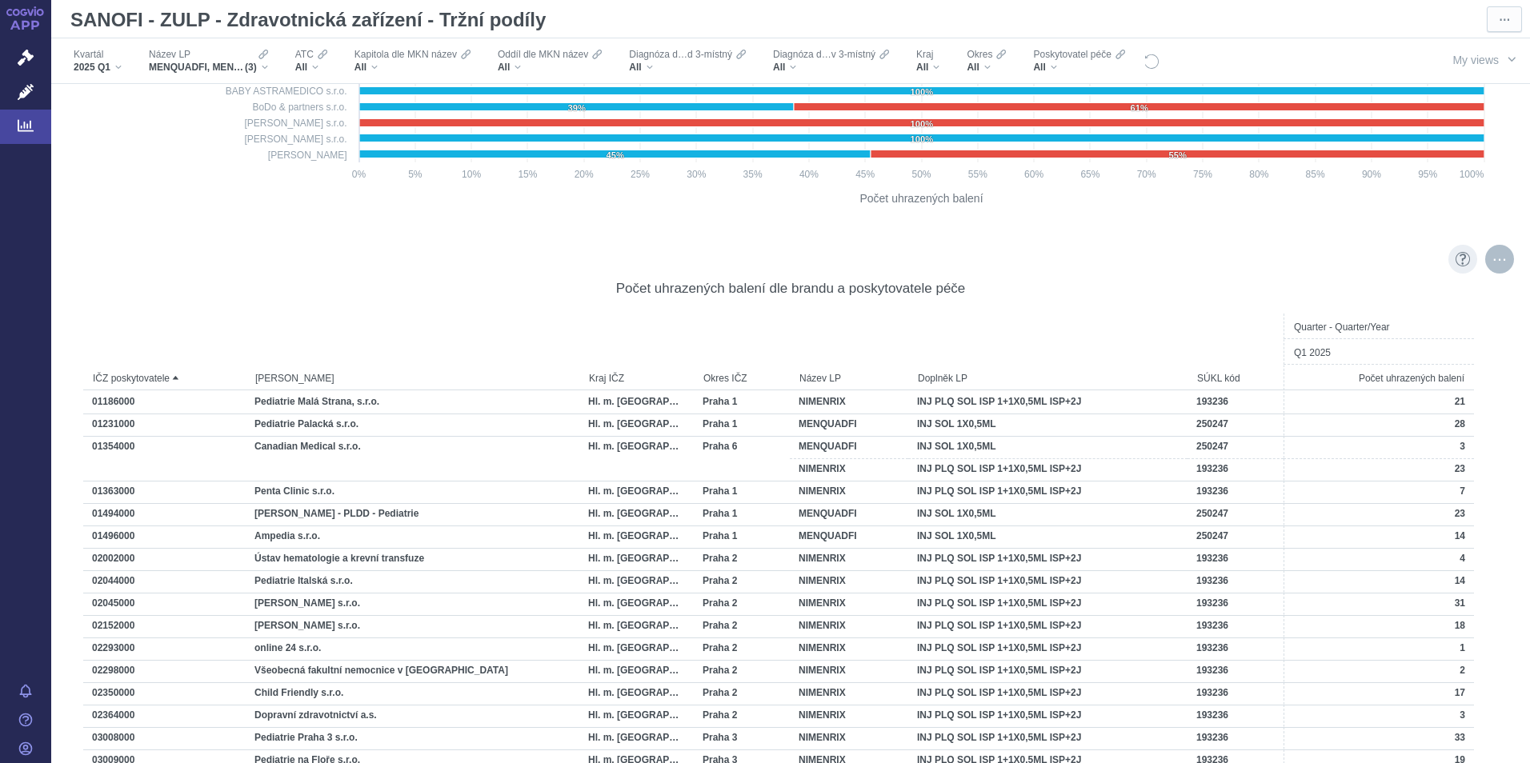
click at [1490, 266] on div "More actions" at bounding box center [1499, 259] width 29 height 29
click at [1330, 297] on span "Export" at bounding box center [1356, 296] width 175 height 16
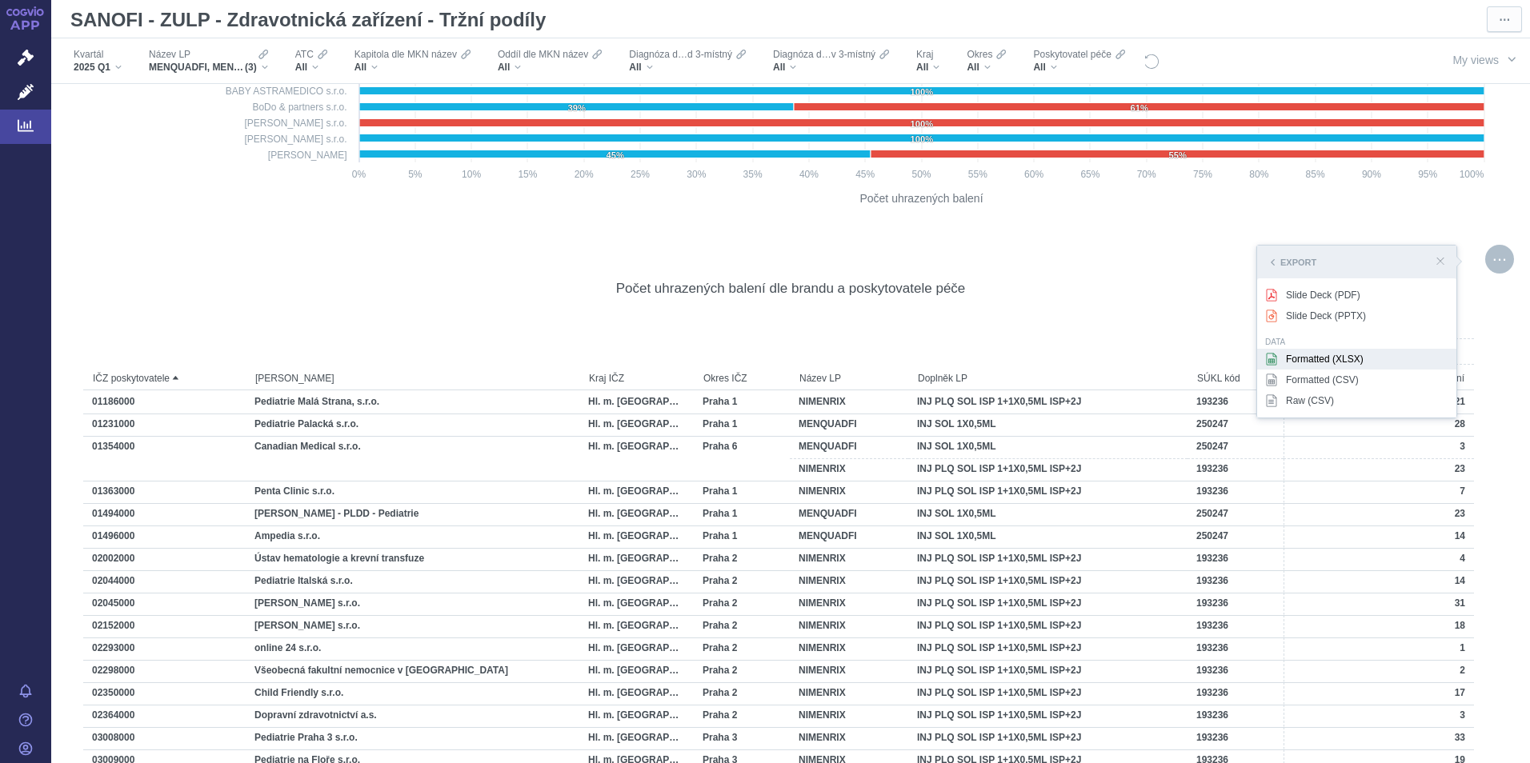
click at [1368, 355] on div "Formatted (XLSX)" at bounding box center [1356, 359] width 199 height 21
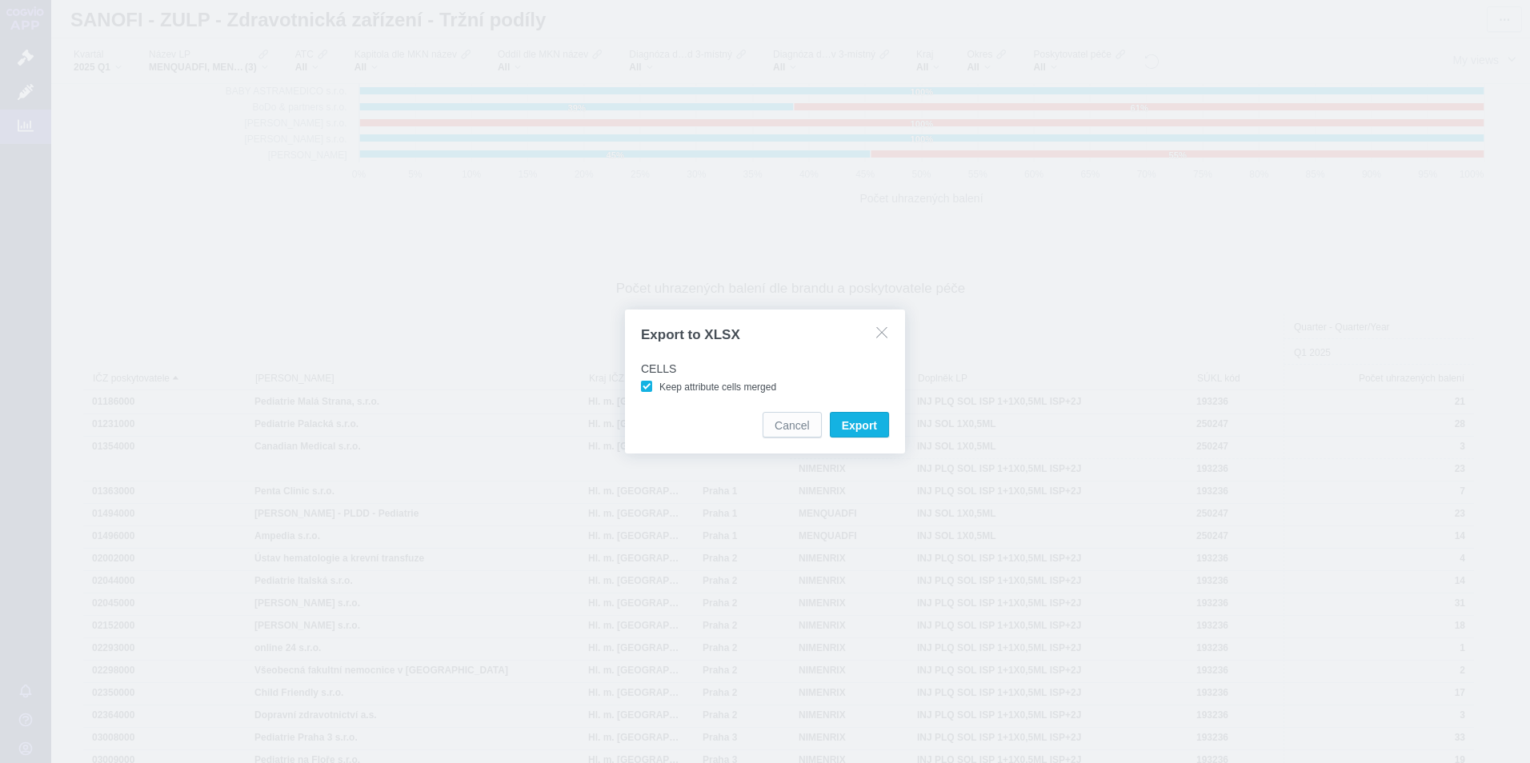
click at [659, 388] on span "Keep attribute cells merged" at bounding box center [717, 387] width 117 height 11
click at [657, 388] on input "Keep attribute cells merged" at bounding box center [662, 383] width 10 height 10
checkbox input "false"
click at [866, 426] on span "Export" at bounding box center [859, 426] width 35 height 16
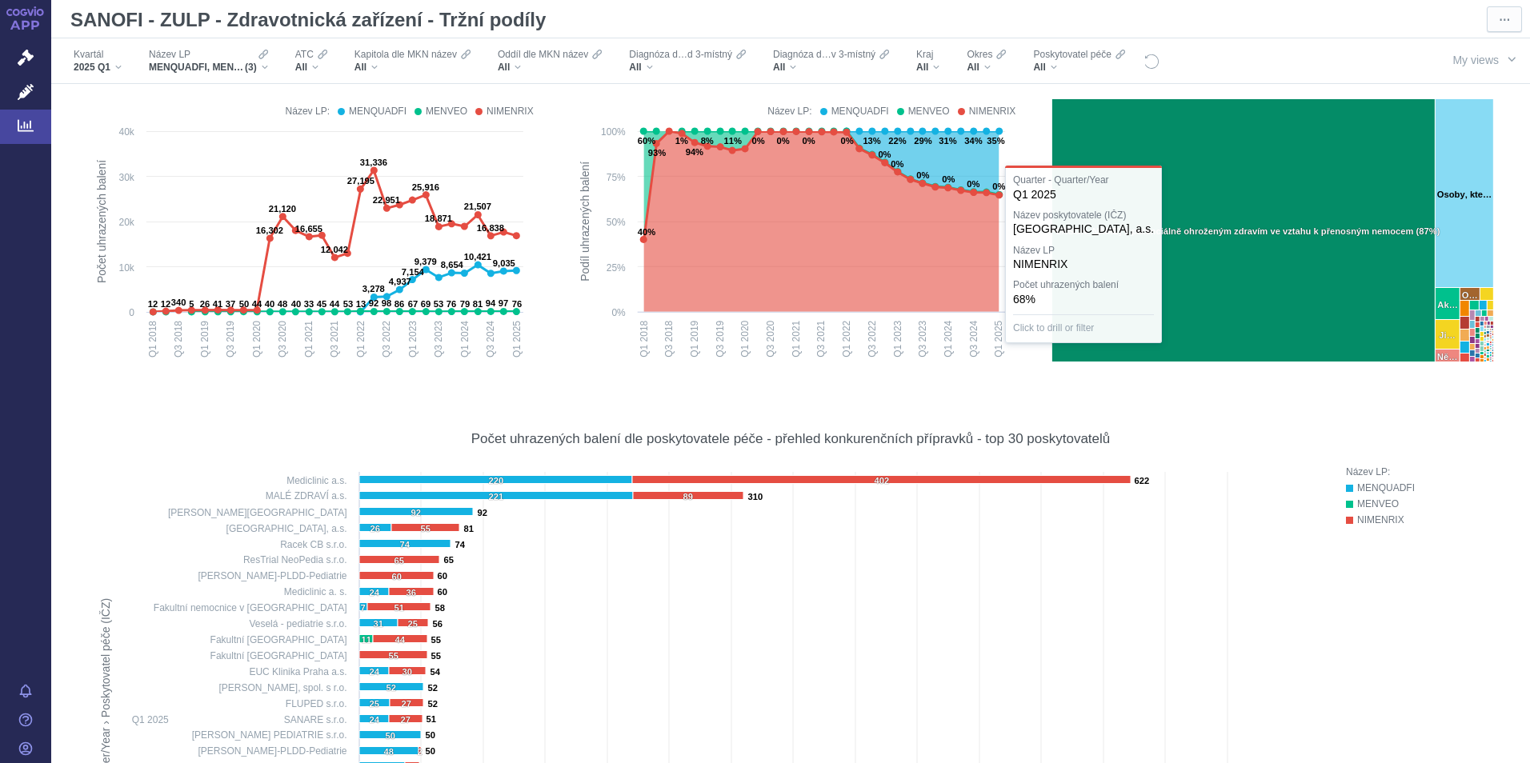
scroll to position [0, 0]
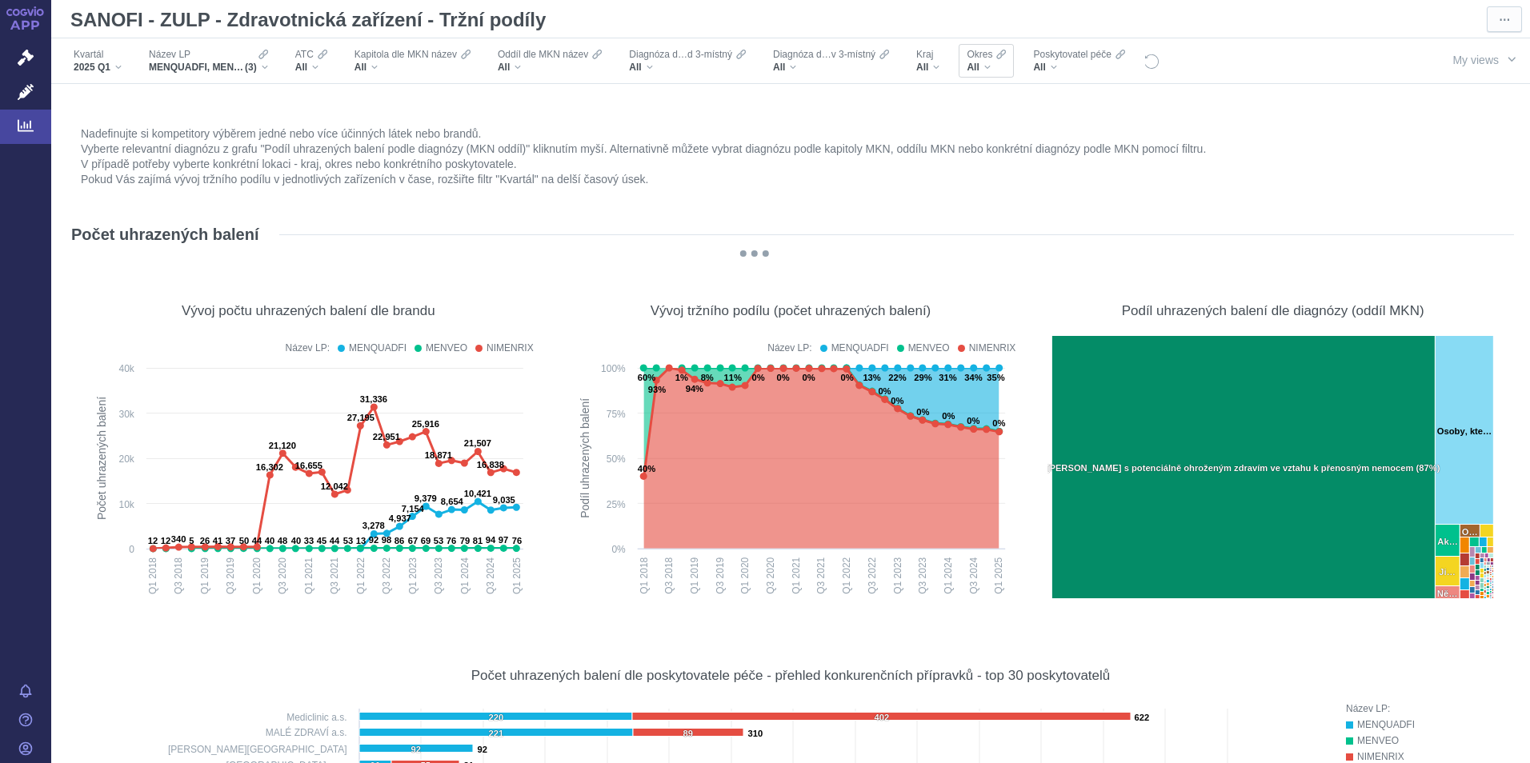
click at [990, 62] on div "All" at bounding box center [985, 67] width 39 height 13
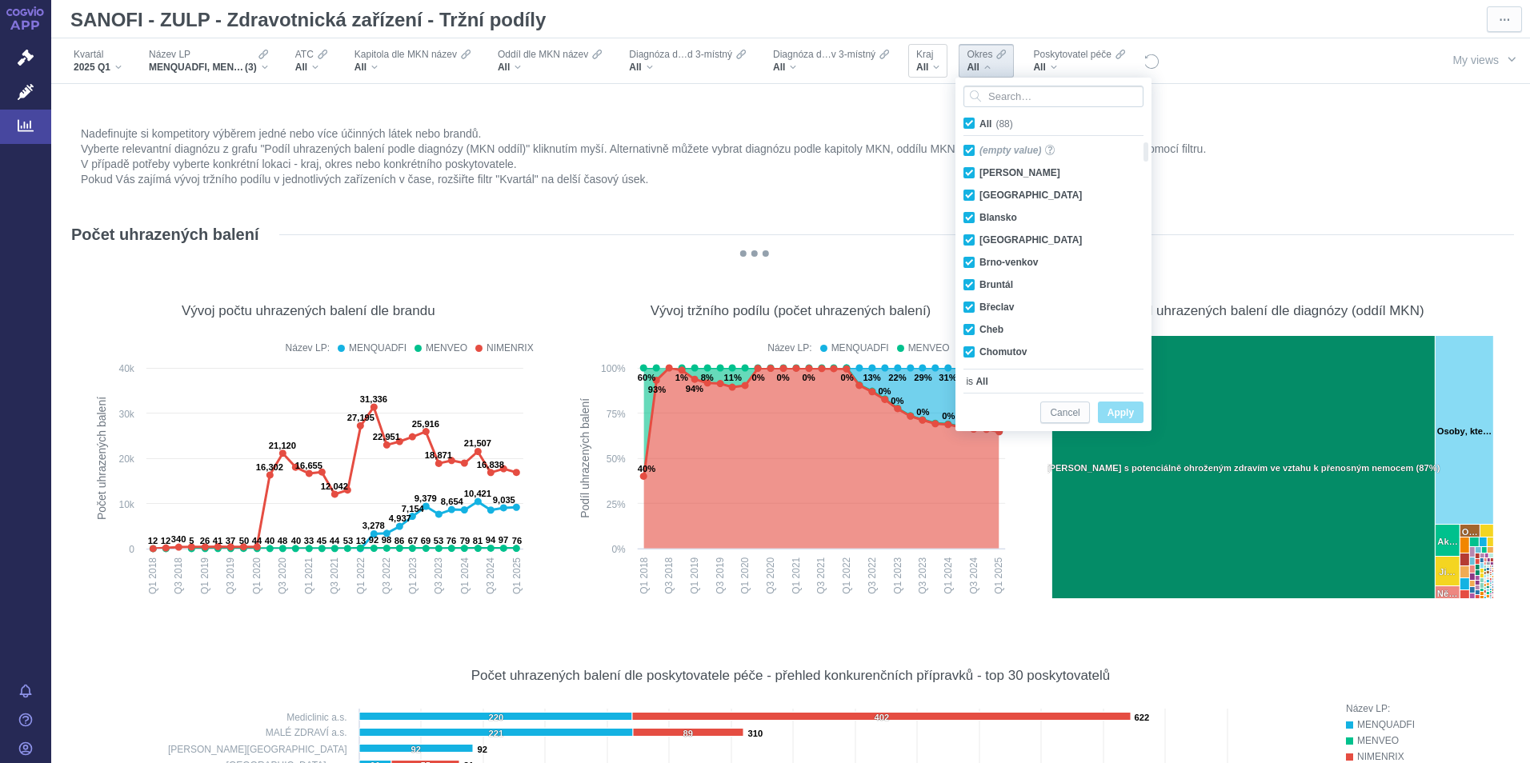
click at [933, 67] on div "All" at bounding box center [927, 67] width 23 height 13
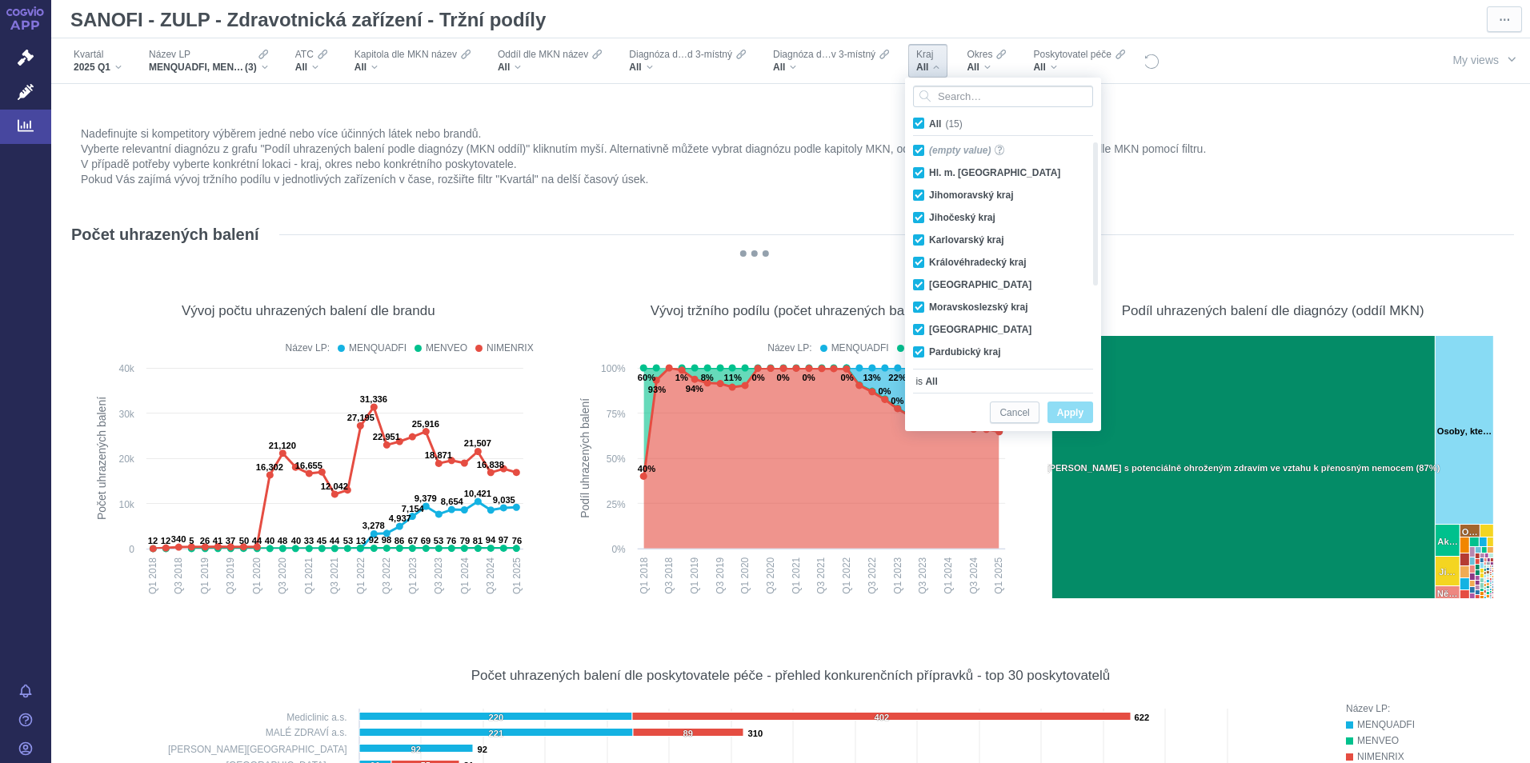
click at [929, 123] on span "All (15)" at bounding box center [946, 123] width 34 height 11
click at [929, 123] on input "All (15)" at bounding box center [934, 120] width 10 height 10
checkbox input "false"
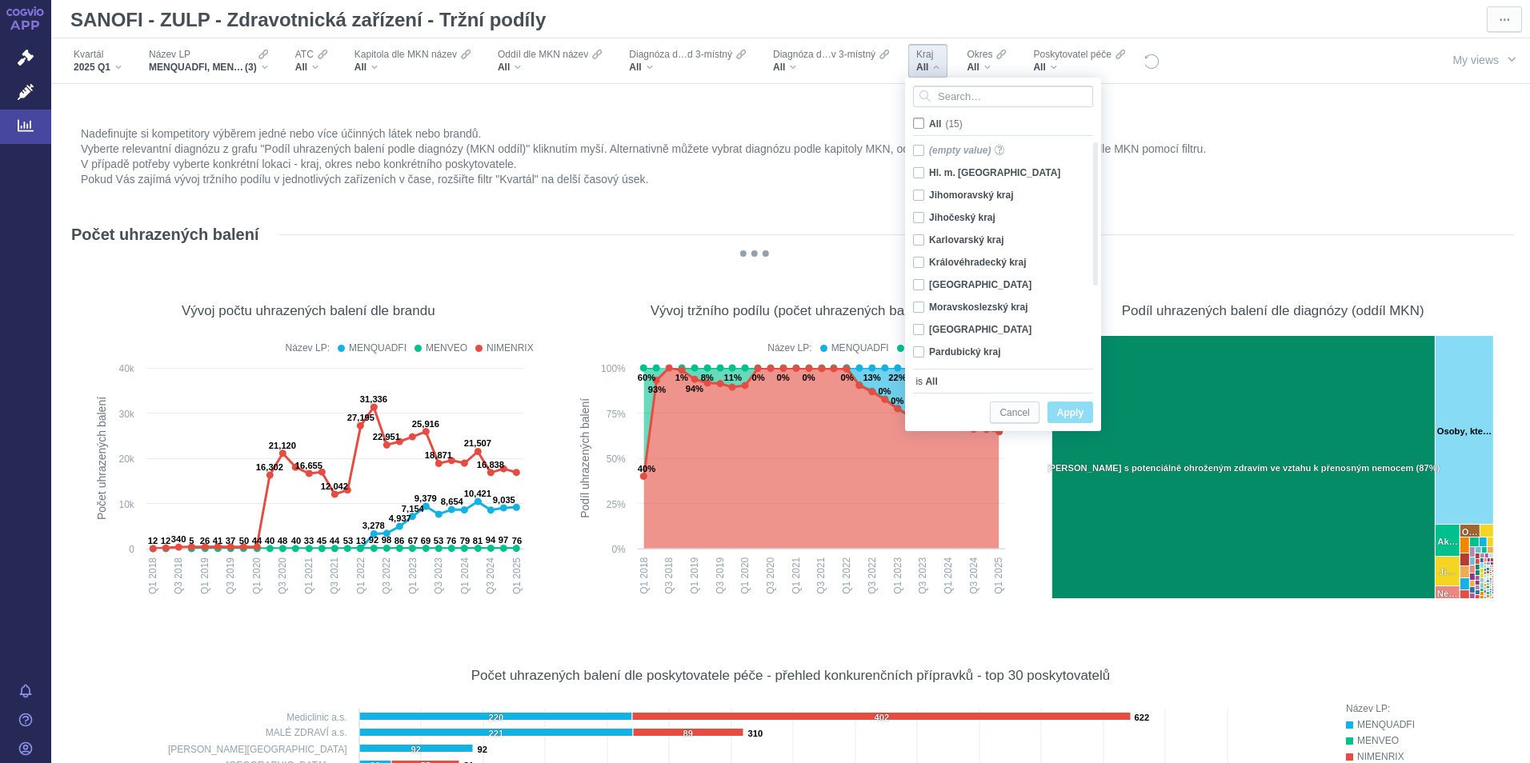
checkbox input "false"
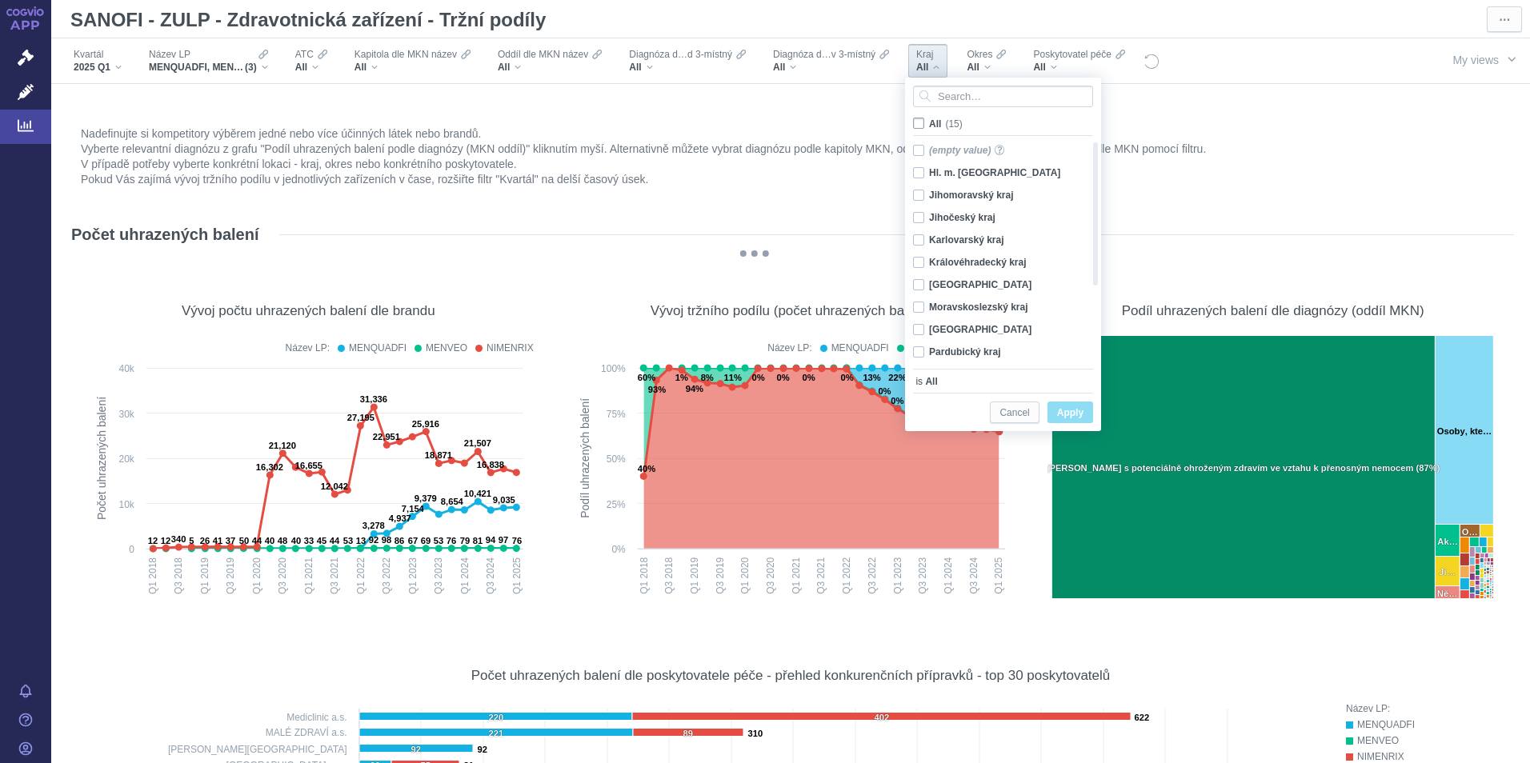
checkbox input "false"
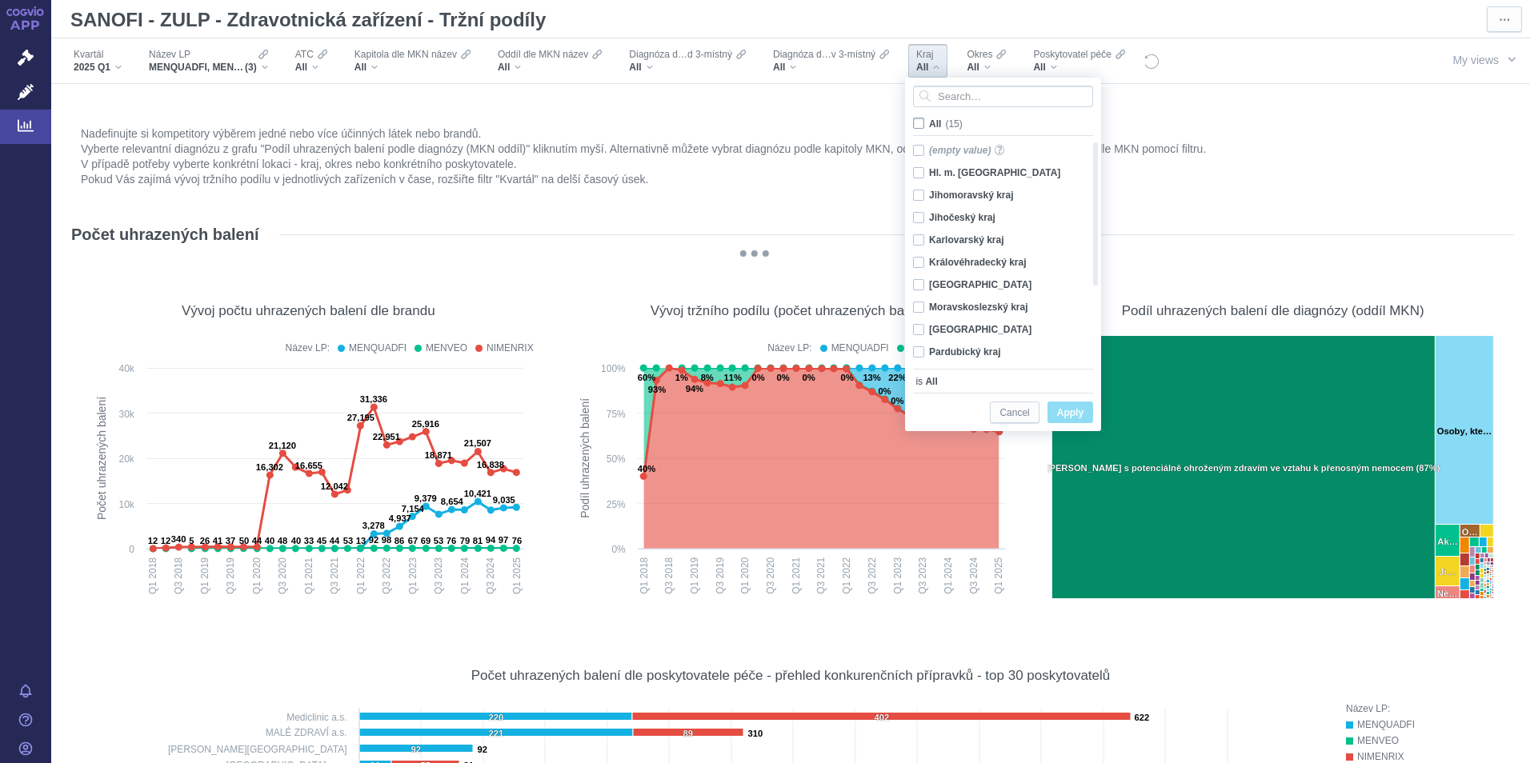
checkbox input "false"
click at [922, 216] on div "Jihočeský kraj Only" at bounding box center [997, 217] width 184 height 22
checkbox input "true"
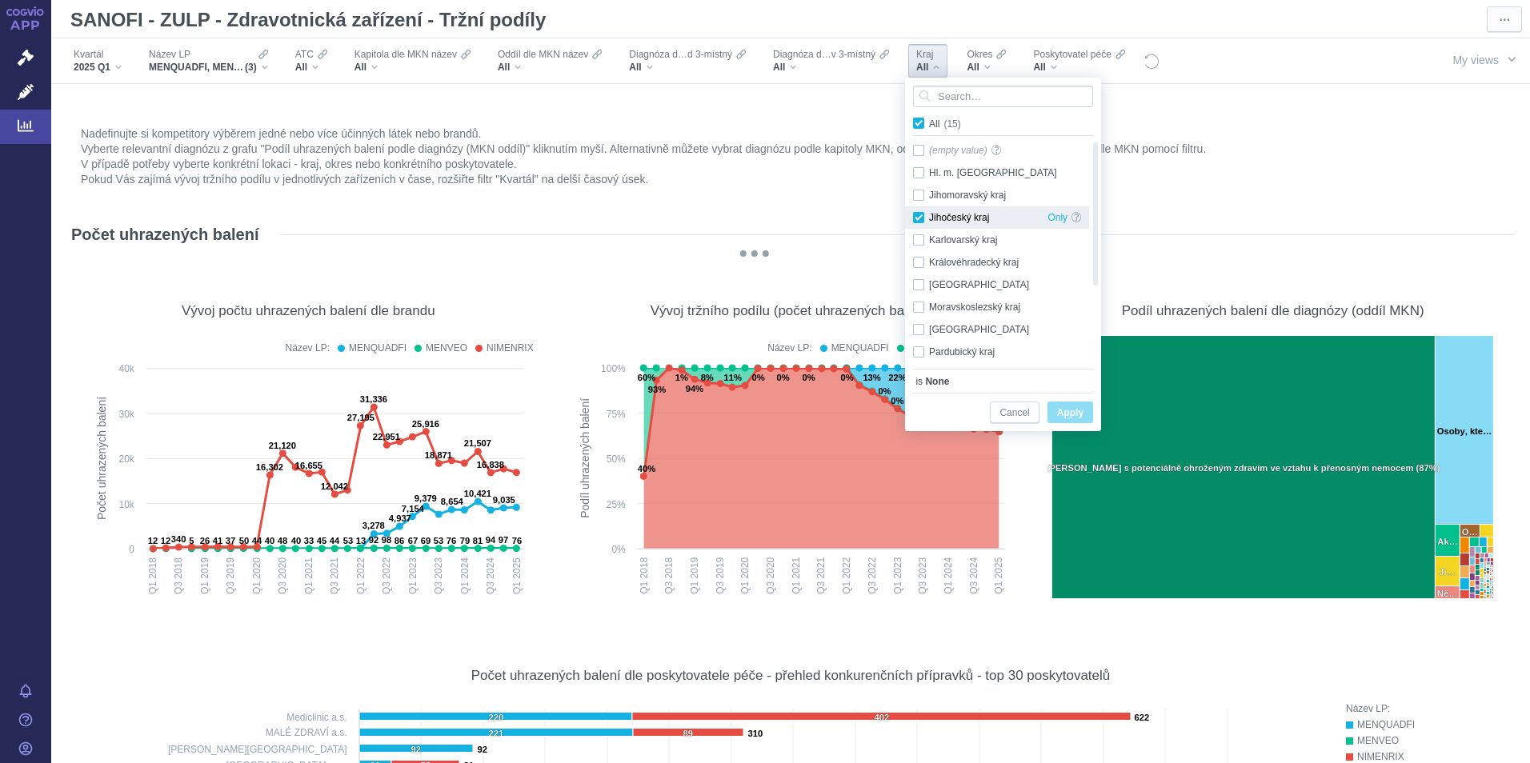
checkbox input "true"
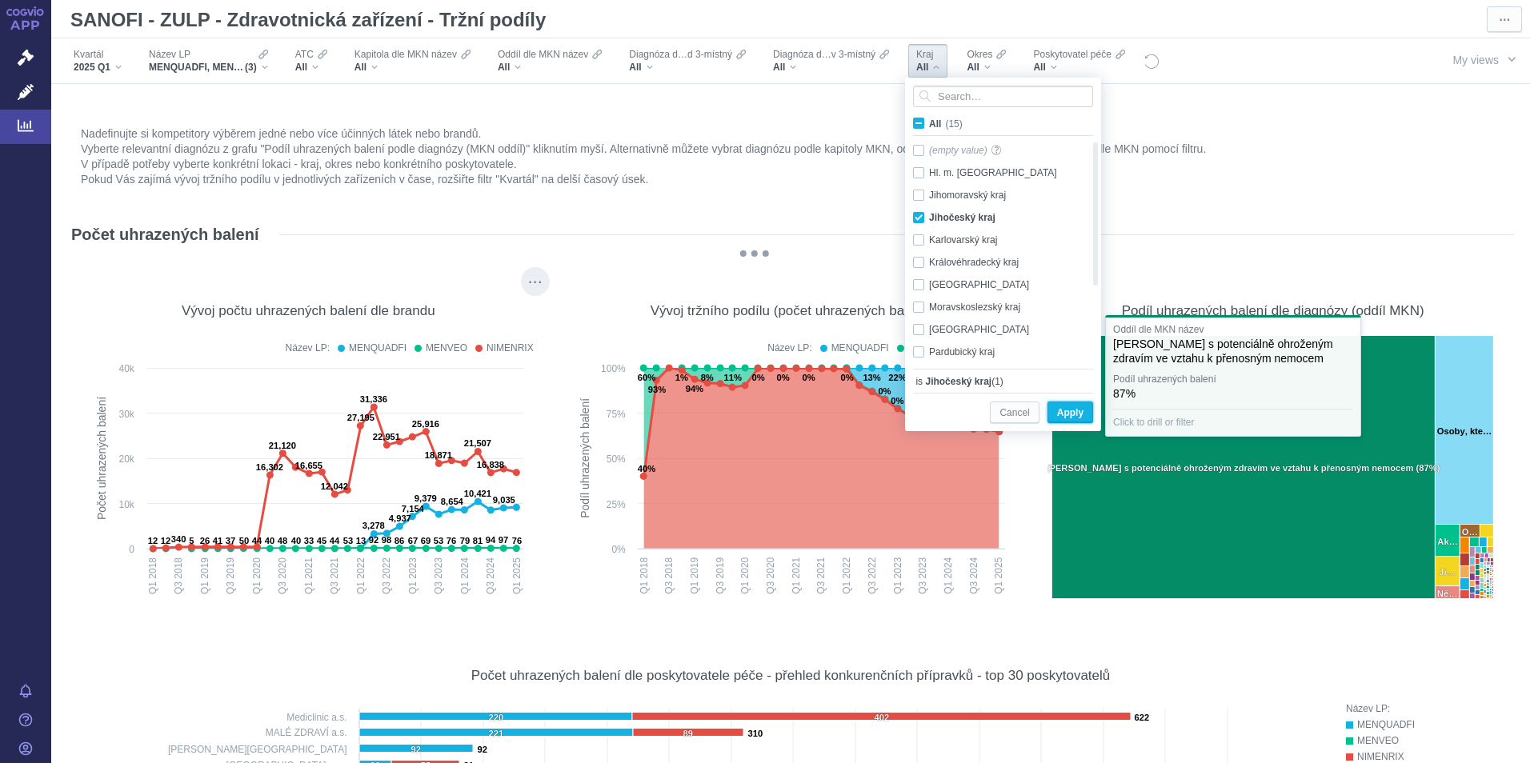
click at [1063, 410] on span "Apply" at bounding box center [1070, 413] width 26 height 20
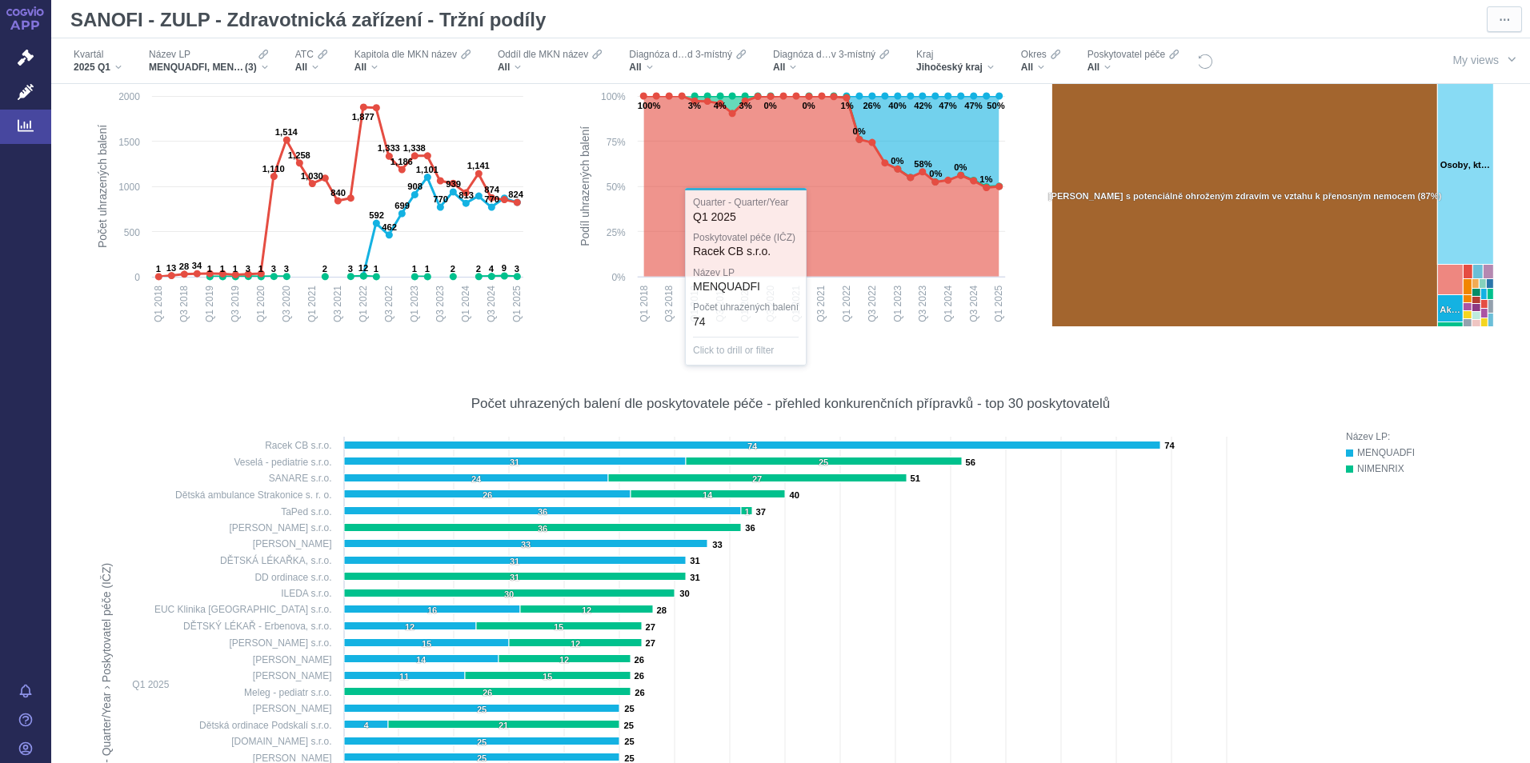
scroll to position [254, 0]
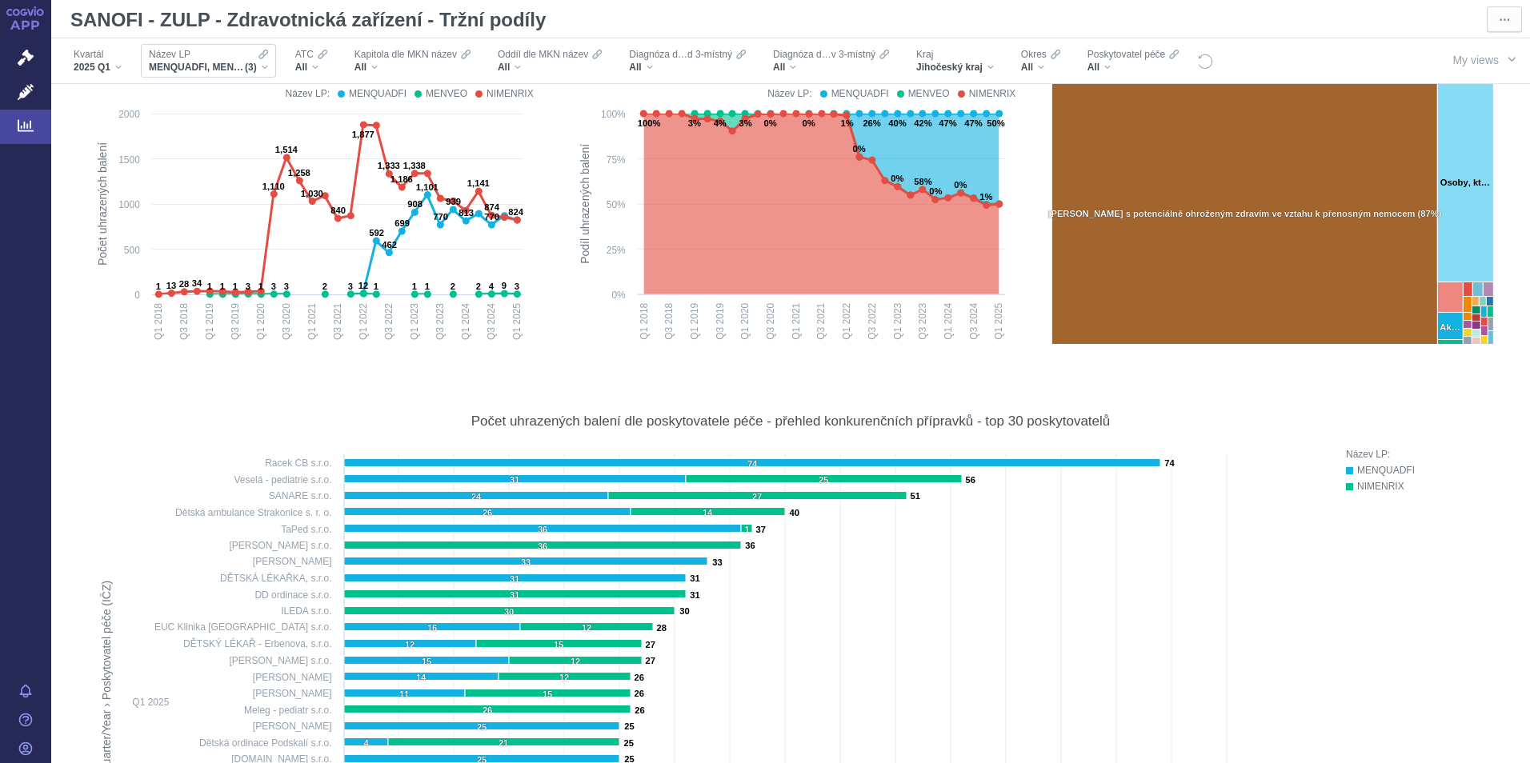
click at [255, 66] on span "(3)" at bounding box center [251, 67] width 12 height 13
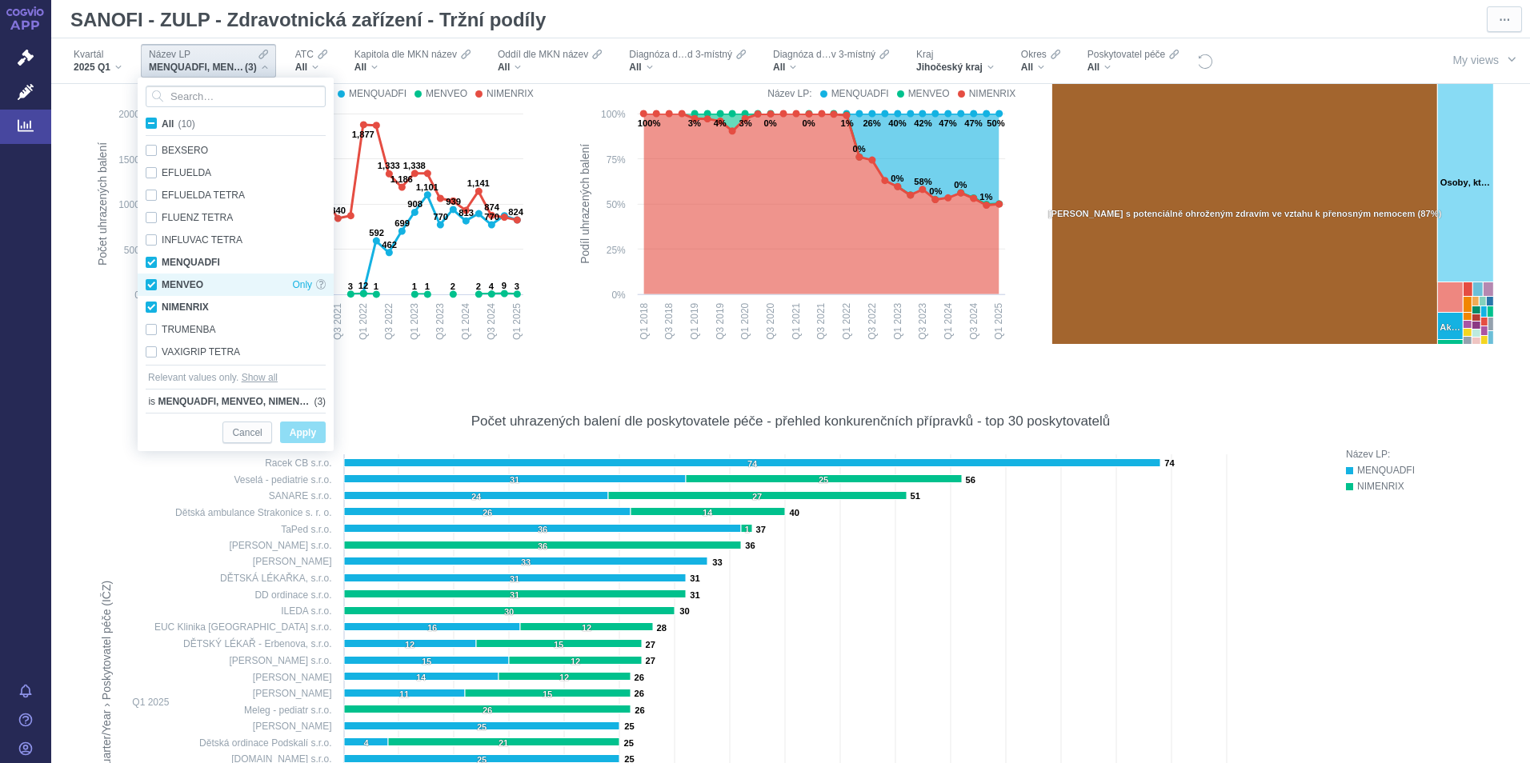
click at [148, 285] on div "MENVEO Only" at bounding box center [236, 285] width 196 height 22
checkbox input "false"
click at [150, 304] on div "NIMENRIX Only" at bounding box center [236, 307] width 196 height 22
checkbox input "false"
click at [313, 436] on span "Apply" at bounding box center [303, 433] width 26 height 20
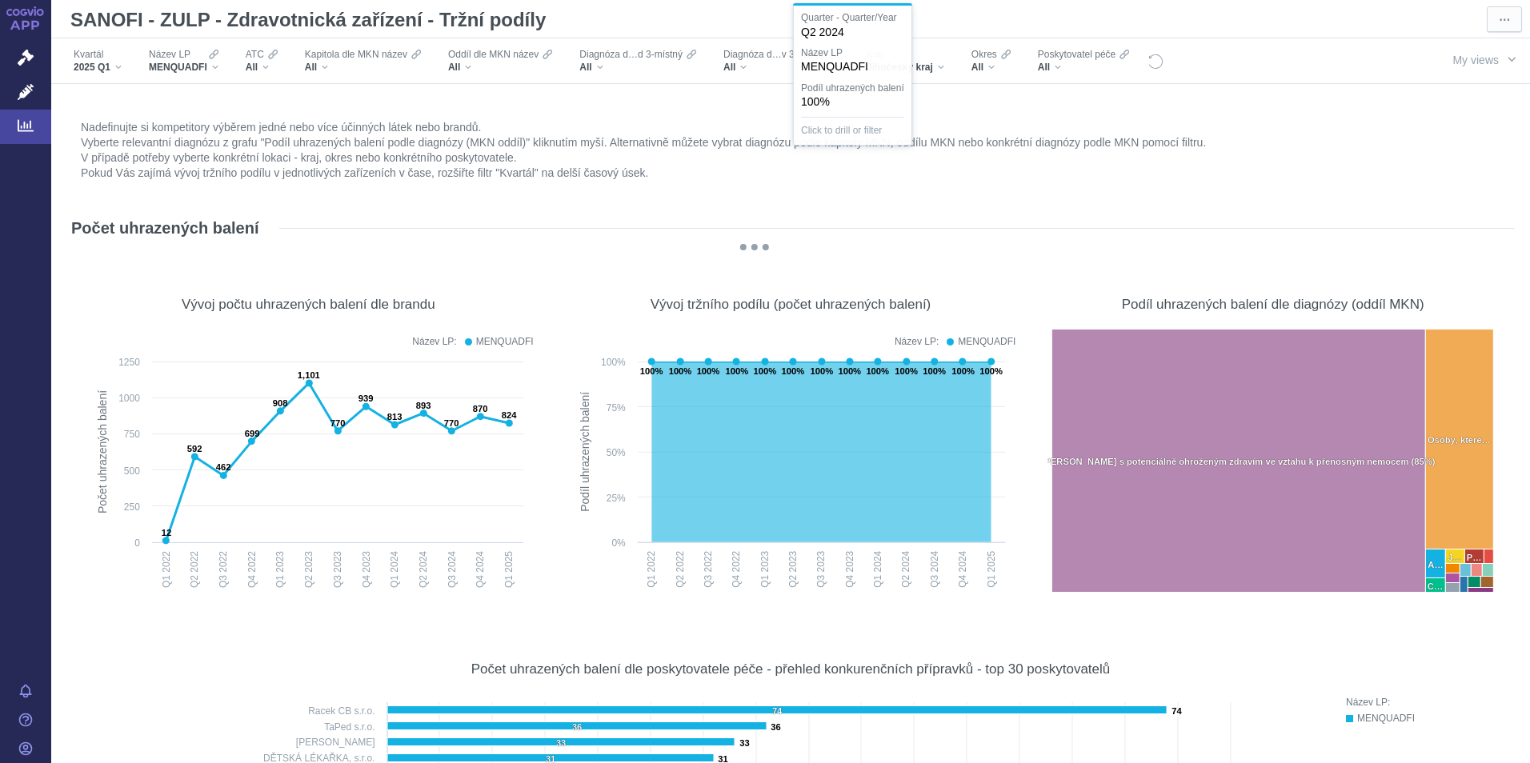
scroll to position [0, 0]
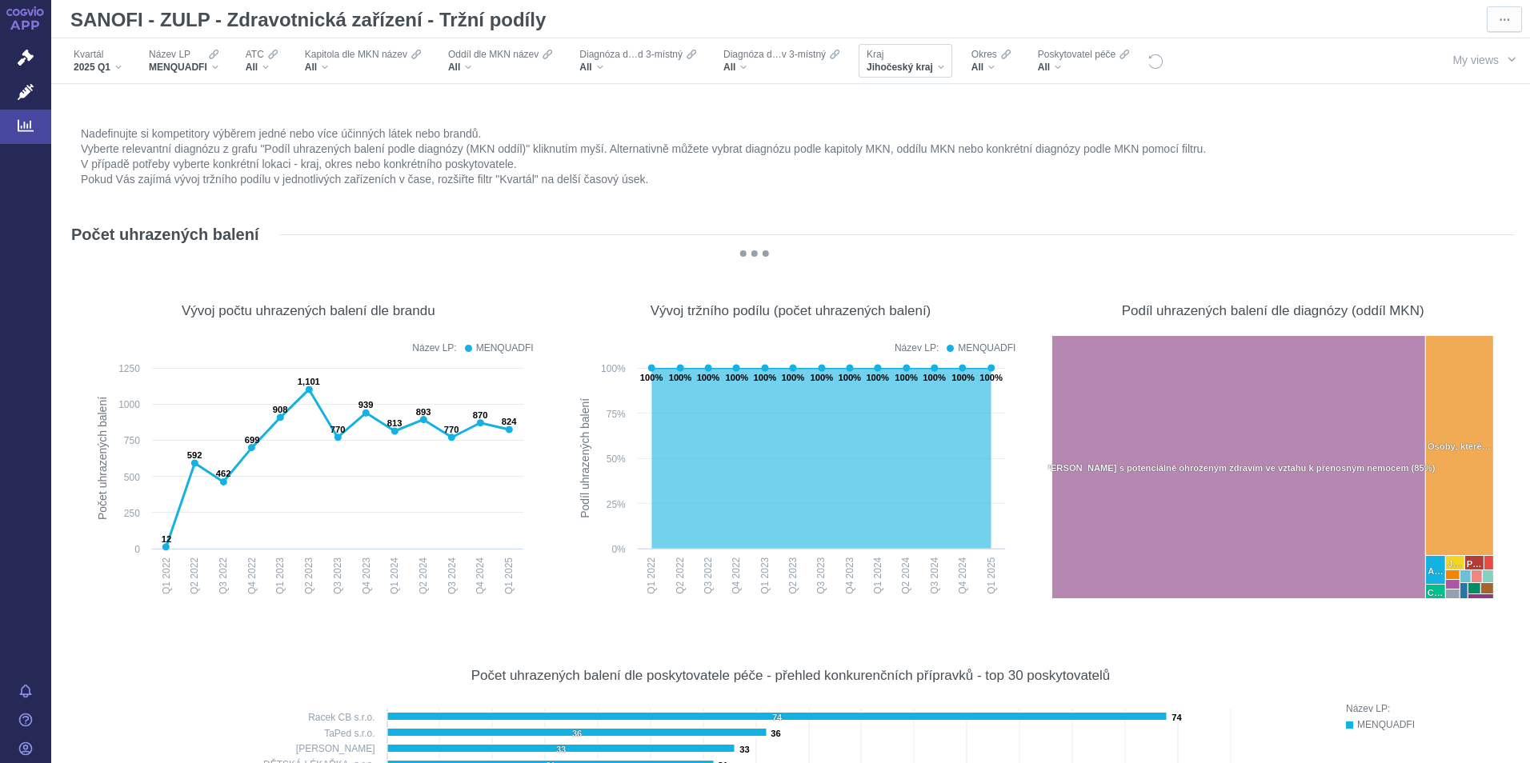
click at [942, 65] on div "Jihočeský kraj" at bounding box center [905, 67] width 78 height 13
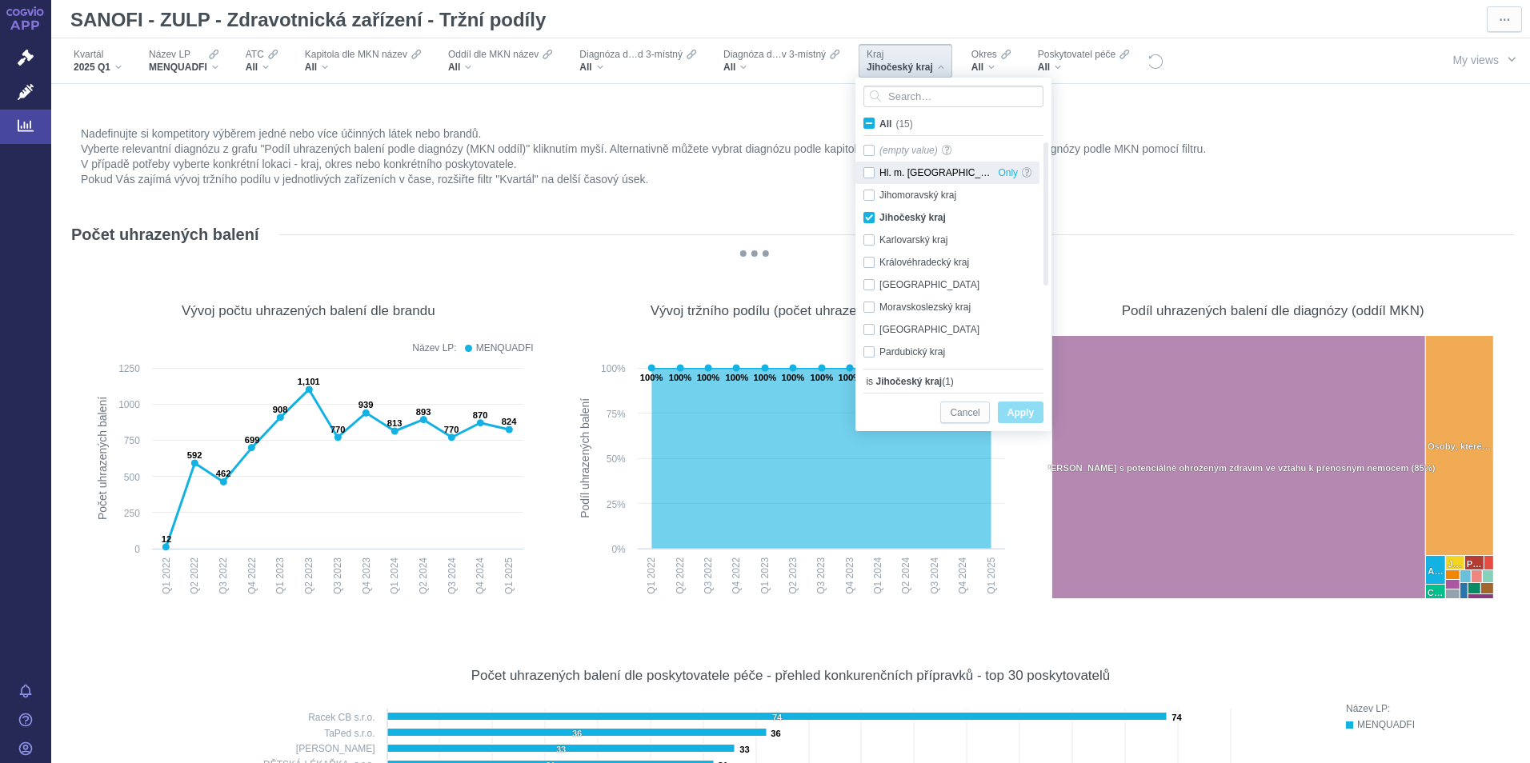
click at [874, 172] on div "Hl. m. [GEOGRAPHIC_DATA] Only" at bounding box center [947, 173] width 184 height 22
checkbox input "true"
click at [870, 219] on div "Jihočeský kraj Only" at bounding box center [947, 217] width 184 height 22
checkbox input "false"
click at [1032, 408] on span "Apply" at bounding box center [1020, 413] width 26 height 20
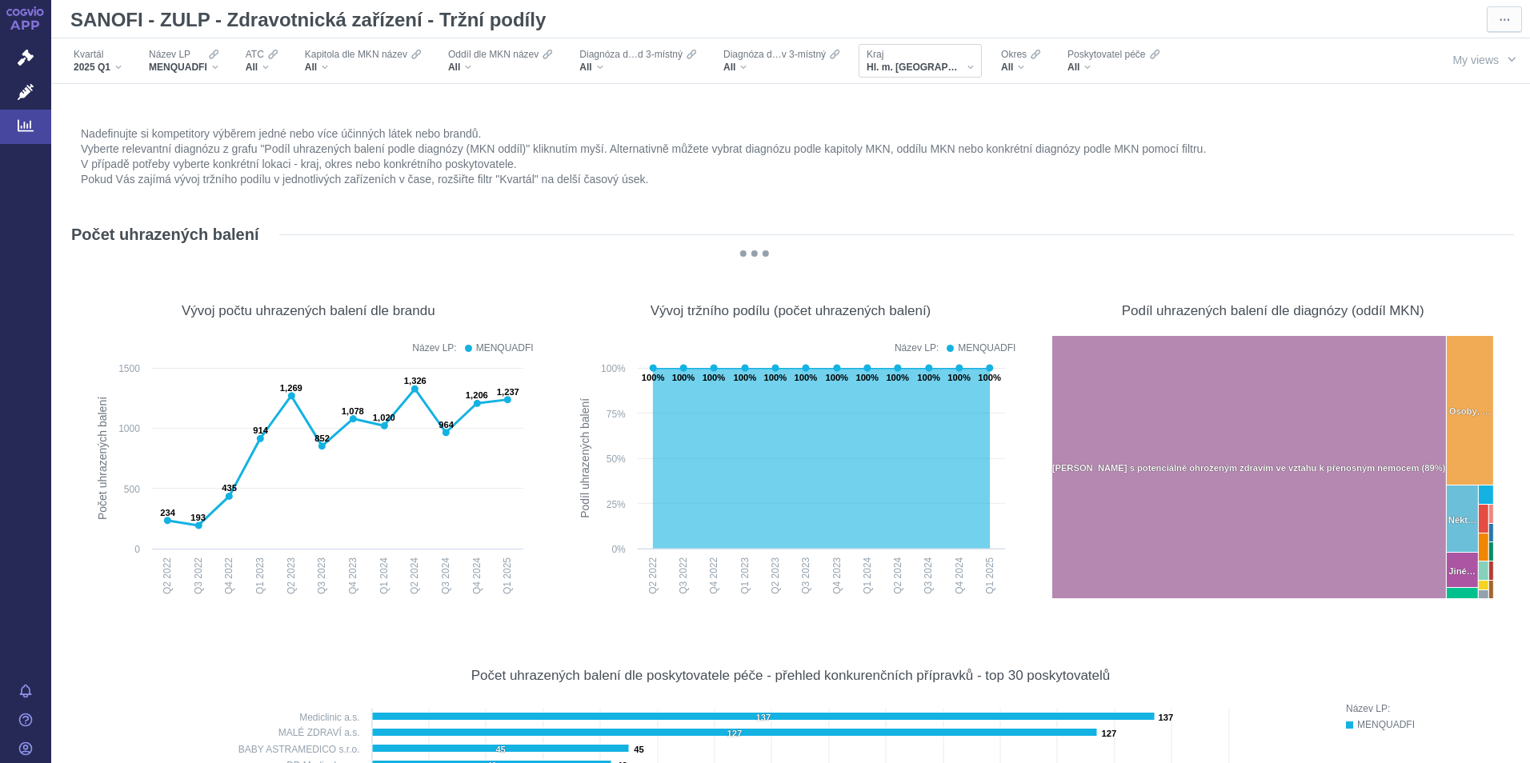
click at [934, 61] on div "Kraj Hl. m. [GEOGRAPHIC_DATA]" at bounding box center [919, 61] width 123 height 34
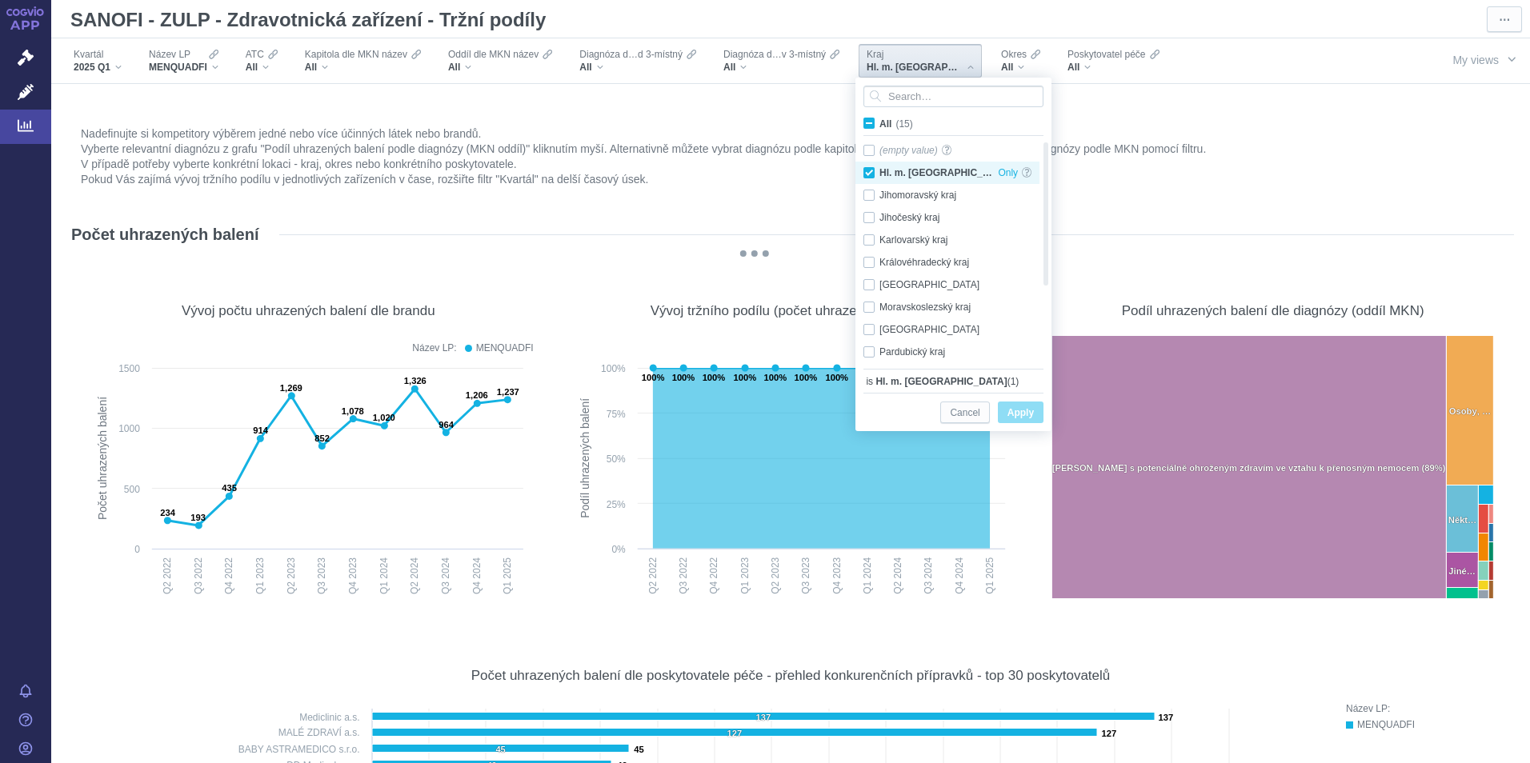
click at [870, 171] on div "Hl. m. [GEOGRAPHIC_DATA] Only" at bounding box center [947, 173] width 184 height 22
checkbox input "false"
click at [870, 197] on div "Jihomoravský kraj Only" at bounding box center [947, 195] width 184 height 22
checkbox input "true"
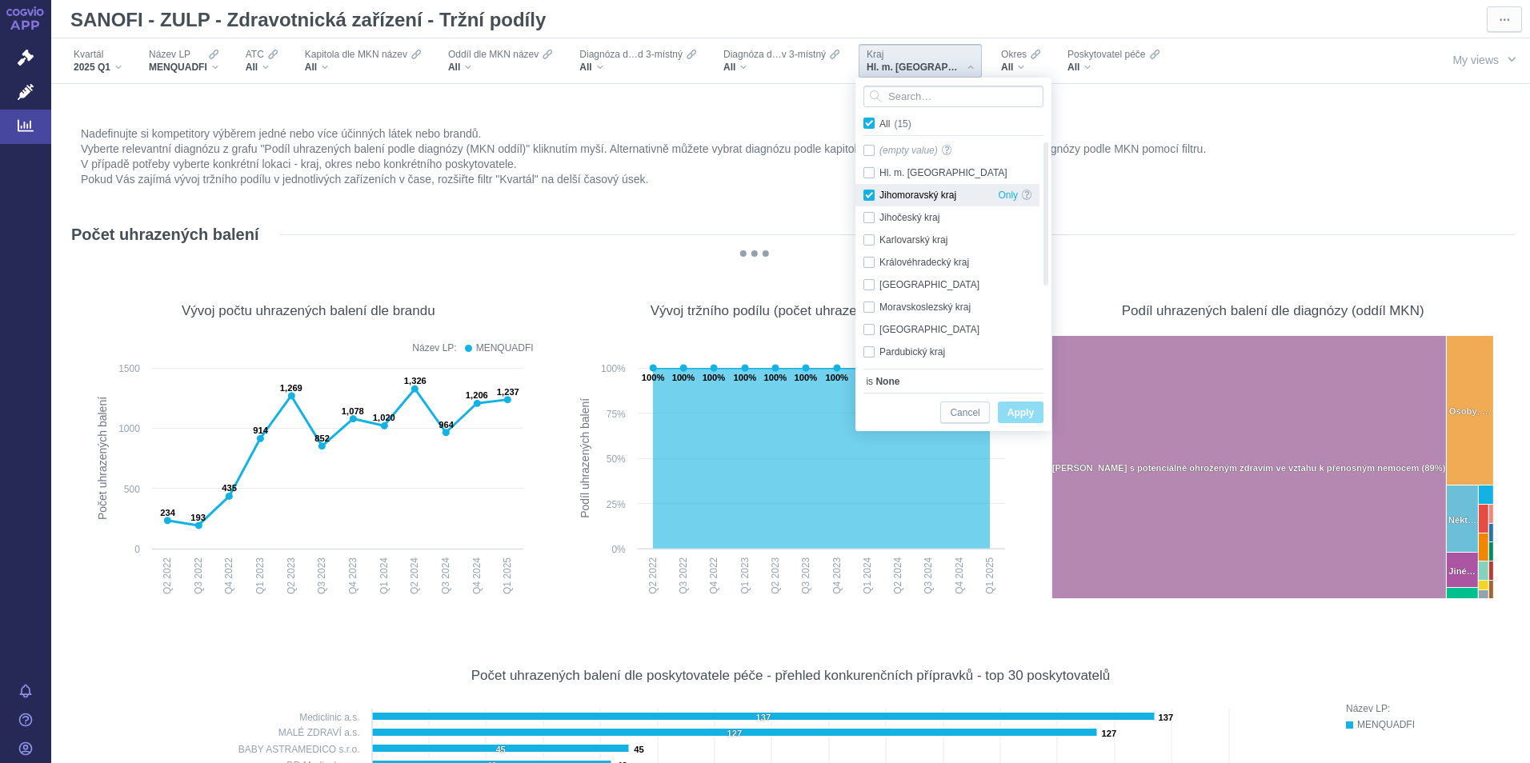
checkbox input "true"
click at [1030, 410] on span "Apply" at bounding box center [1020, 413] width 26 height 20
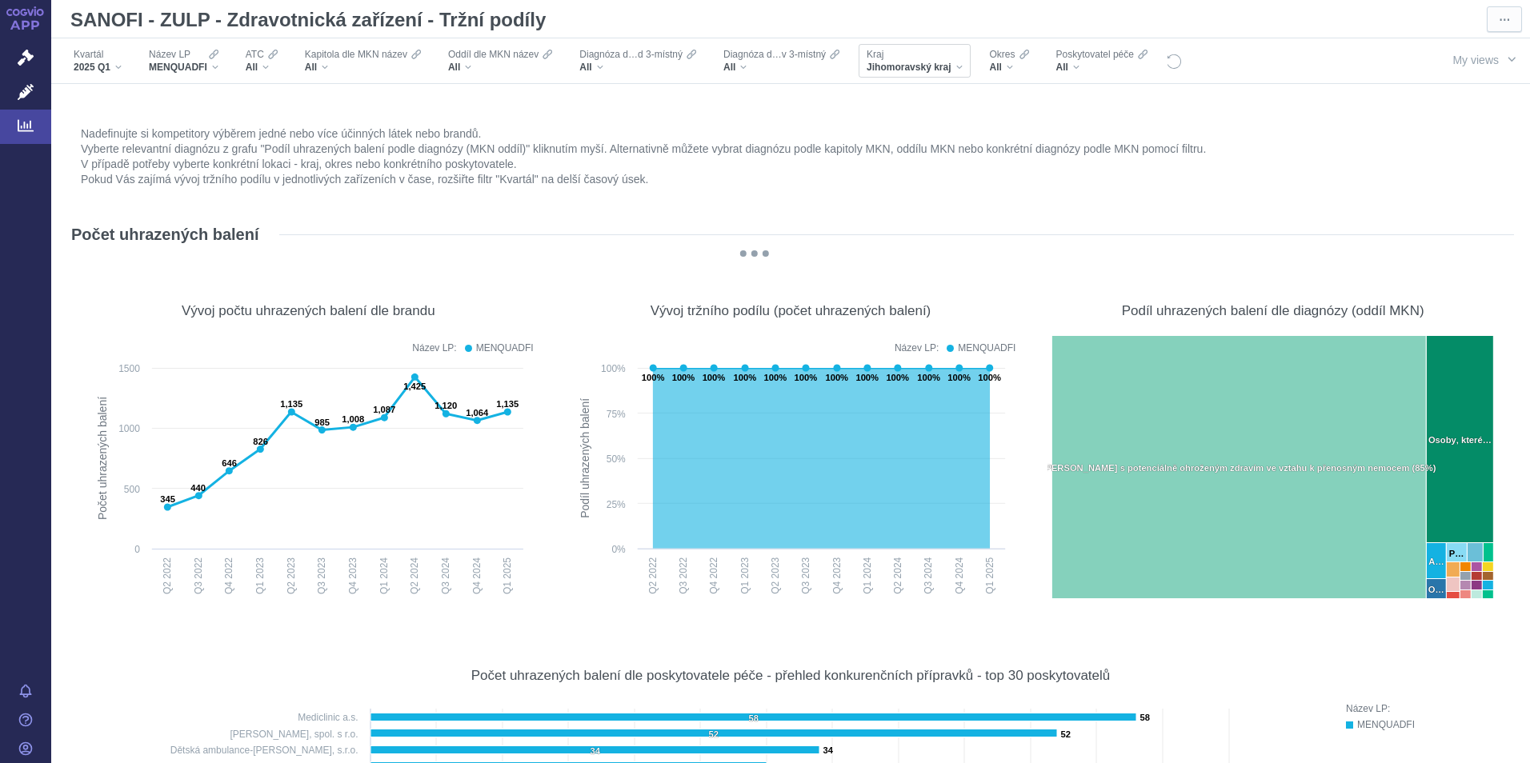
click at [953, 61] on div "Kraj Jihomoravský kraj" at bounding box center [913, 61] width 95 height 26
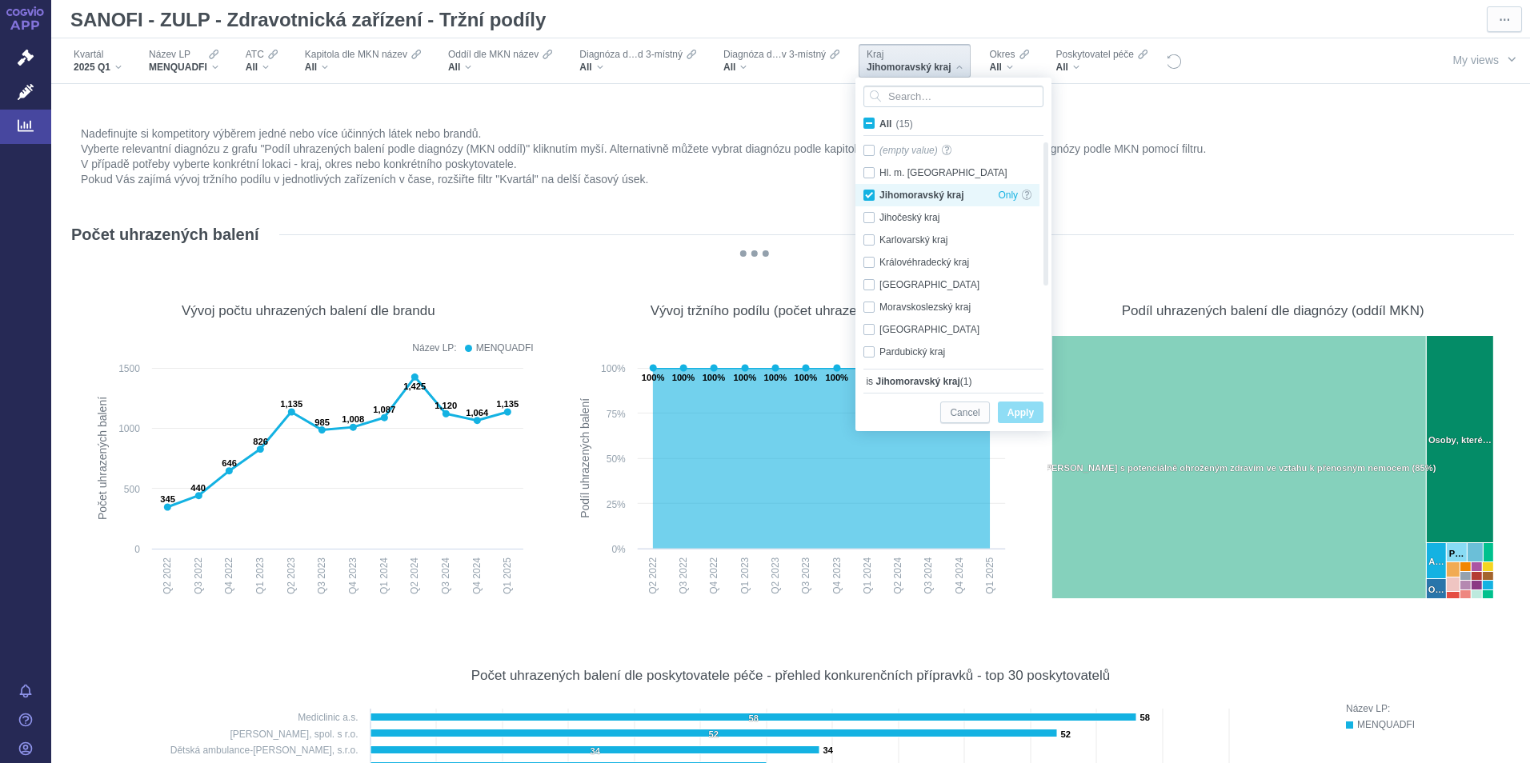
click at [866, 197] on div "Jihomoravský kraj Only" at bounding box center [947, 195] width 184 height 22
checkbox input "false"
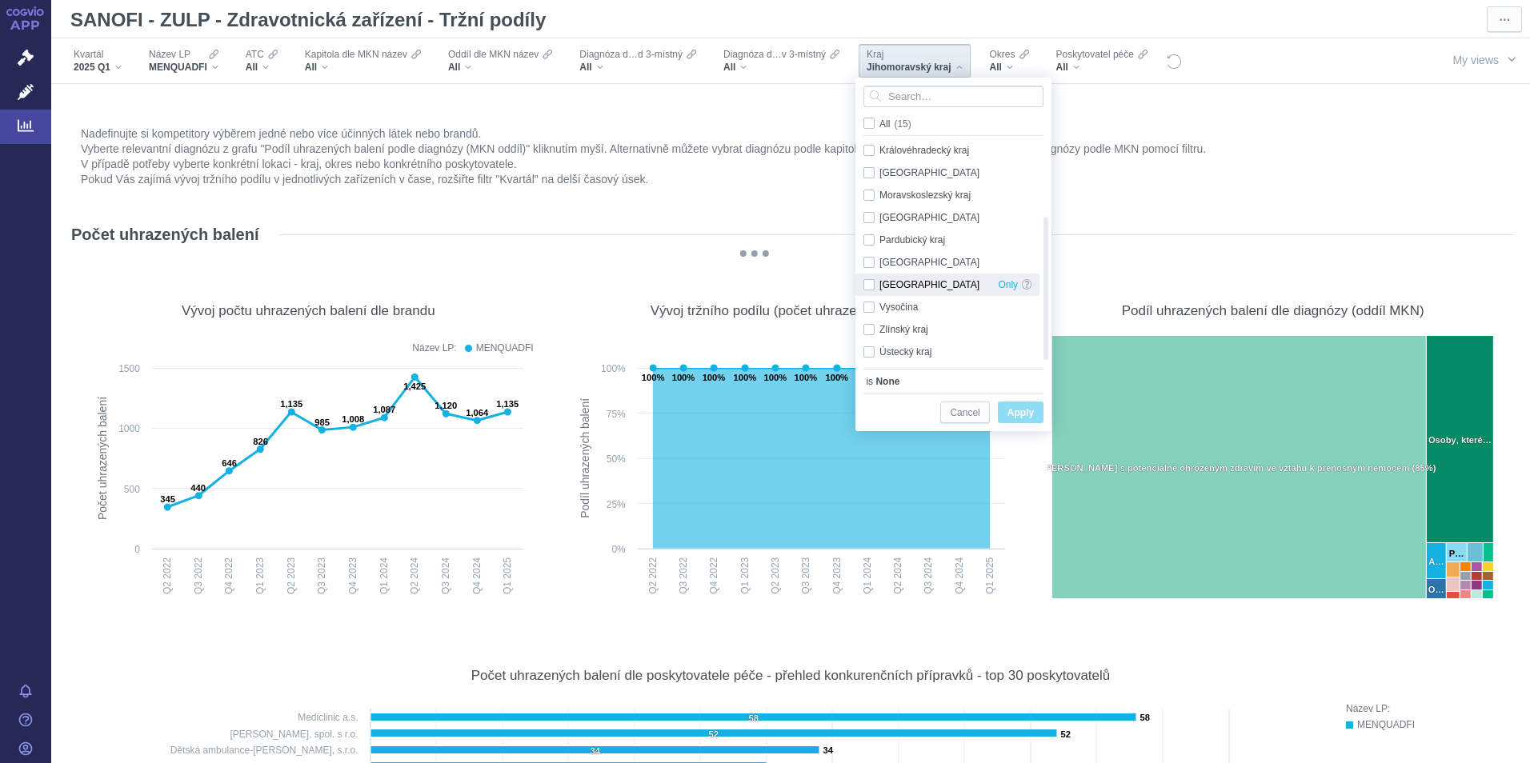
click at [866, 284] on div "Středočeský kraj Only" at bounding box center [947, 285] width 184 height 22
checkbox input "true"
click at [1015, 411] on span "Apply" at bounding box center [1020, 413] width 26 height 20
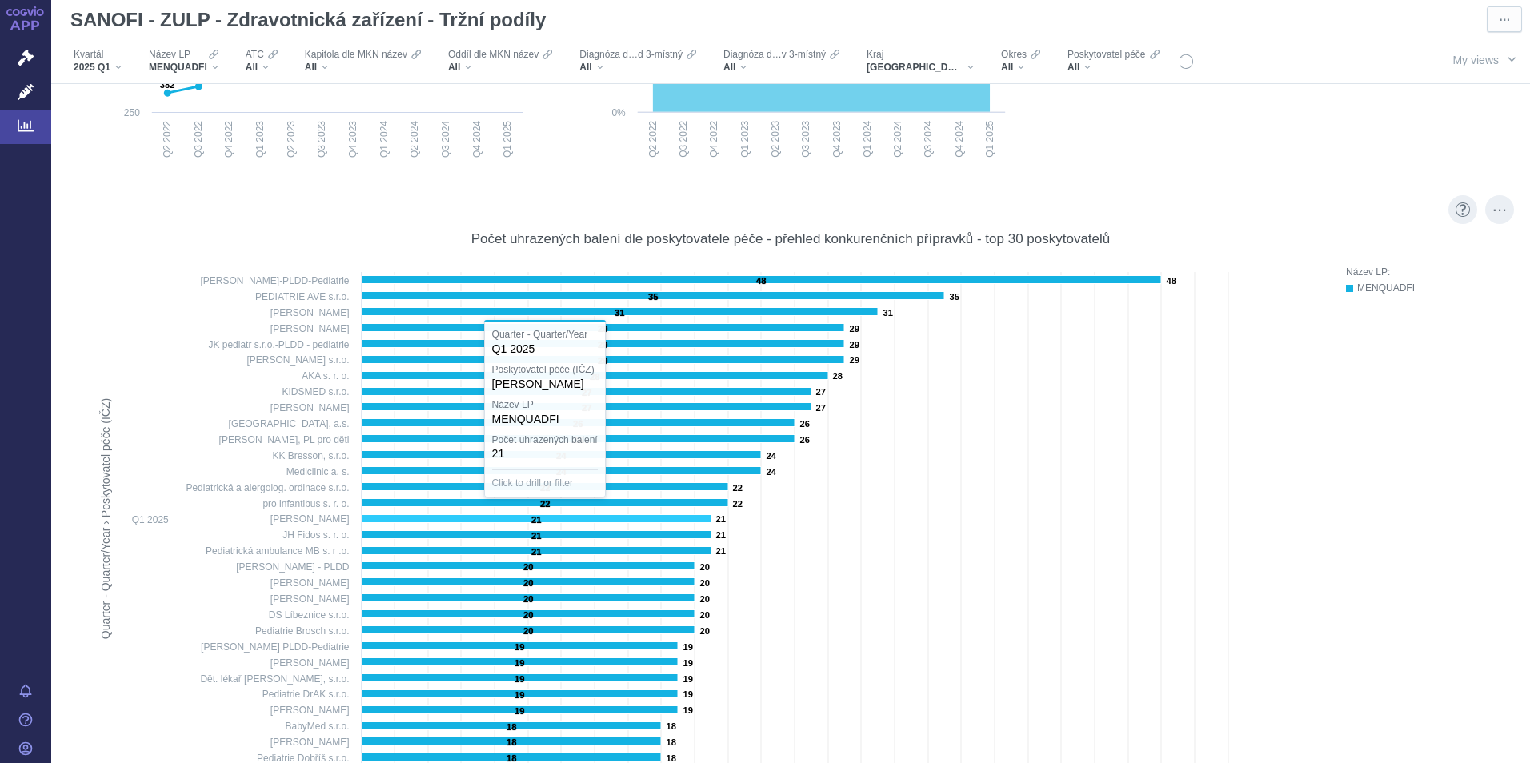
scroll to position [480, 0]
